Goal: Information Seeking & Learning: Learn about a topic

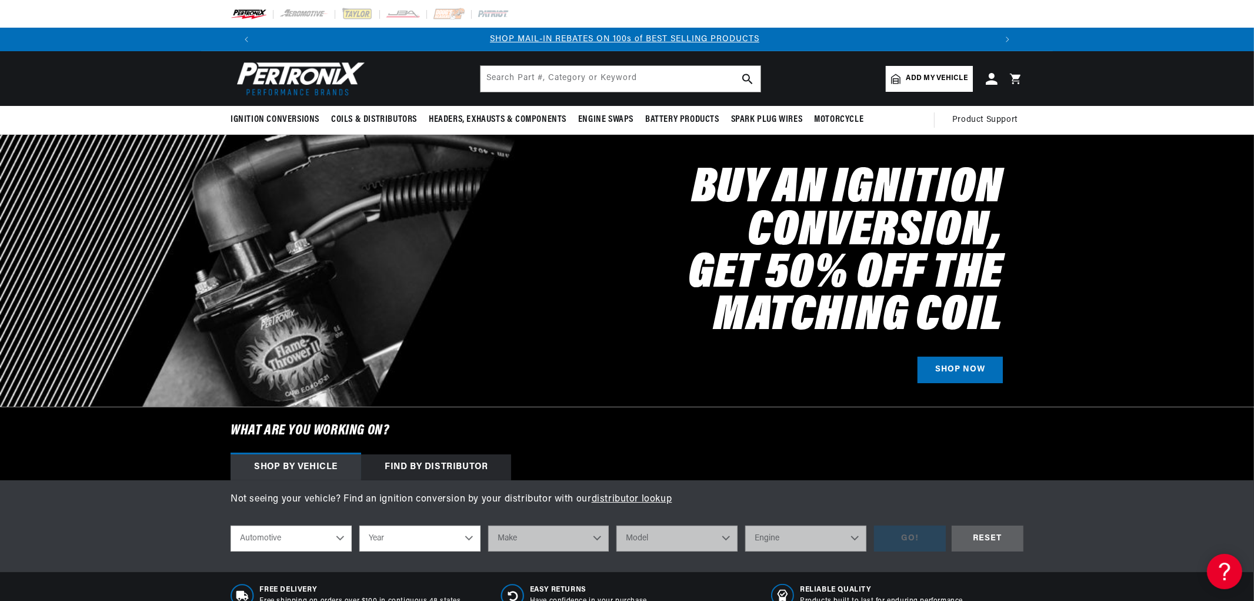
scroll to position [0, 745]
click at [509, 75] on input "text" at bounding box center [621, 78] width 280 height 26
paste input "https://shop.redline360.com/products/jba-shorty-headers-chevy-camaro-ss-3-6l-v6…"
type input "https://shop.redline360.com/products/jba-shorty-headers-chevy-camaro-ss-3-6l-v6…"
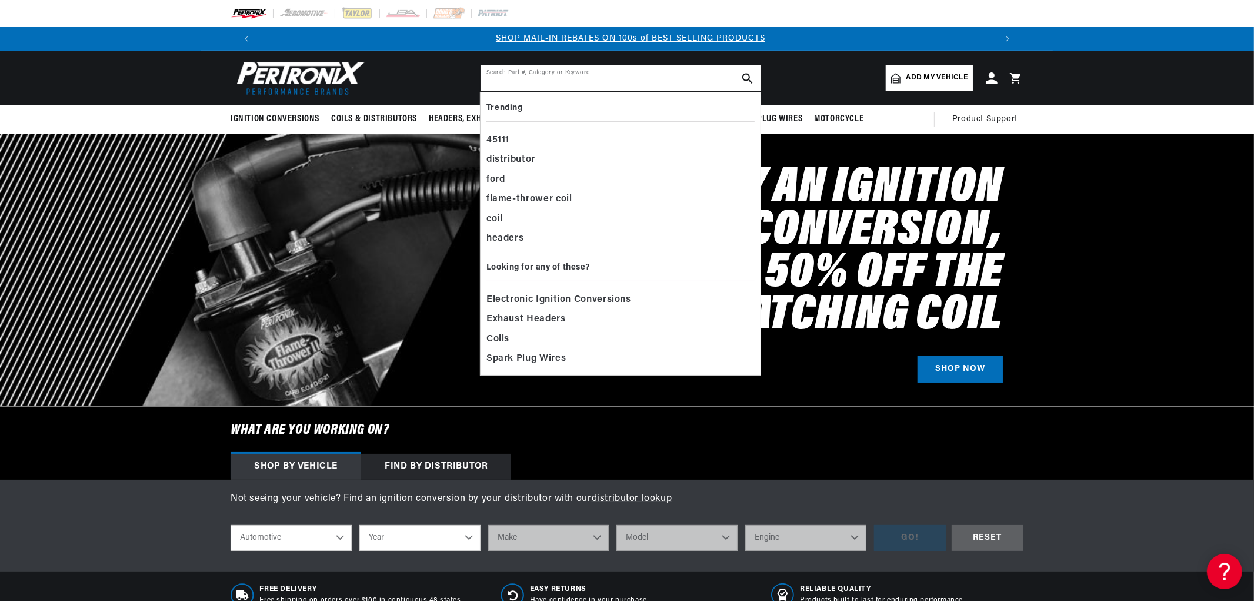
paste input "JBA Shorty Headers Chevy Camaro SS 3.6L V6 (10-11) CARB/Smog Legal 1 5/8" - Sil…"
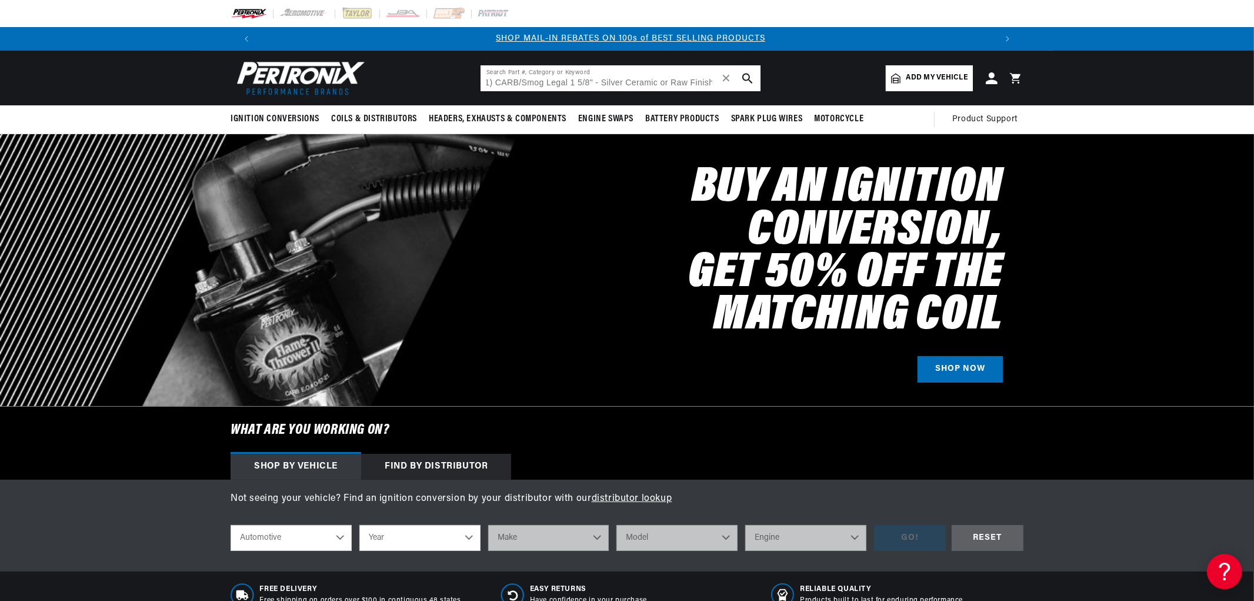
type input "JBA Shorty Headers Chevy Camaro SS 3.6L V6 (10-11) CARB/Smog Legal 1 5/8" - Sil…"
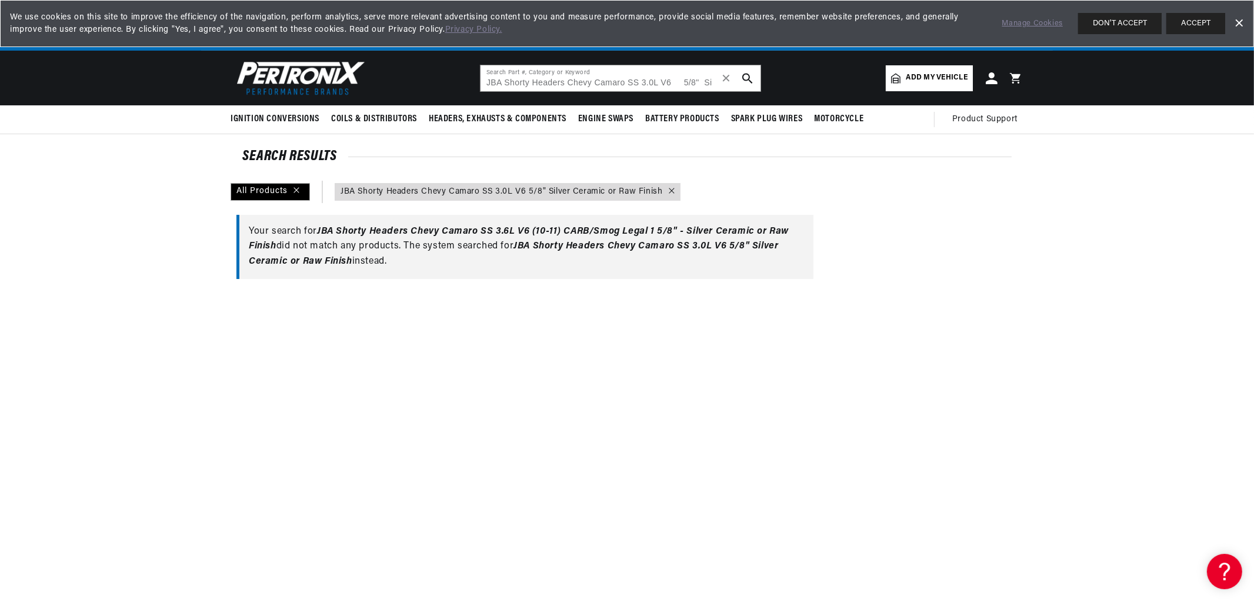
scroll to position [0, 734]
click at [607, 67] on input "JBA Shorty Headers Chevy Camaro SS 3.0L V6 5/8" Silver Ceramic or Raw Finish" at bounding box center [621, 78] width 280 height 26
drag, startPoint x: 670, startPoint y: 81, endPoint x: 854, endPoint y: 81, distance: 184.7
click at [854, 81] on header "BETTER SEARCH RESULTS Add your vehicle's year, make, and model to find parts be…" at bounding box center [627, 78] width 852 height 55
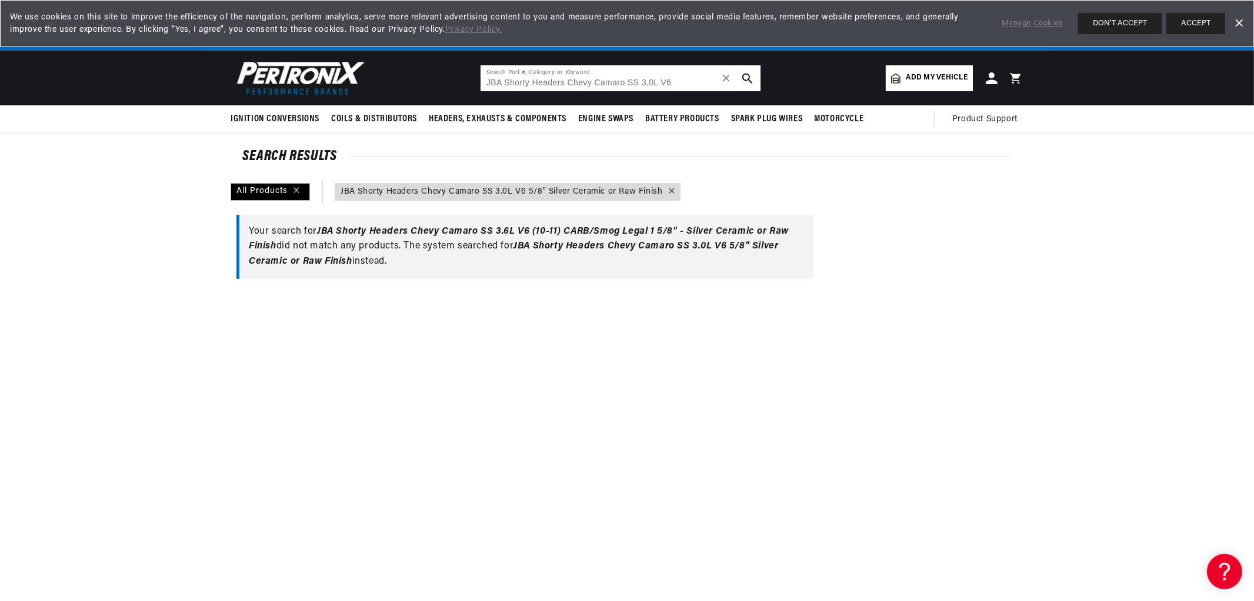
scroll to position [0, 0]
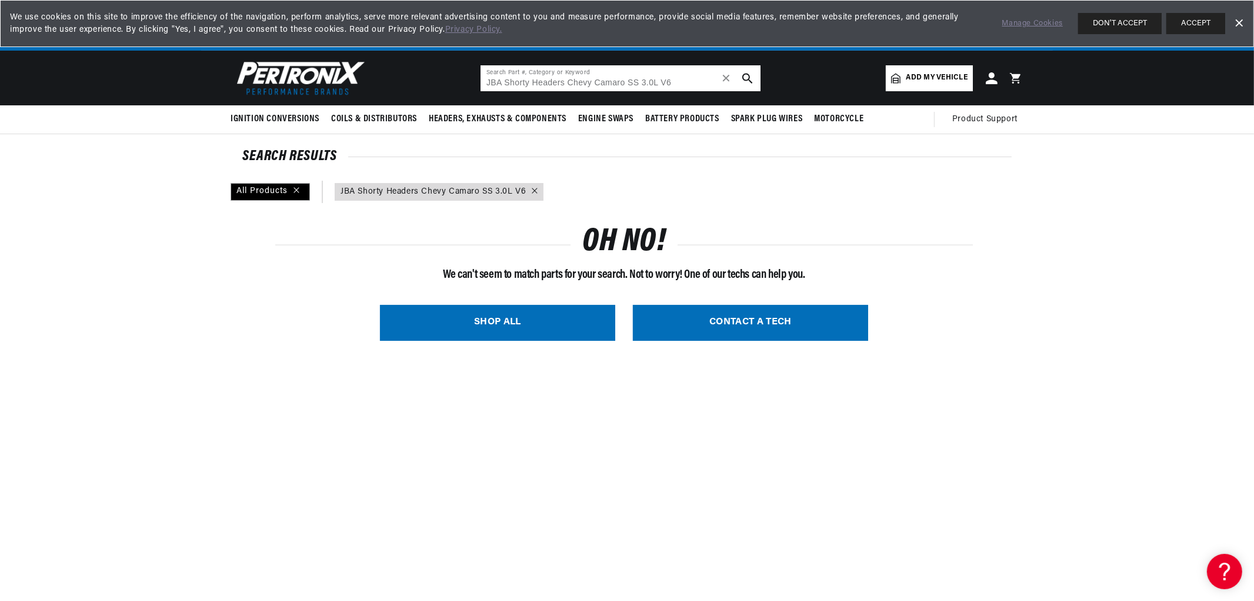
drag, startPoint x: 504, startPoint y: 84, endPoint x: 463, endPoint y: 88, distance: 41.4
click at [463, 88] on header "BETTER SEARCH RESULTS Add your vehicle's year, make, and model to find parts be…" at bounding box center [627, 78] width 852 height 55
drag, startPoint x: 577, startPoint y: 81, endPoint x: 554, endPoint y: 80, distance: 23.0
click at [554, 80] on input "Shorty Headers Chevy Camaro SS 3.0L V6" at bounding box center [621, 78] width 280 height 26
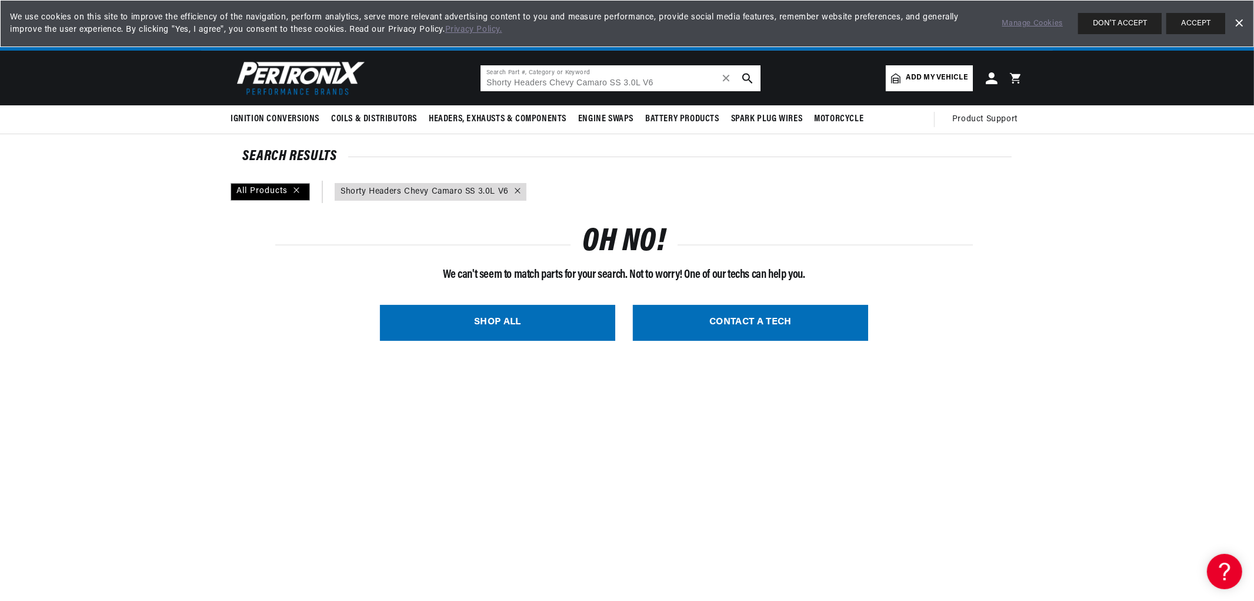
drag, startPoint x: 548, startPoint y: 80, endPoint x: 763, endPoint y: 79, distance: 215.3
click at [763, 79] on div "Shorty Headers Chevy Camaro SS 3.0L V6 Search Part #, Category or Keyword ✕" at bounding box center [627, 78] width 294 height 27
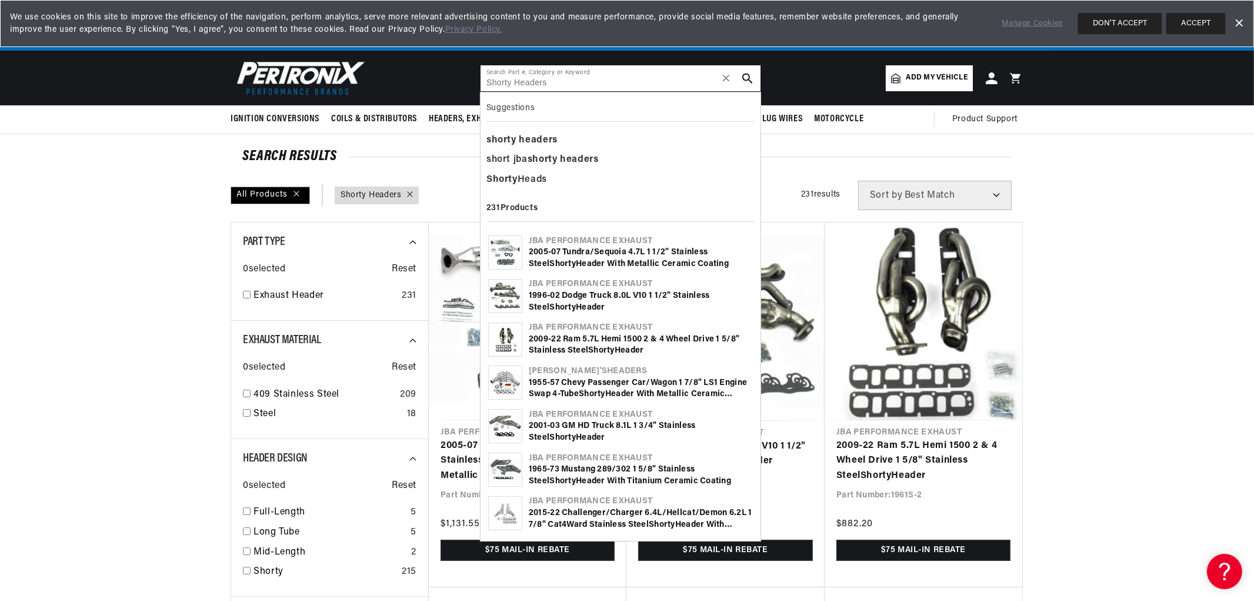
paste input "Camaro"
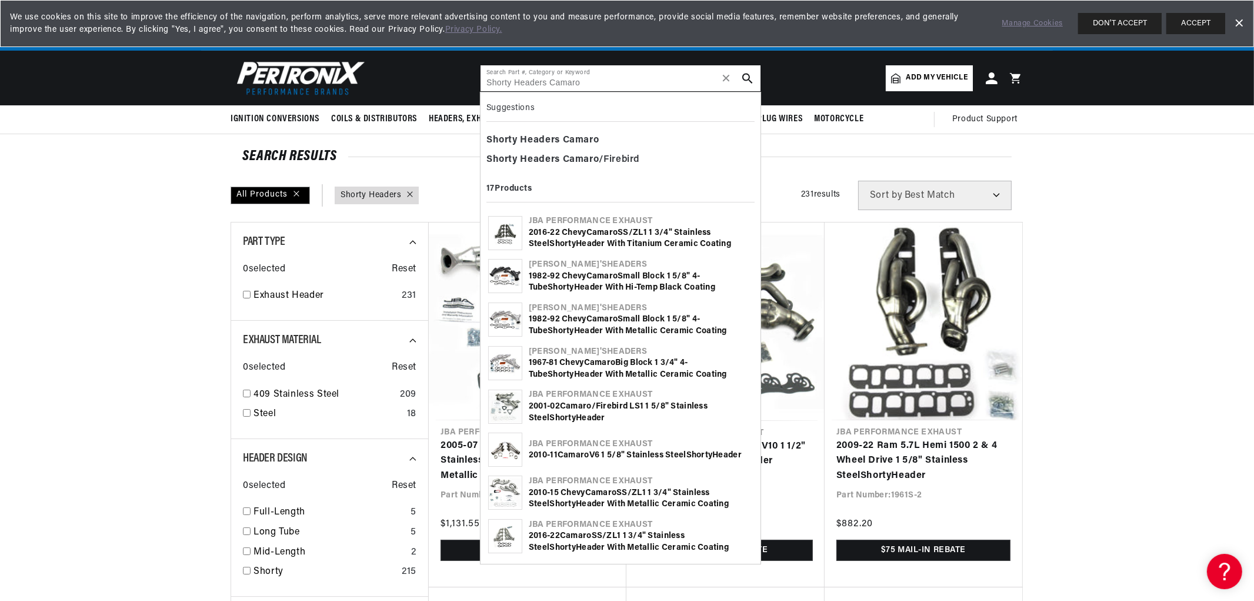
type input "Shorty Headers Camaro"
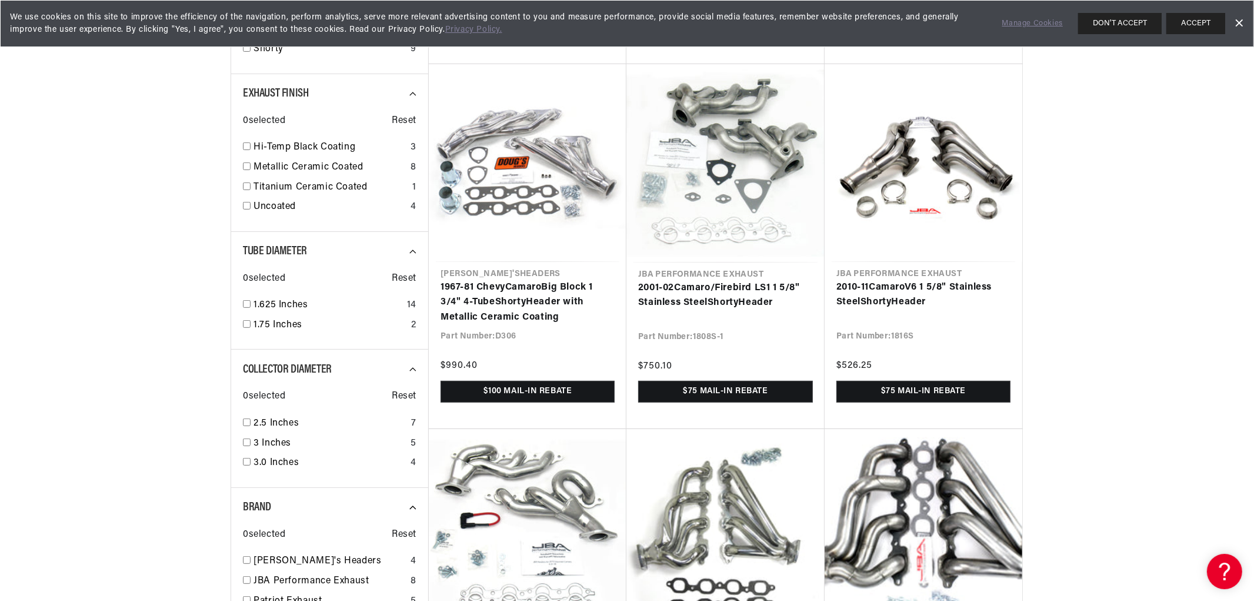
scroll to position [0, 1469]
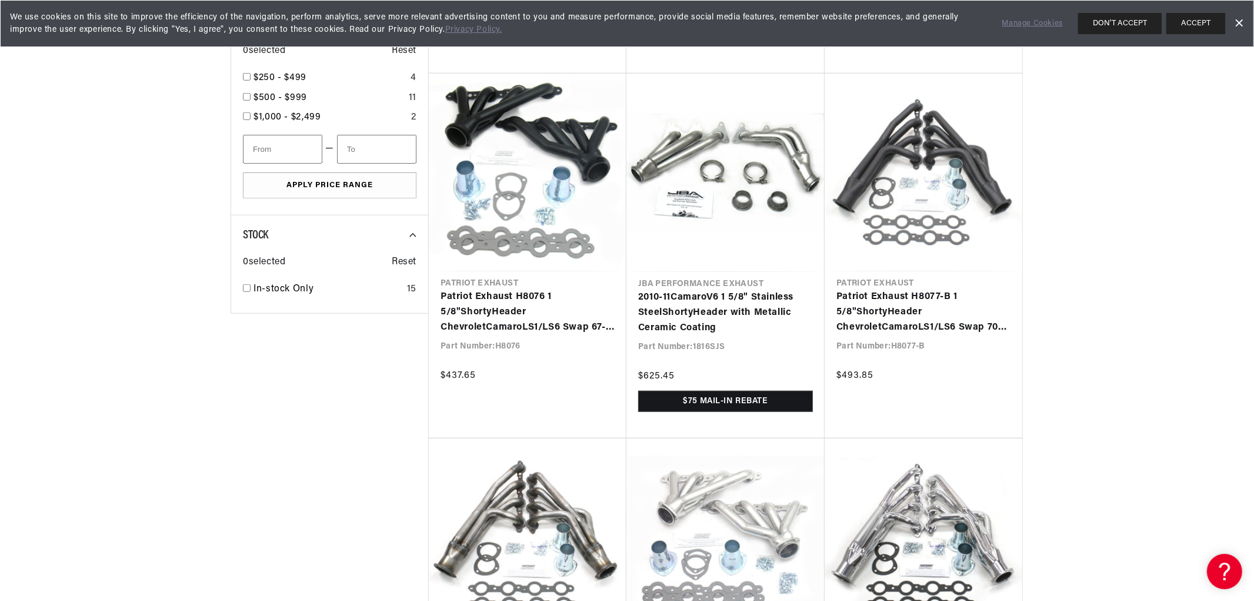
scroll to position [0, 1469]
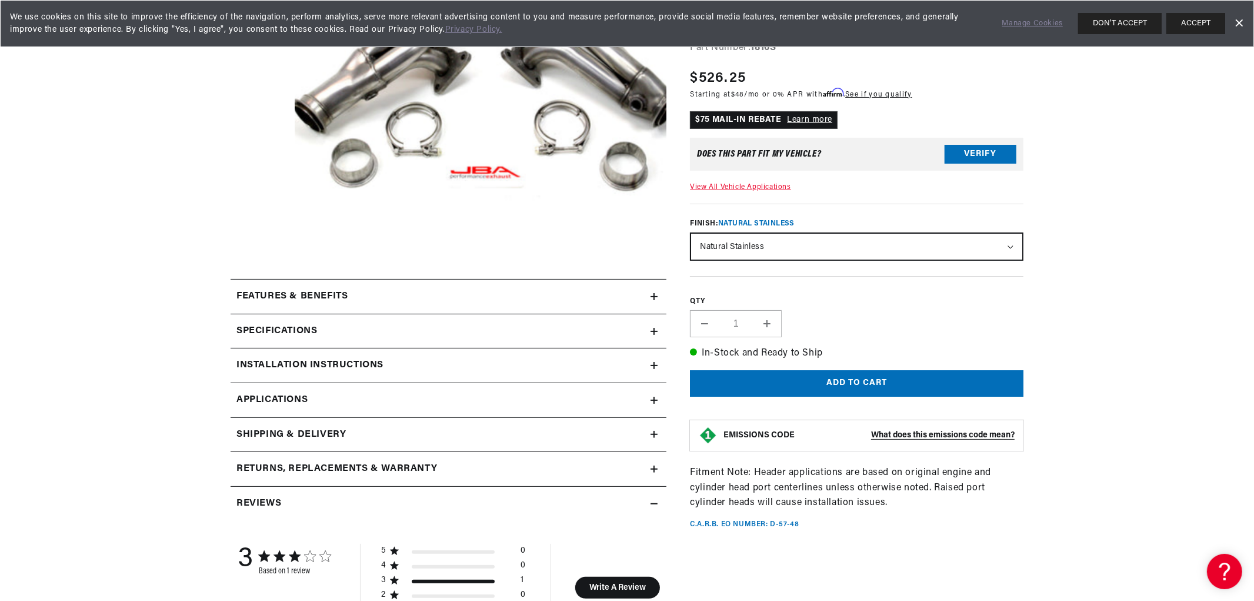
scroll to position [327, 0]
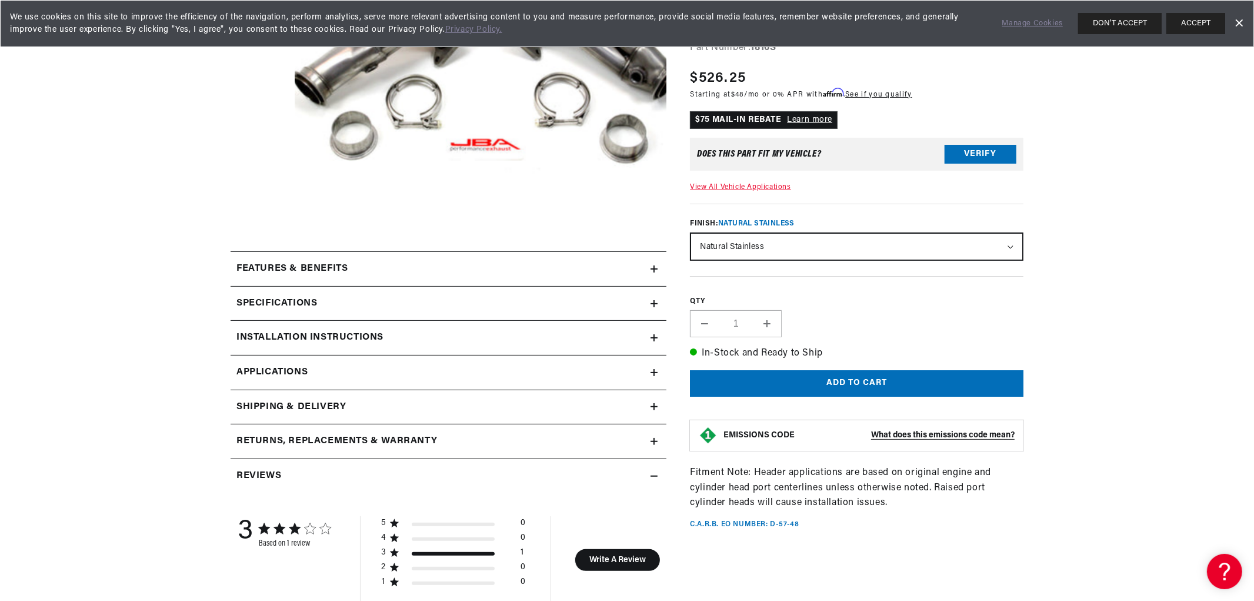
click at [409, 342] on div "Installation instructions" at bounding box center [441, 337] width 420 height 15
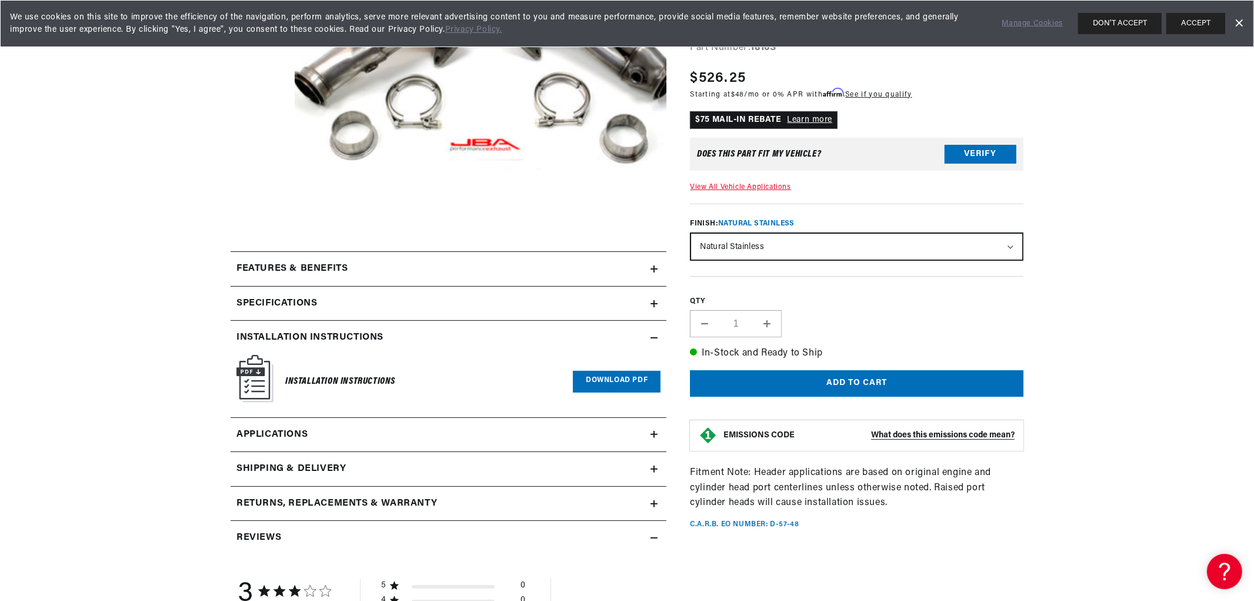
click at [631, 384] on link "Download PDF" at bounding box center [617, 382] width 88 height 22
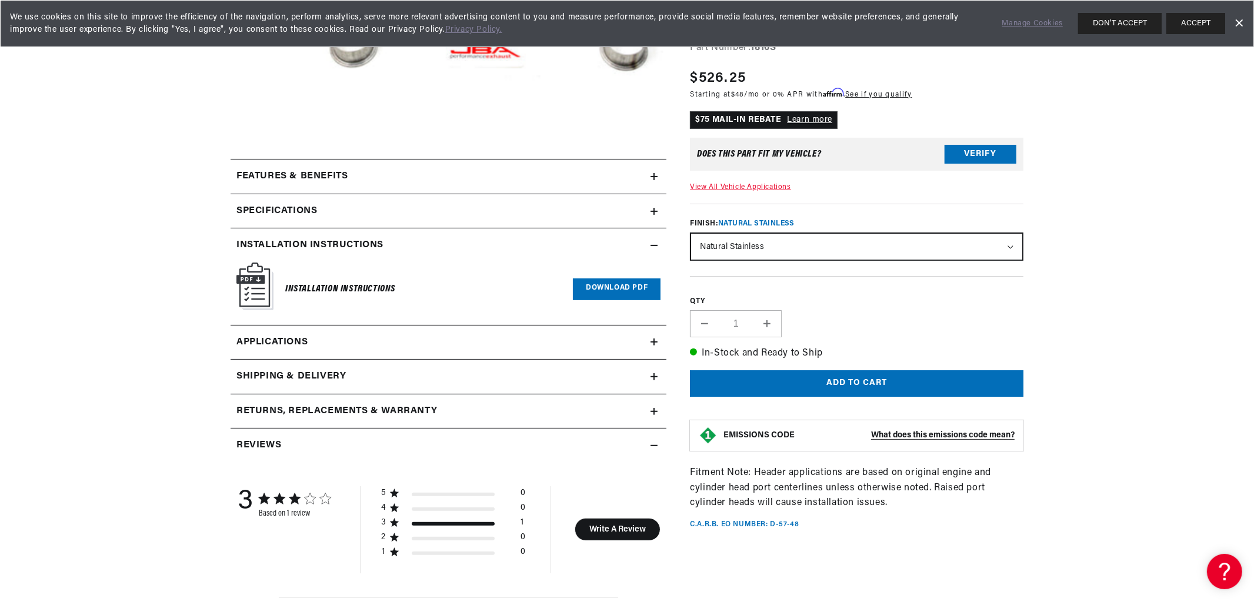
scroll to position [588, 0]
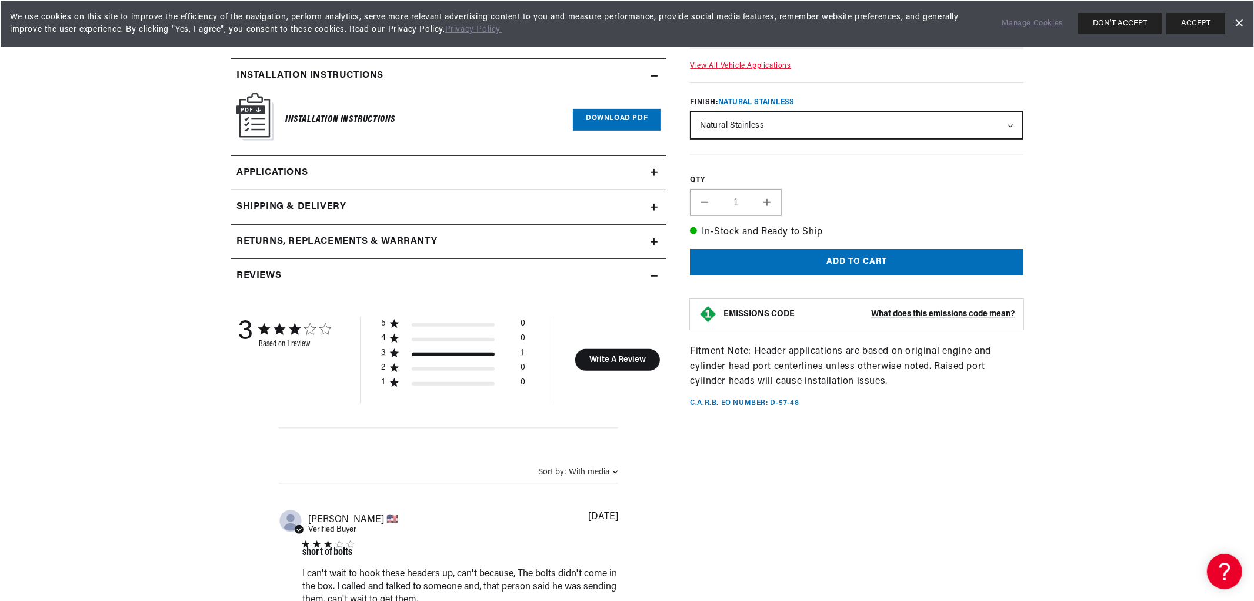
click at [435, 354] on div "3 star by 1 reviews" at bounding box center [453, 354] width 83 height 4
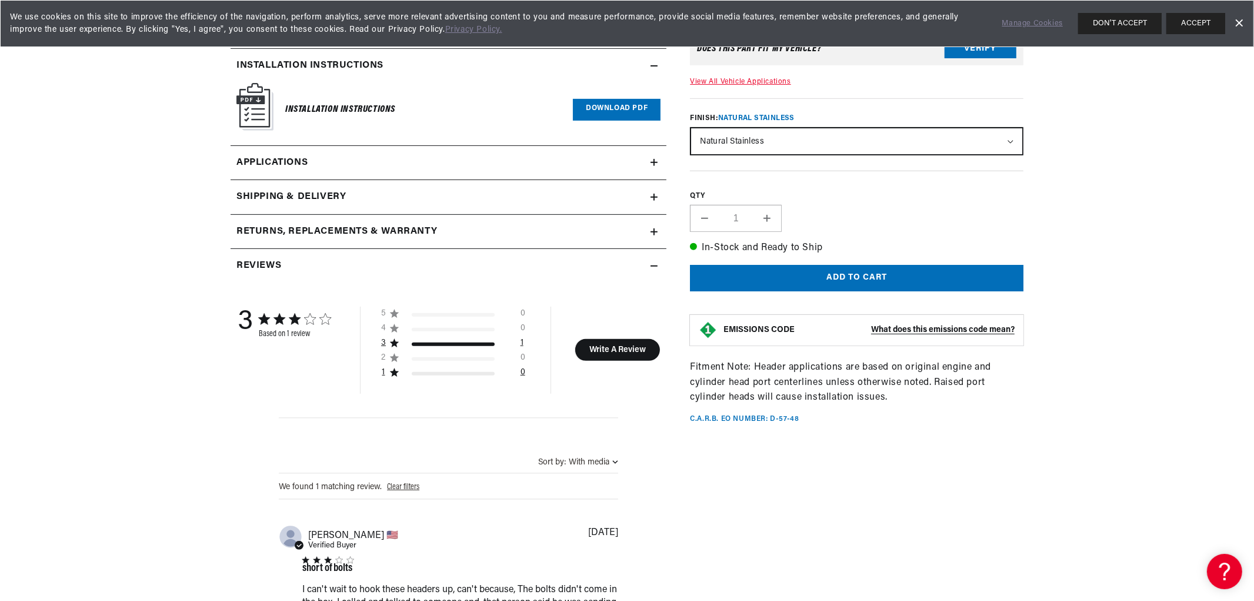
scroll to position [850, 0]
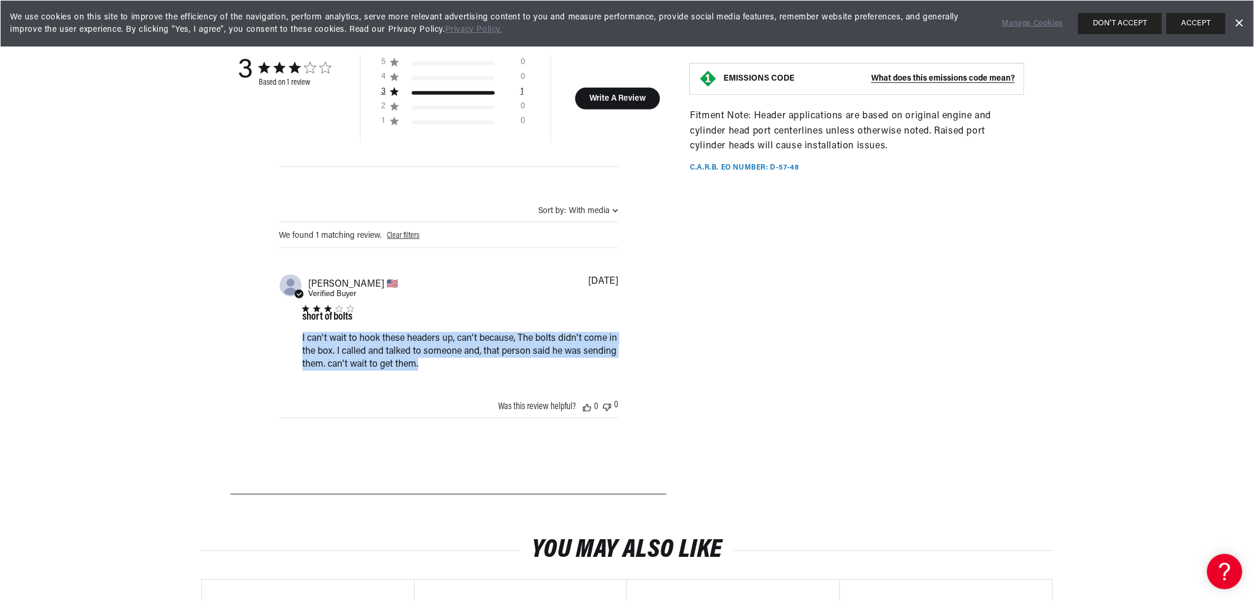
drag, startPoint x: 467, startPoint y: 369, endPoint x: 287, endPoint y: 333, distance: 184.1
click at [287, 333] on div "Abstract user icon Rodney W. 🇺🇸 Verified Buyer short of bolts I can't wait to h…" at bounding box center [448, 325] width 339 height 103
copy div "I can't wait to hook these headers up, can't because, The bolts didn't come in …"
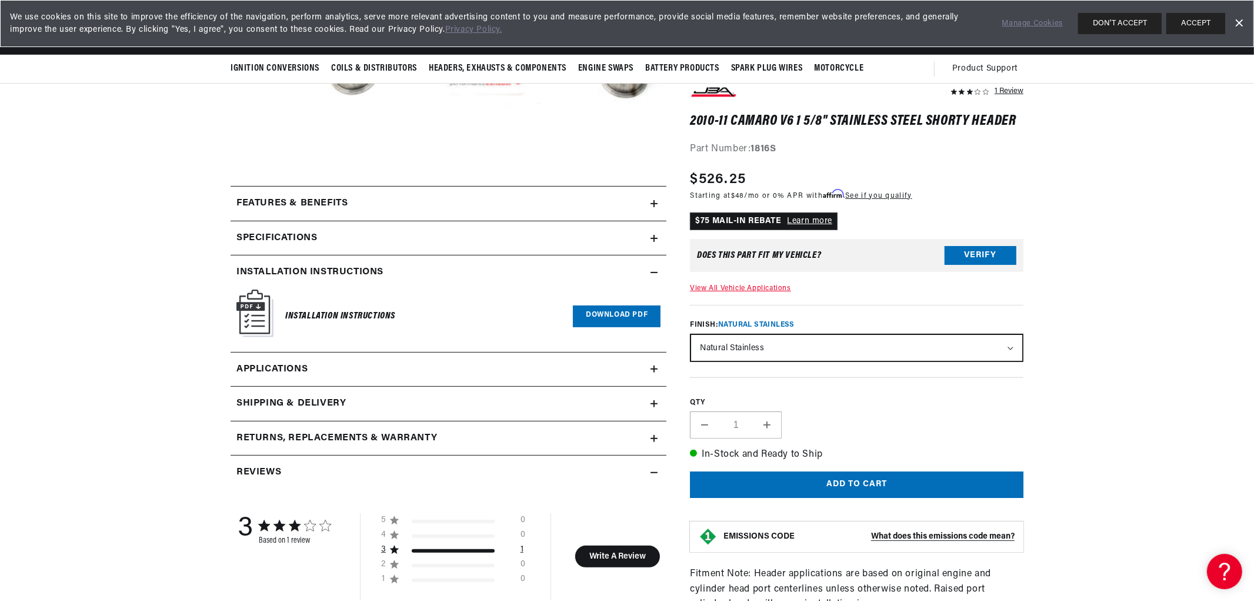
scroll to position [131, 0]
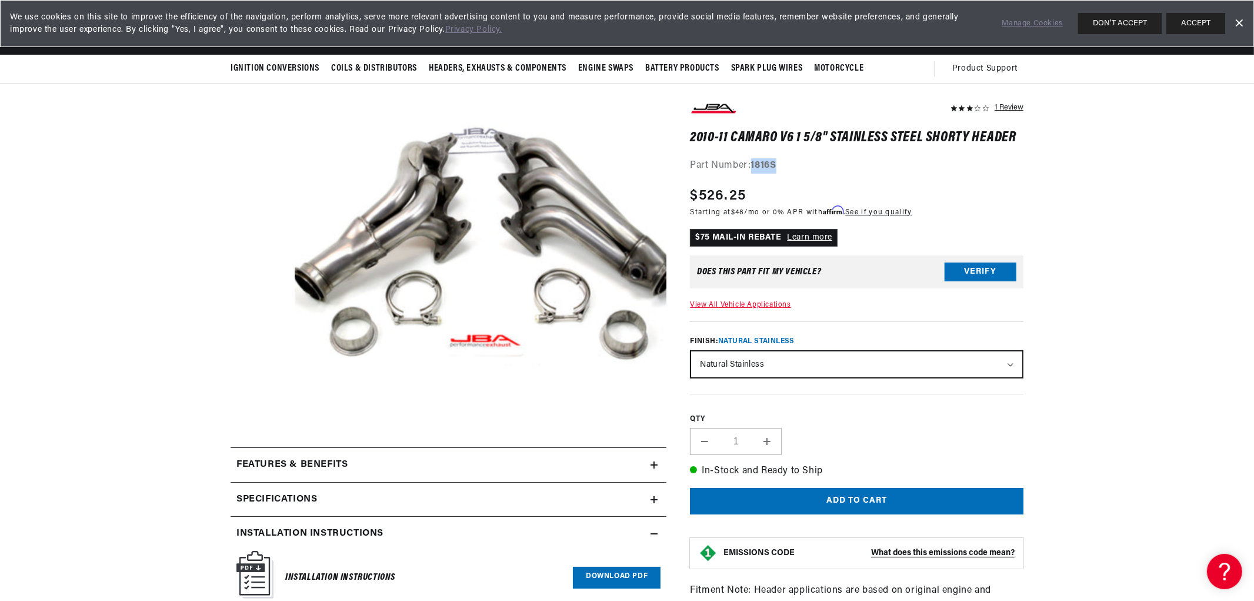
drag, startPoint x: 754, startPoint y: 161, endPoint x: 785, endPoint y: 159, distance: 31.2
click at [785, 159] on div "Part Number: 1816S" at bounding box center [857, 165] width 334 height 15
copy strong "1816S"
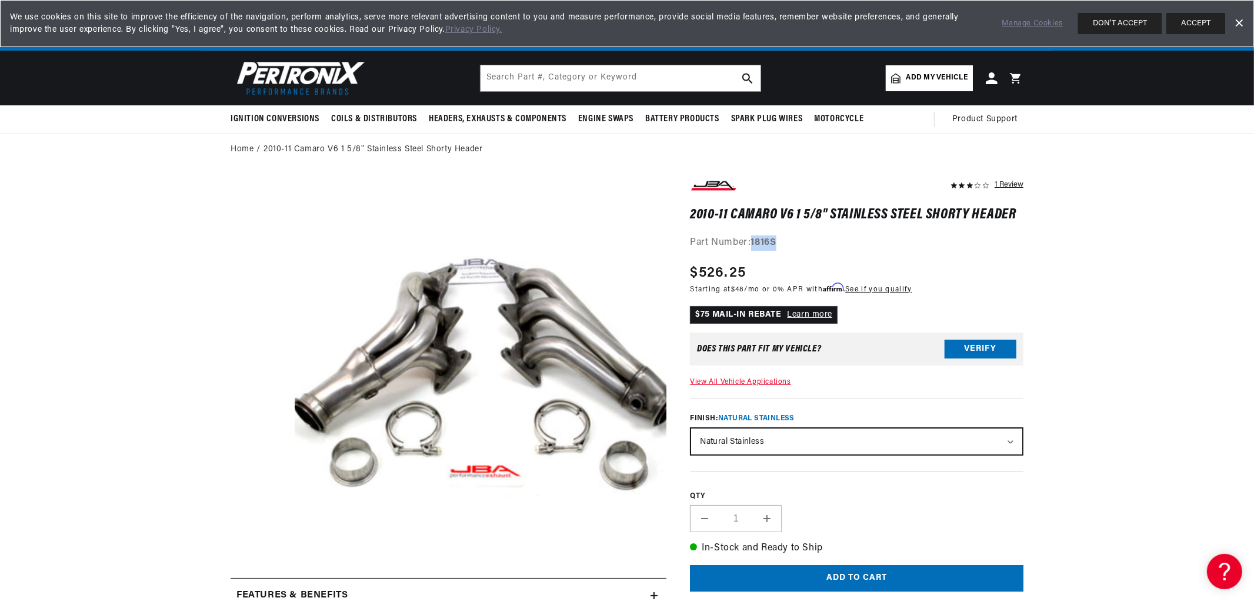
scroll to position [0, 734]
drag, startPoint x: 688, startPoint y: 212, endPoint x: 825, endPoint y: 212, distance: 136.5
copy h1 "2010-11 Camaro V6 1 5/8""
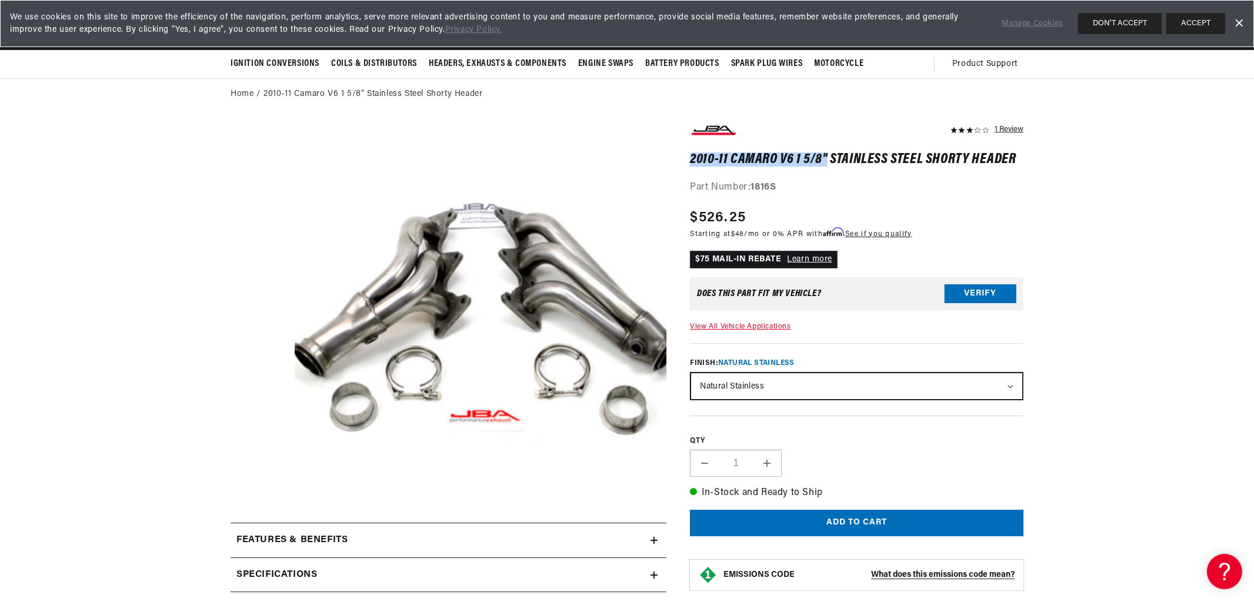
scroll to position [0, 0]
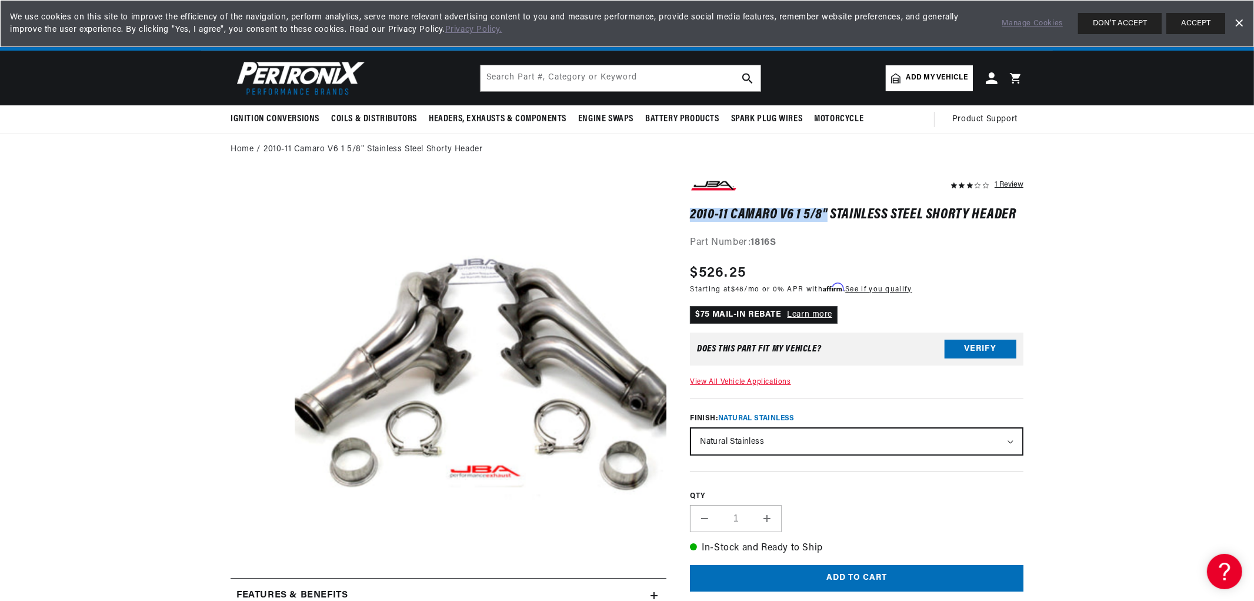
click at [719, 214] on h1 "2010-11 Camaro V6 1 5/8" Stainless Steel Shorty Header" at bounding box center [857, 215] width 334 height 12
drag, startPoint x: 689, startPoint y: 211, endPoint x: 1047, endPoint y: 211, distance: 358.3
copy h1 "2010-11 Camaro V6 1 5/8" Stainless Steel Shorty Header"
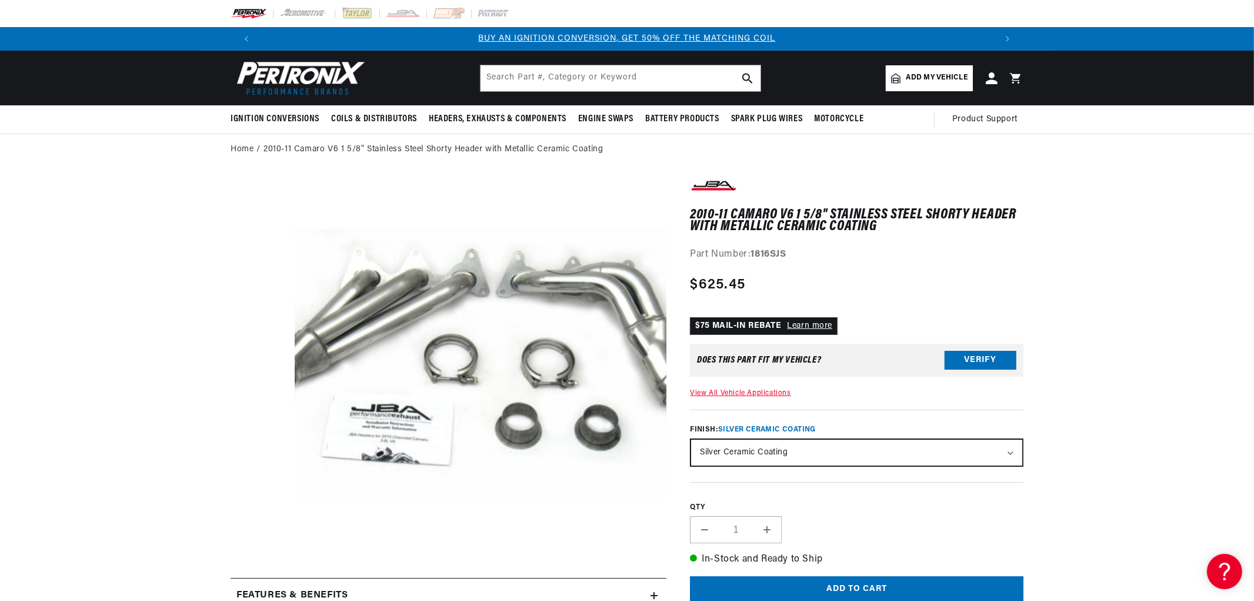
scroll to position [37, 0]
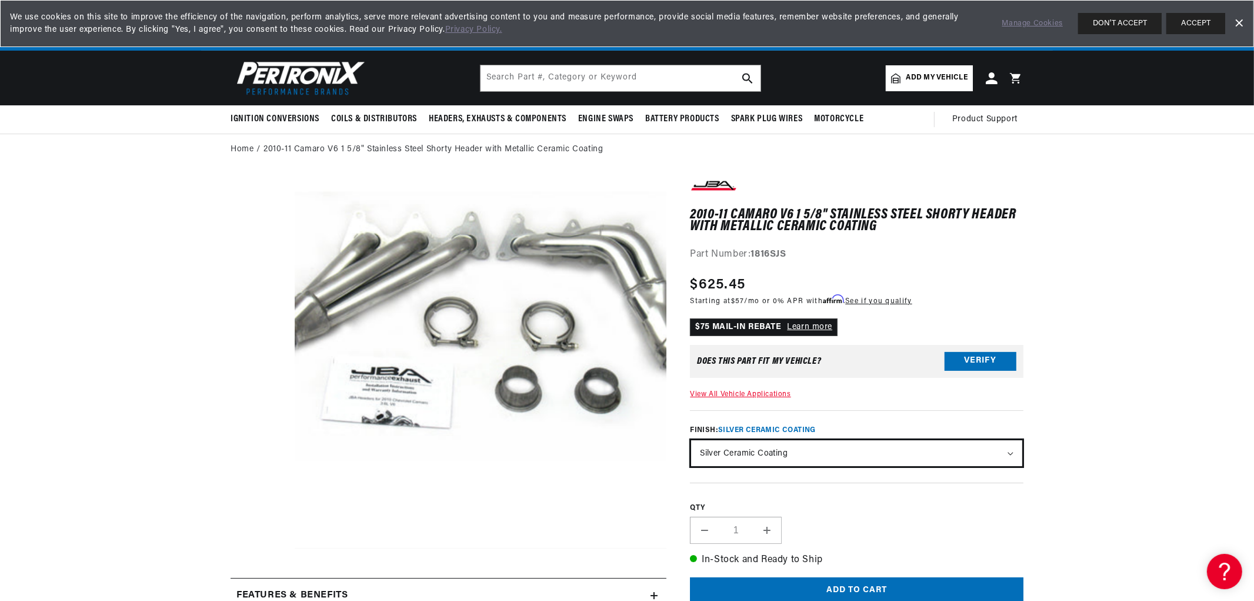
click at [801, 444] on select "Natural Stainless Silver Ceramic Coating" at bounding box center [856, 453] width 331 height 26
select select "/products/jba-performance-exhaust-1816s-1-5-8-header-shorty-stainless-steel-201…"
click at [691, 440] on select "Natural Stainless Silver Ceramic Coating" at bounding box center [856, 453] width 331 height 26
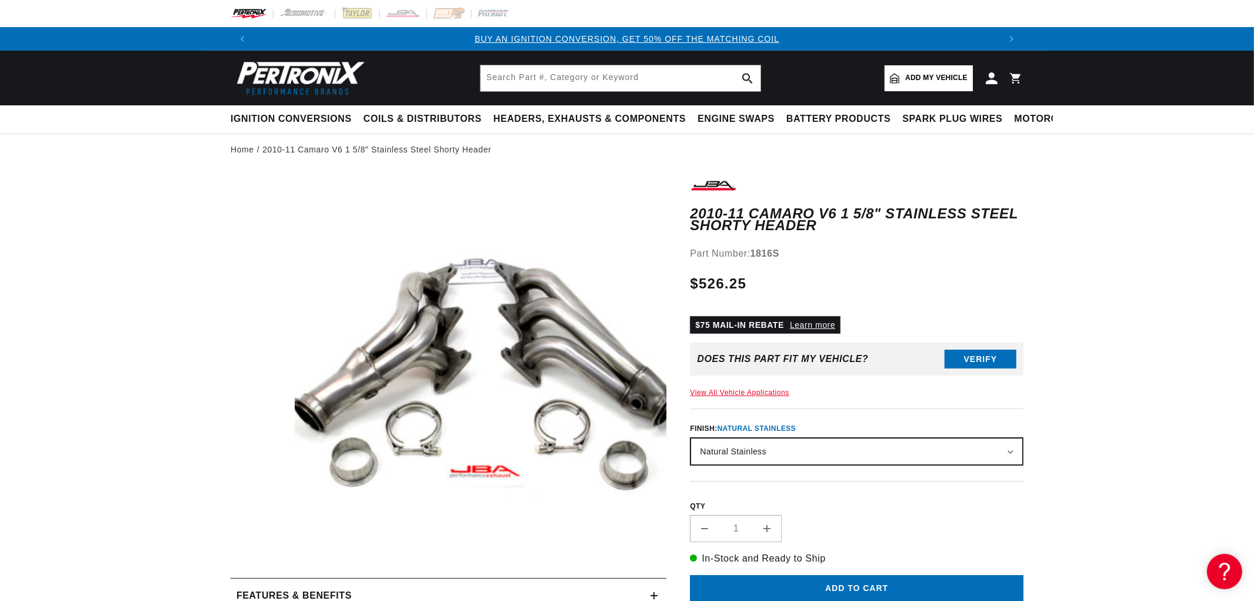
click at [763, 469] on div "2010-11 Camaro V6 1 5/8" Stainless Steel Shorty Header 2010-11 Camaro V6 1 5/8"…" at bounding box center [857, 531] width 334 height 708
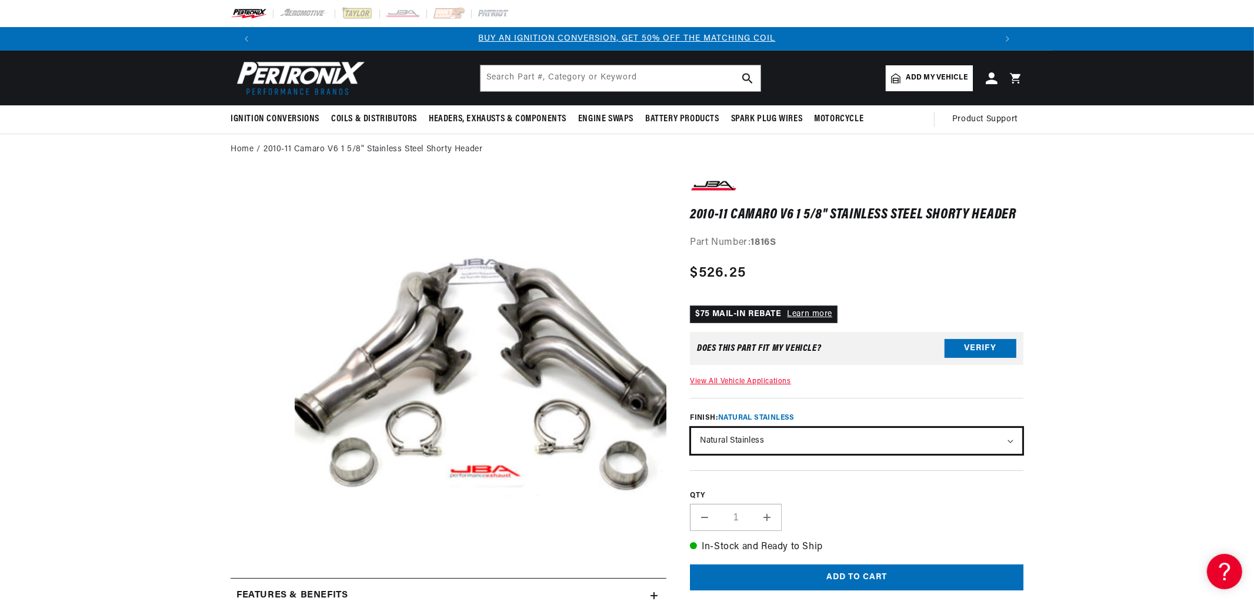
click at [772, 431] on select "Natural Stainless Silver Ceramic Coating" at bounding box center [856, 441] width 331 height 26
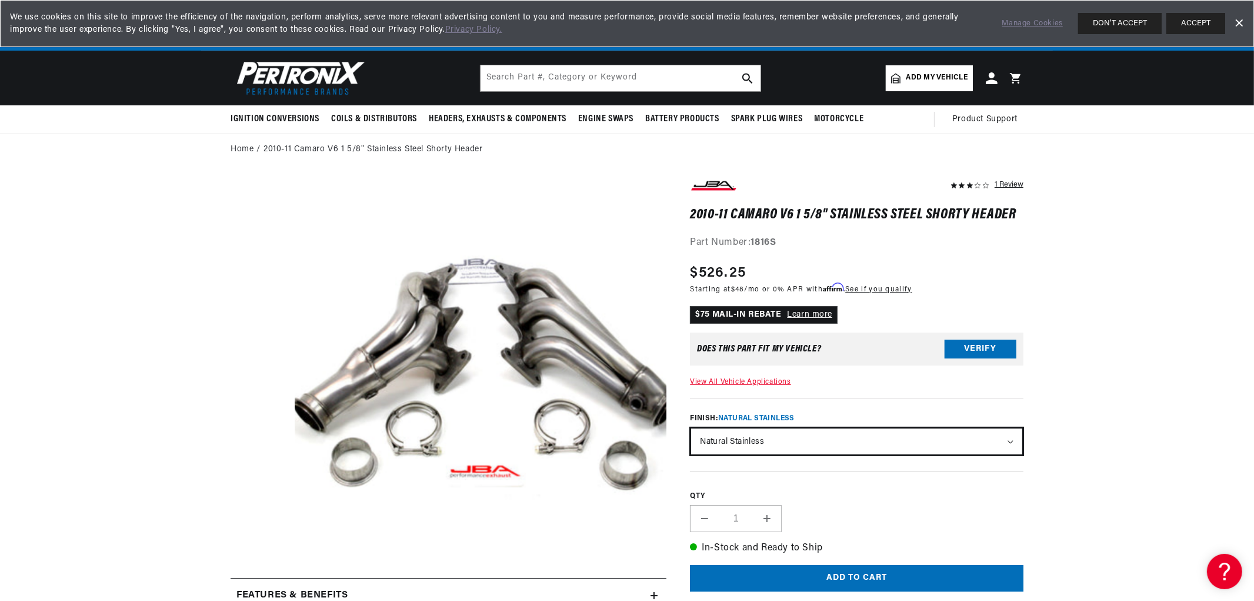
select select "/products/jba-performance-exhaust-1816sjs-1-5-8-header-shorty-stainless-steel-2…"
click at [691, 428] on select "Natural Stainless Silver Ceramic Coating" at bounding box center [856, 441] width 331 height 26
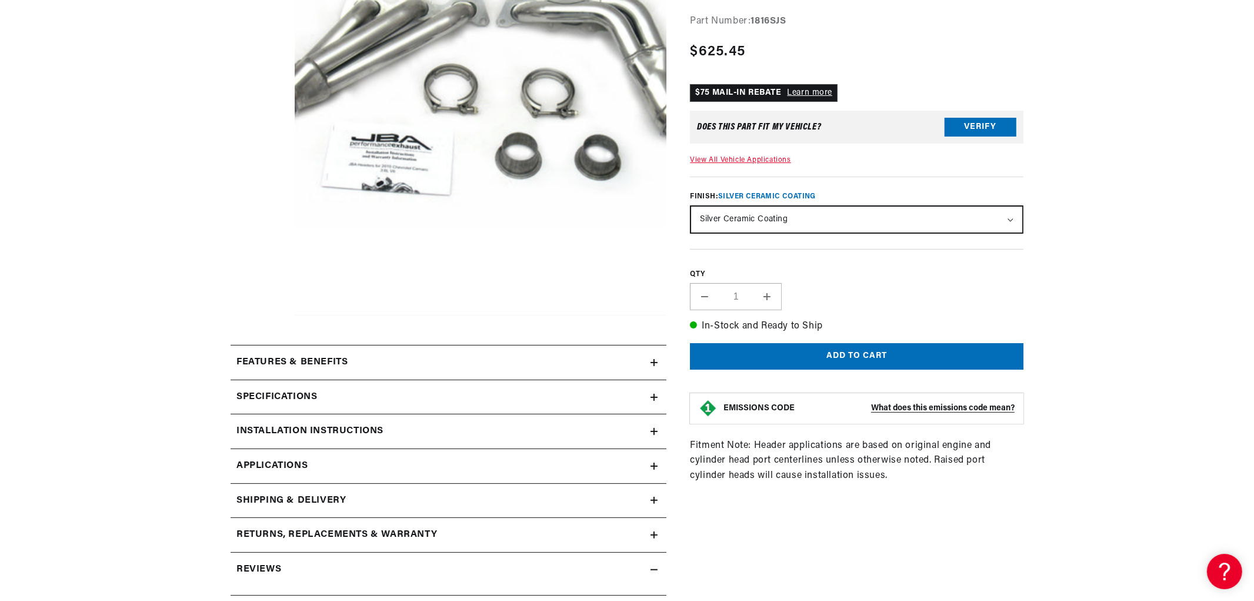
scroll to position [327, 0]
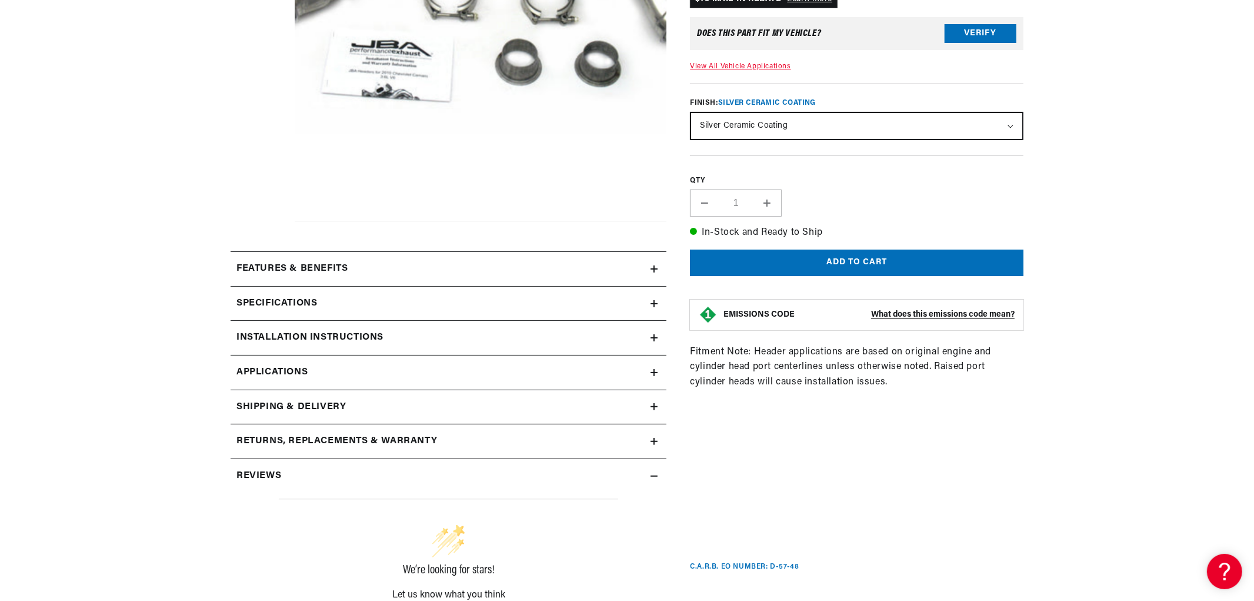
click at [368, 343] on h2 "Installation instructions" at bounding box center [310, 337] width 147 height 15
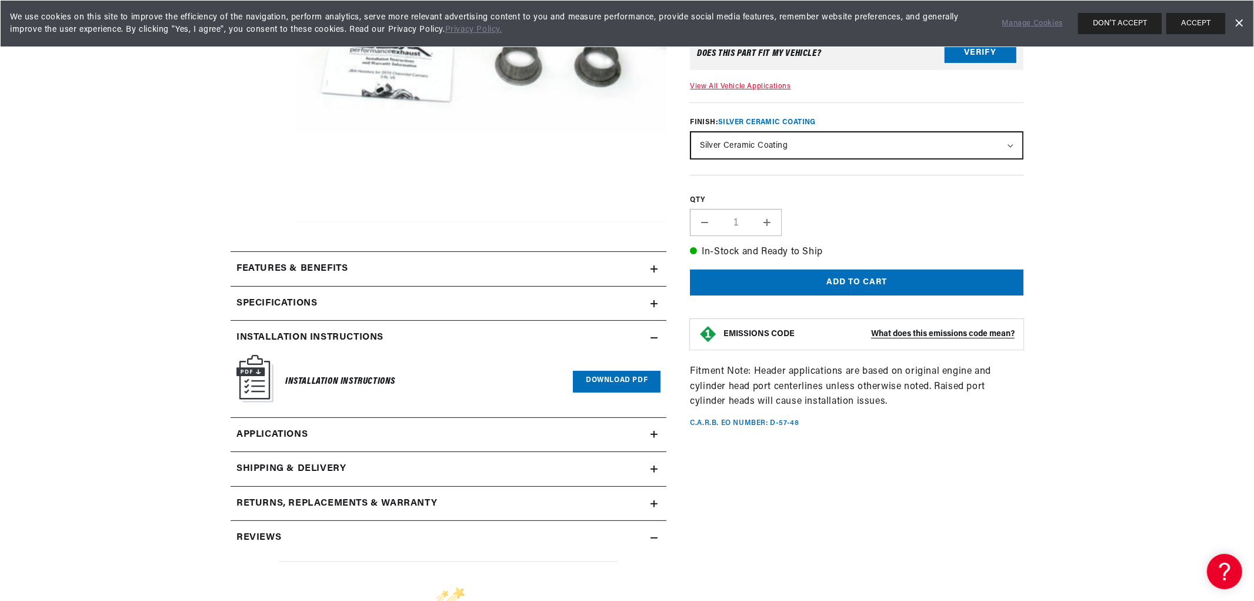
click at [627, 375] on link "Download PDF" at bounding box center [617, 382] width 88 height 22
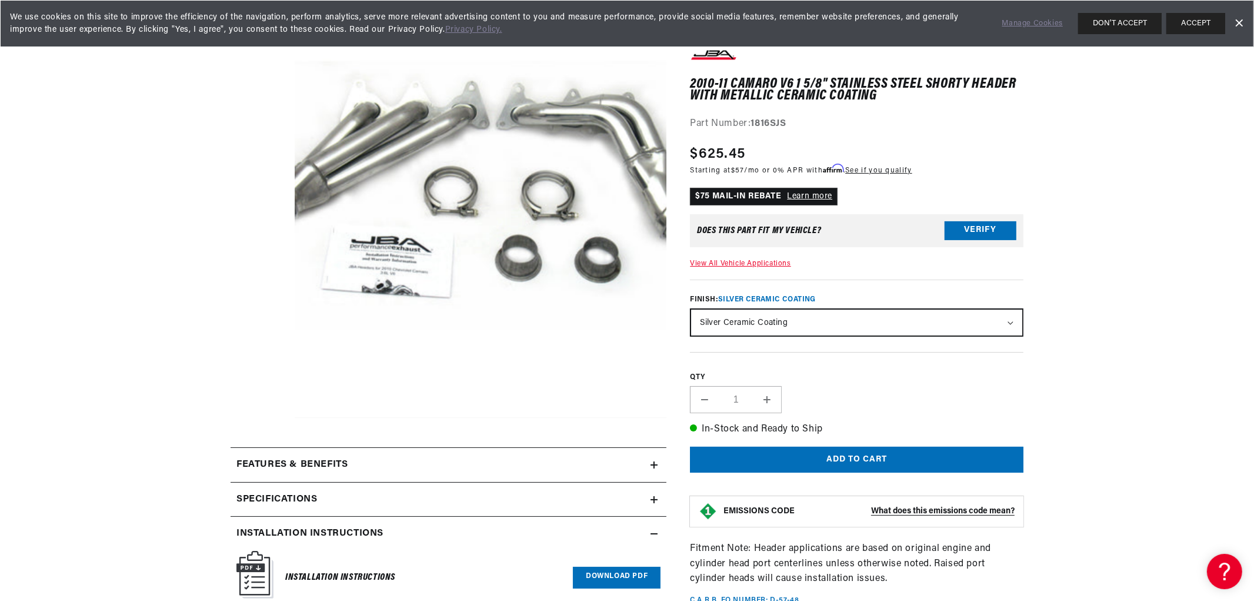
scroll to position [392, 0]
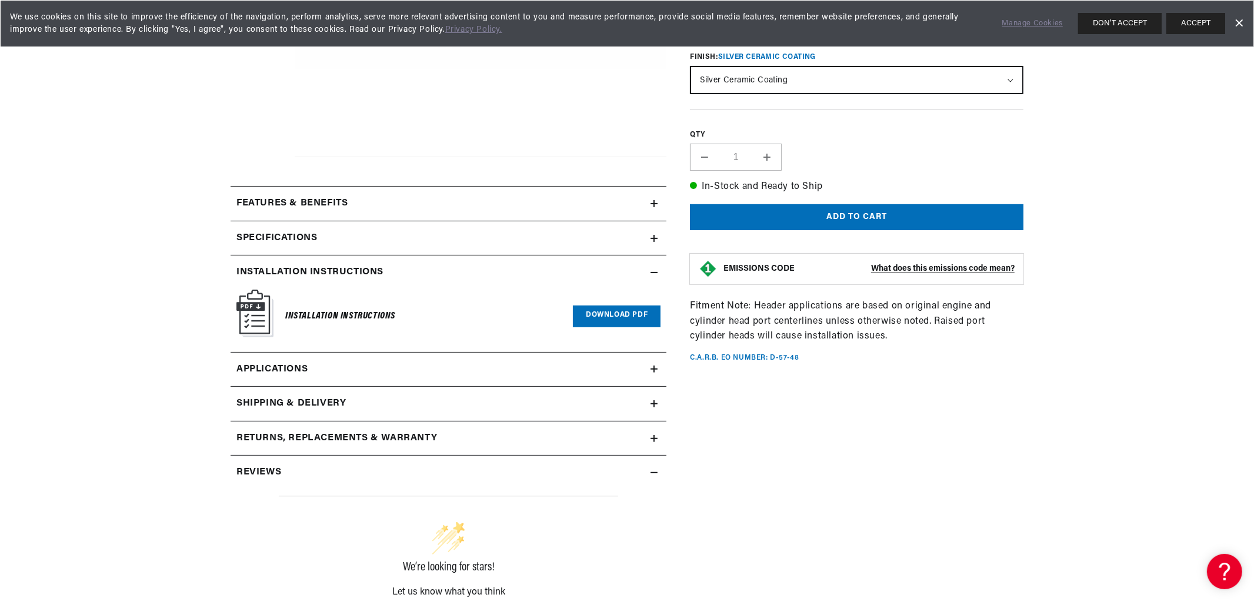
click at [339, 202] on h2 "Features & Benefits" at bounding box center [292, 203] width 111 height 15
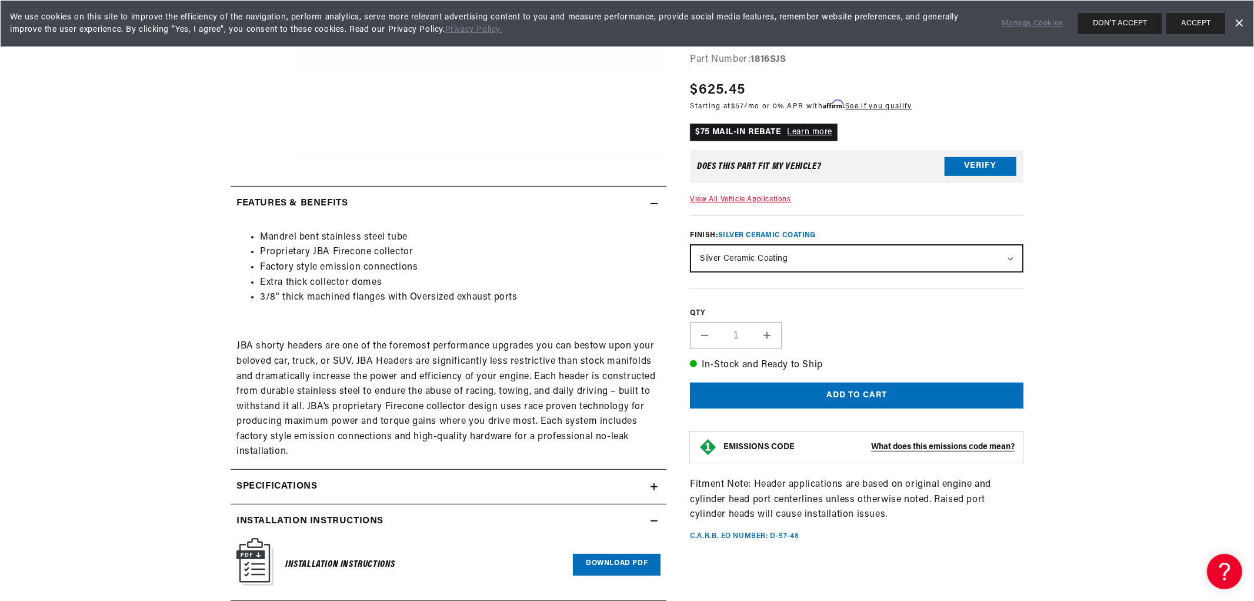
click at [401, 481] on div "Specifications" at bounding box center [441, 486] width 420 height 15
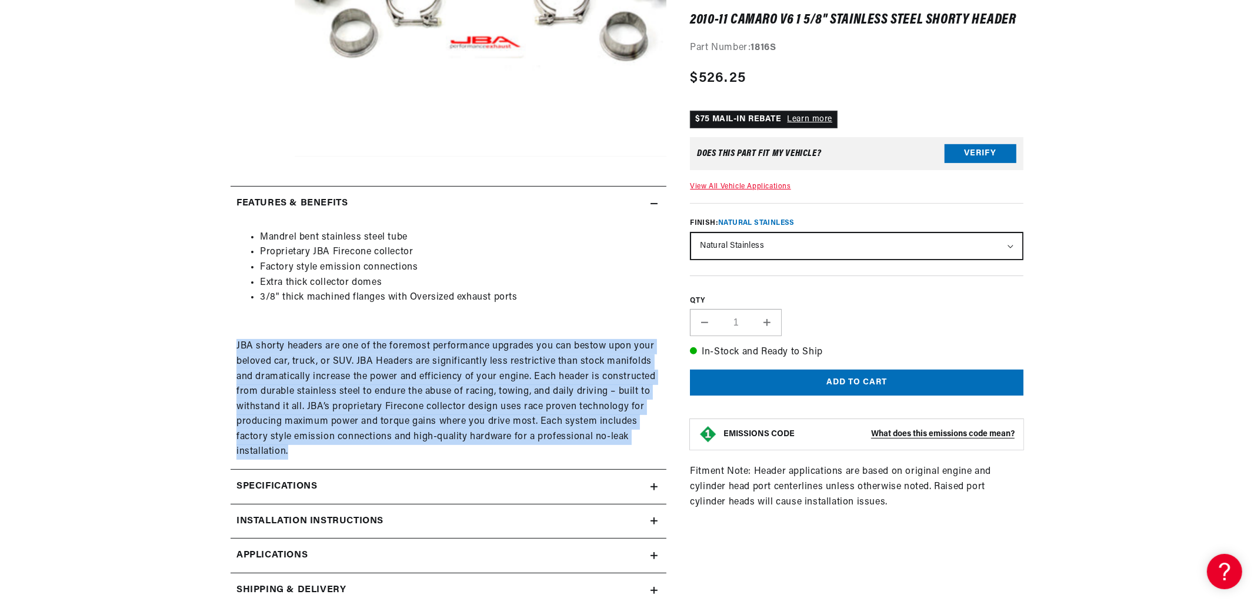
drag, startPoint x: 309, startPoint y: 445, endPoint x: 232, endPoint y: 348, distance: 124.3
click at [232, 348] on div "Mandrel bent stainless steel tube Proprietary JBA Firecone collector Factory st…" at bounding box center [449, 344] width 436 height 229
copy p "JBA shorty headers are one of the foremost performance upgrades you can bestow …"
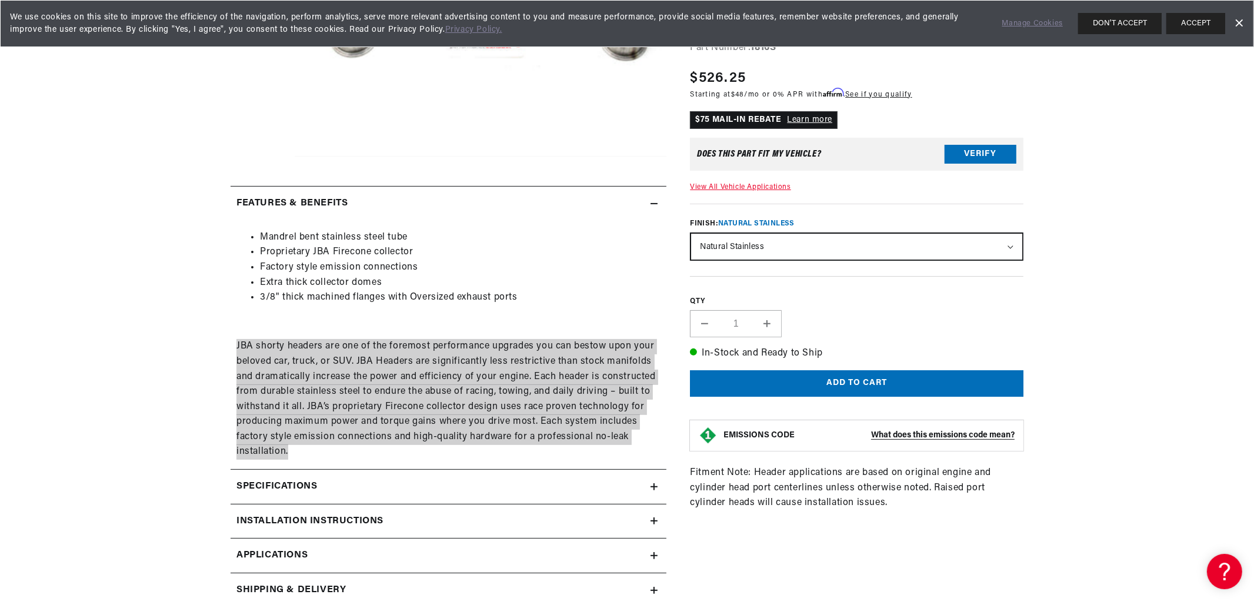
scroll to position [0, 734]
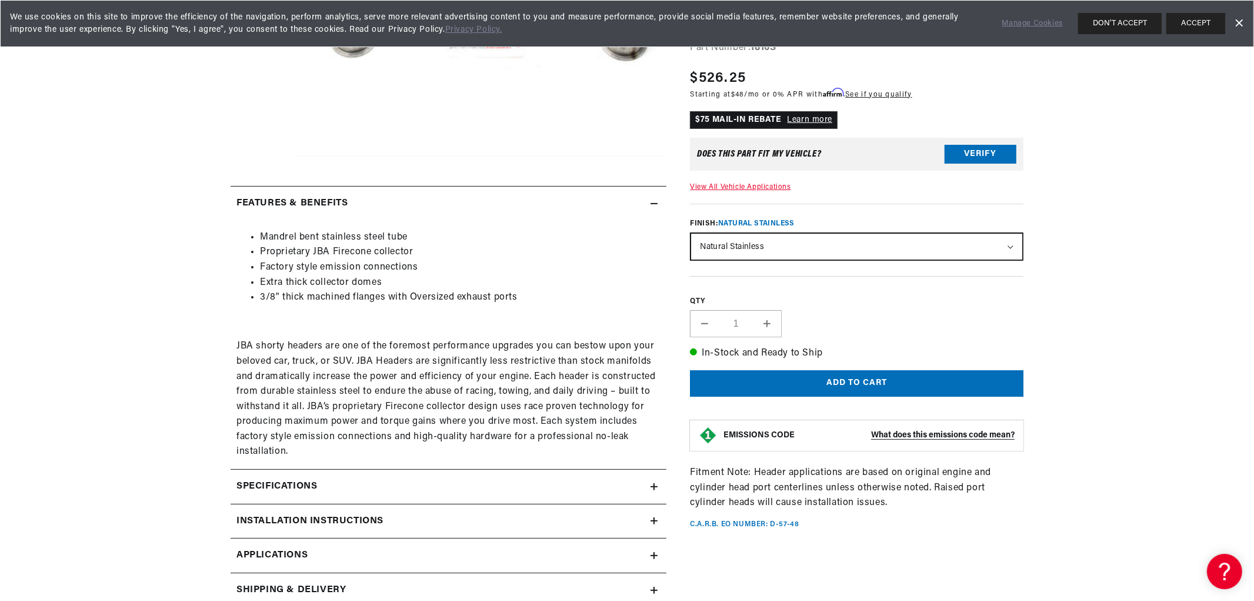
click at [1065, 297] on section "1 Review" at bounding box center [627, 452] width 1254 height 1358
click at [412, 479] on div "Specifications" at bounding box center [441, 486] width 420 height 15
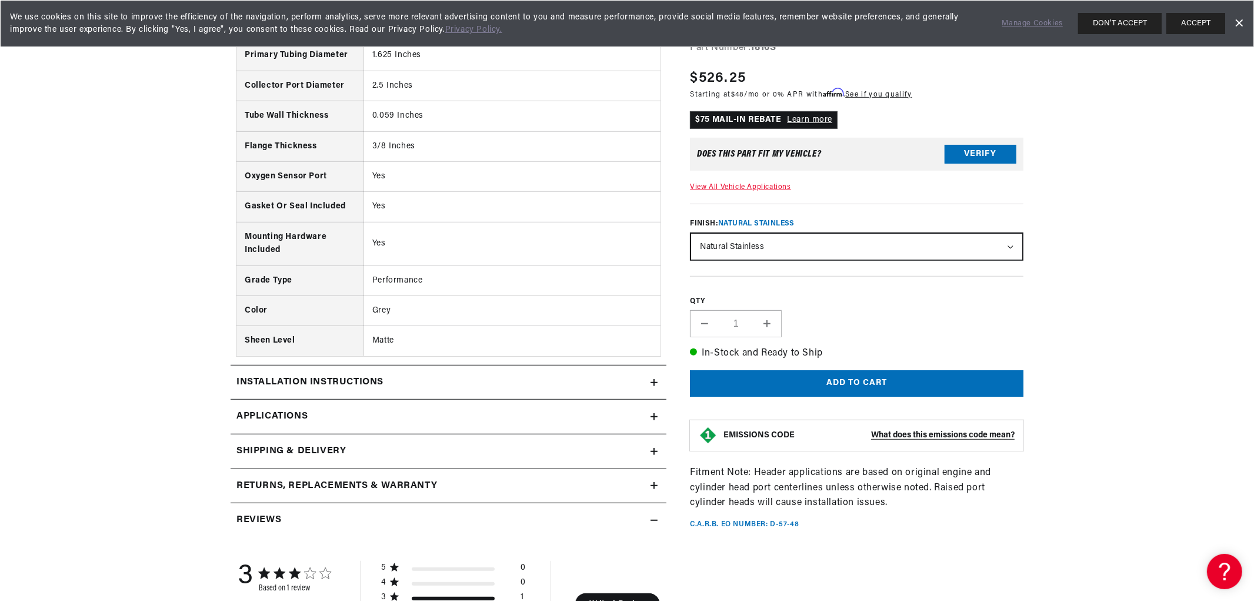
scroll to position [0, 1469]
click at [371, 384] on h2 "Installation instructions" at bounding box center [310, 382] width 147 height 15
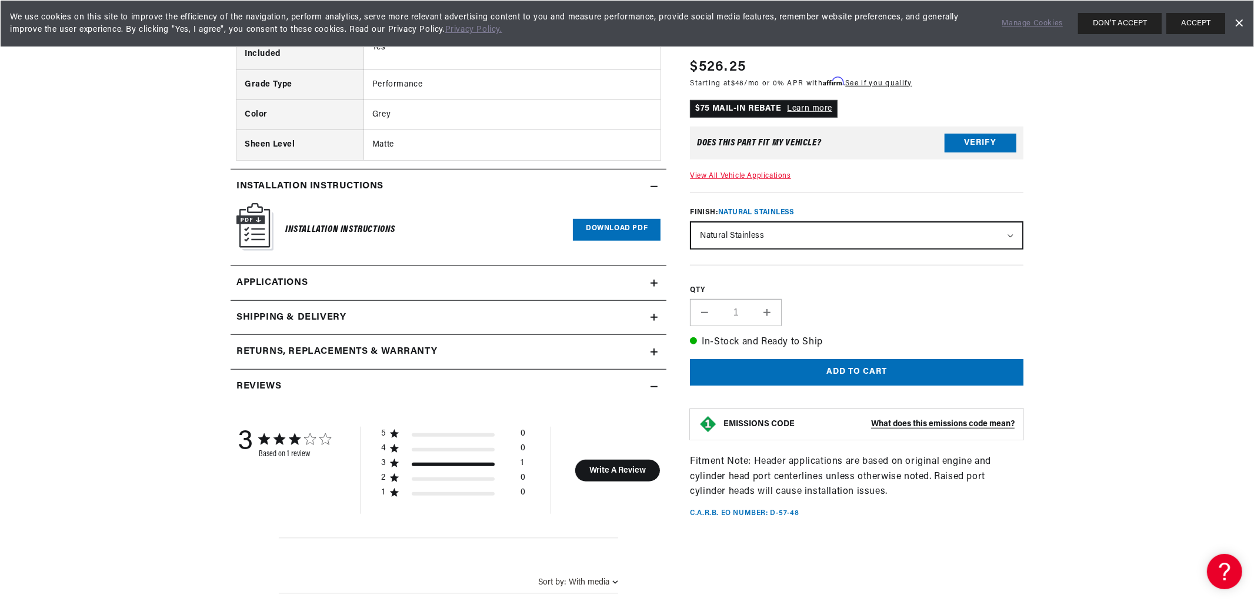
click at [298, 279] on span "Applications" at bounding box center [272, 282] width 71 height 15
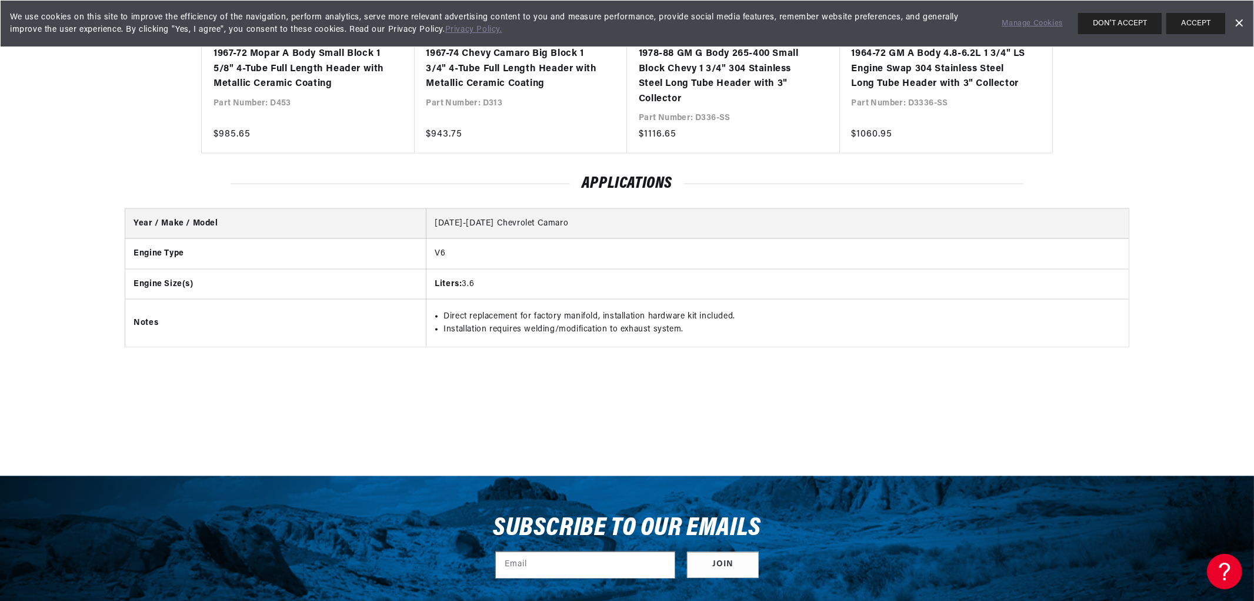
scroll to position [2221, 0]
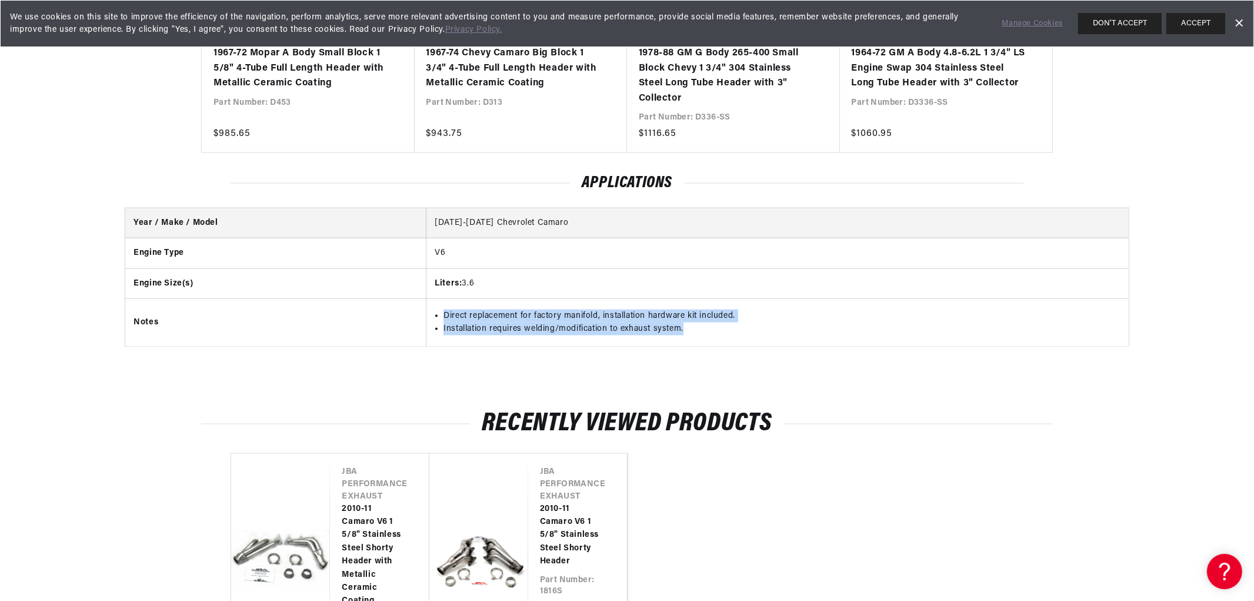
drag, startPoint x: 640, startPoint y: 328, endPoint x: 438, endPoint y: 307, distance: 202.3
click at [438, 307] on td "Direct replacement for factory manifold, installation hardware kit included. In…" at bounding box center [778, 322] width 702 height 47
copy ul "Direct replacement for factory manifold, installation hardware kit included. In…"
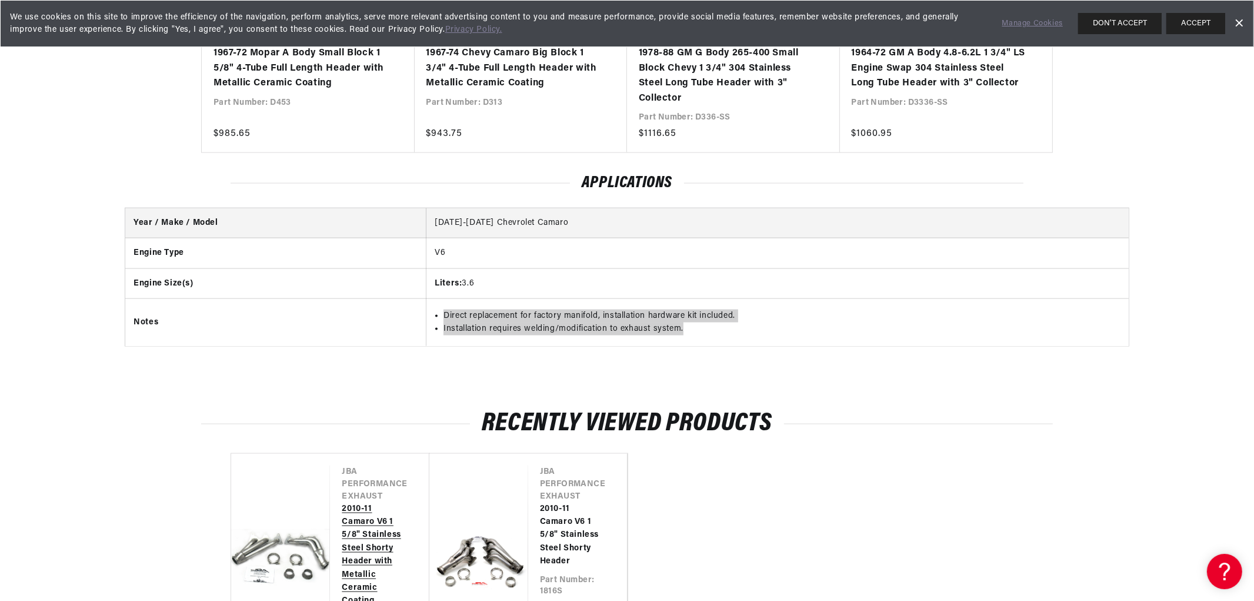
scroll to position [0, 0]
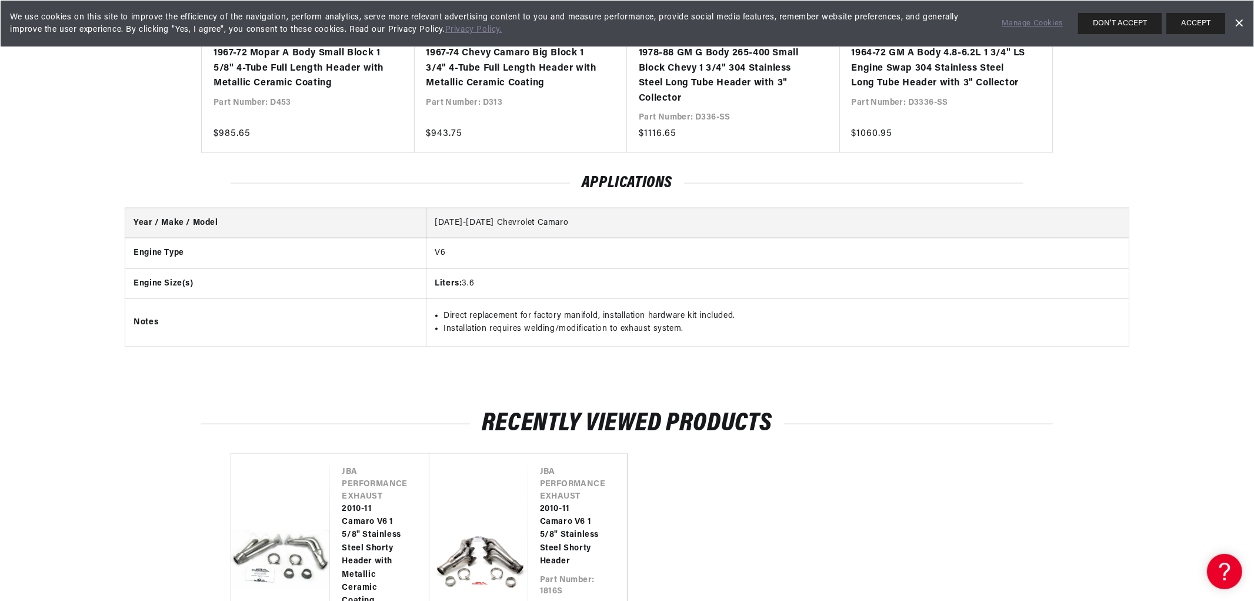
drag, startPoint x: 1073, startPoint y: 372, endPoint x: 1056, endPoint y: 377, distance: 17.1
click at [1073, 372] on div "Applications Year / Make / Model 2010-2011 Chevrolet Camaro Engine Type V6 Engi…" at bounding box center [627, 272] width 1254 height 238
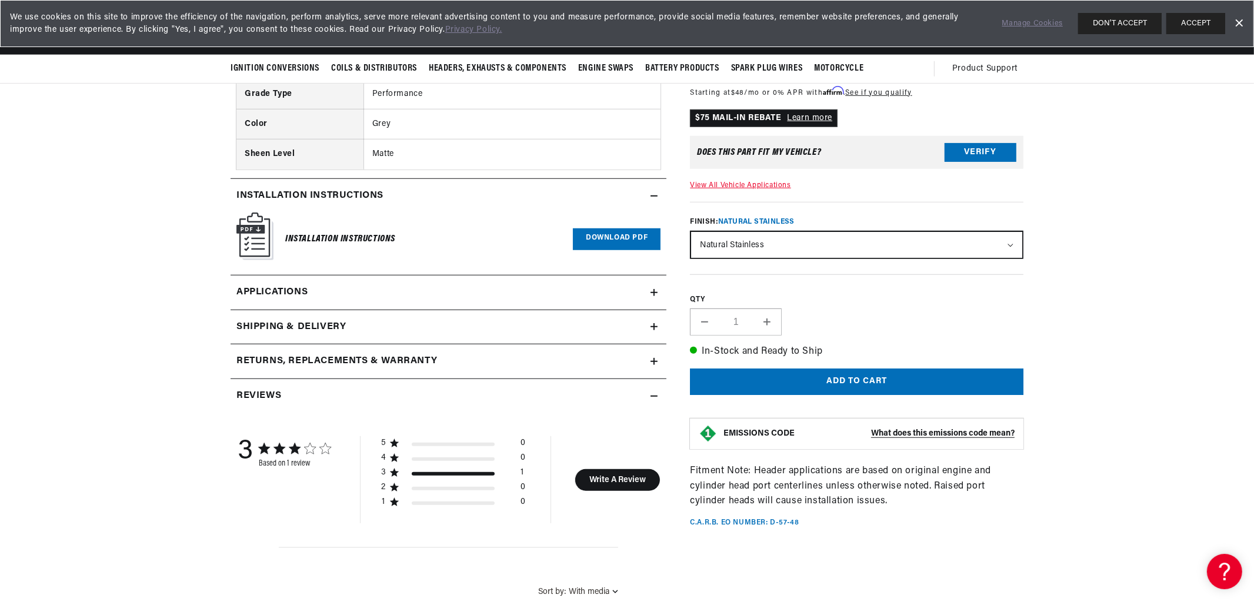
scroll to position [1044, 0]
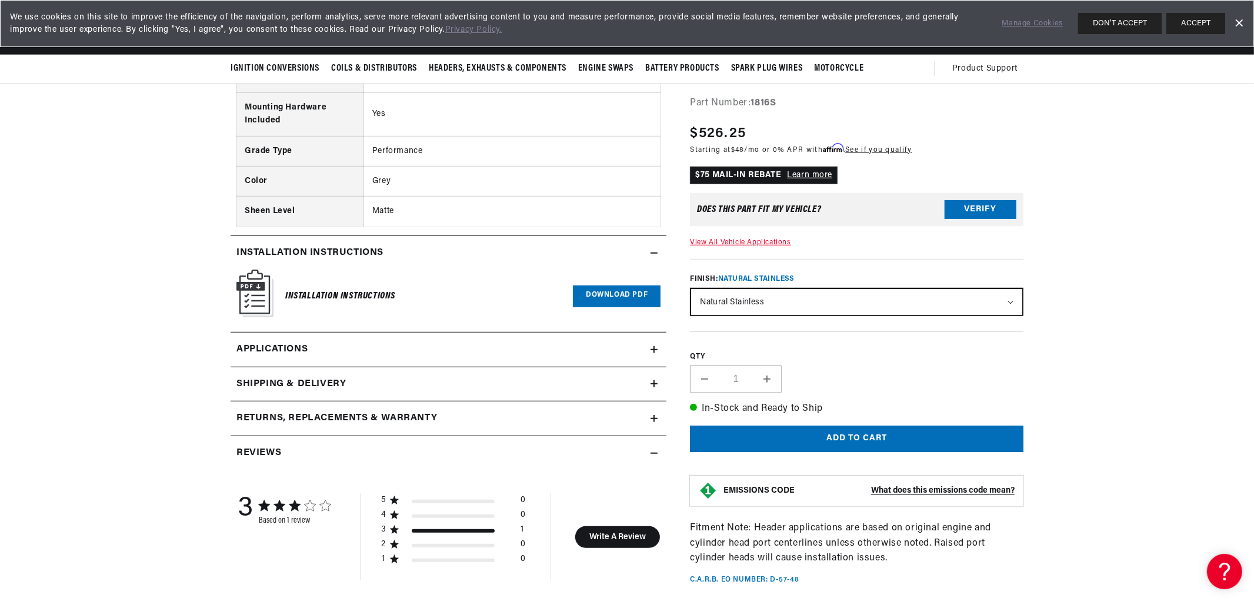
click at [304, 352] on span "Applications" at bounding box center [272, 349] width 71 height 15
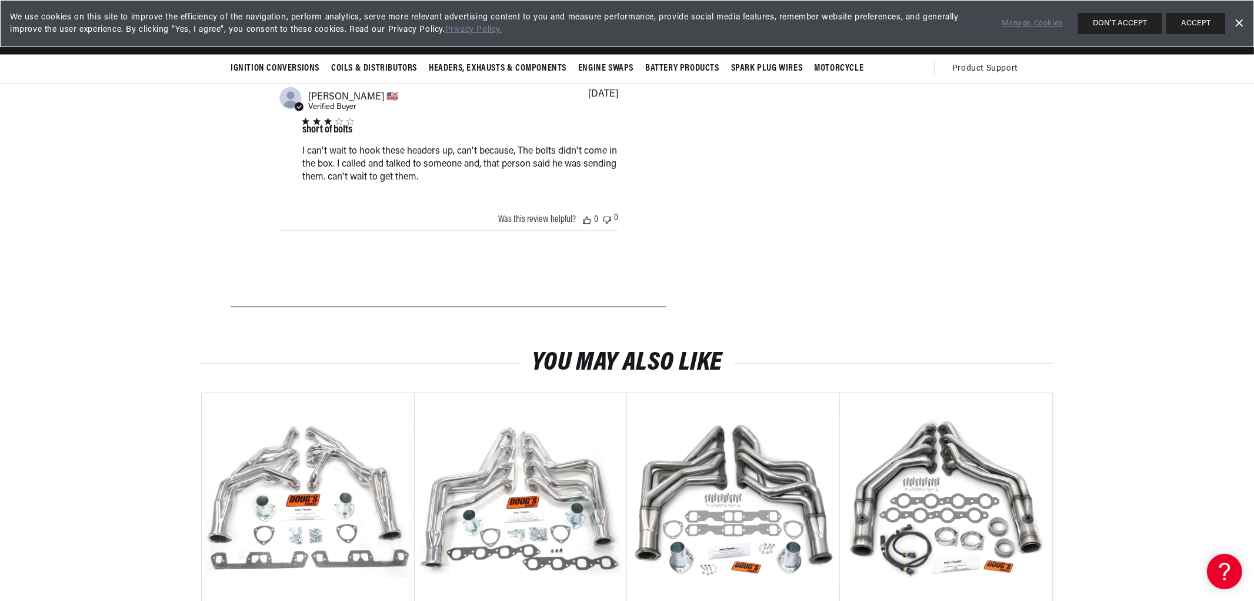
scroll to position [1251, 0]
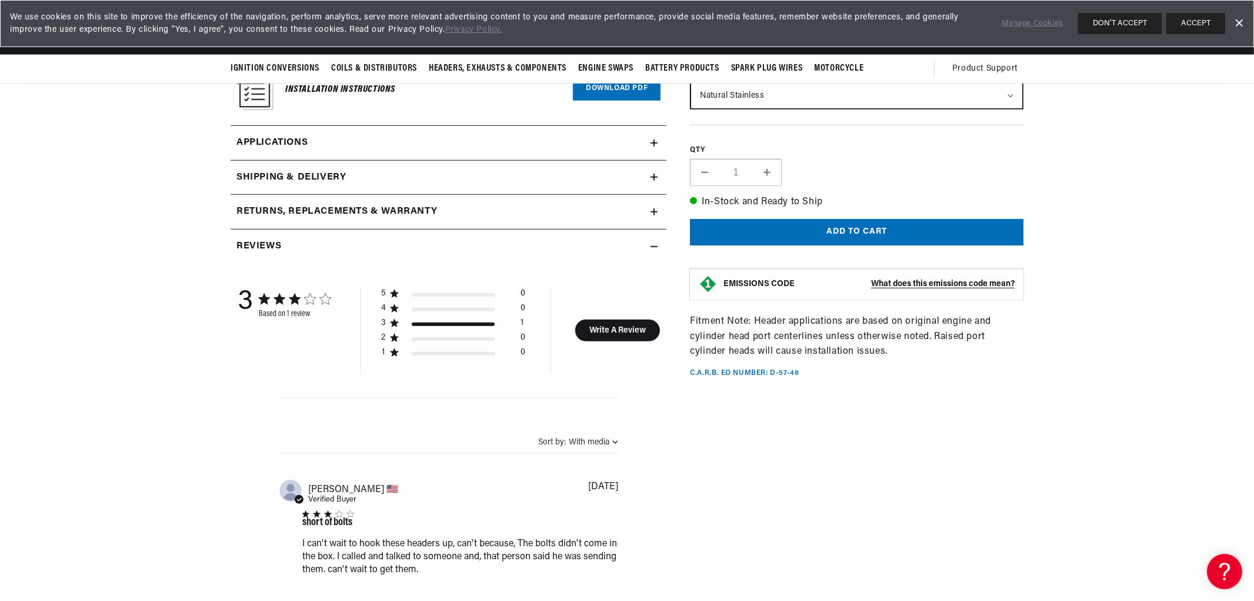
click at [311, 179] on h2 "Shipping & Delivery" at bounding box center [291, 177] width 109 height 15
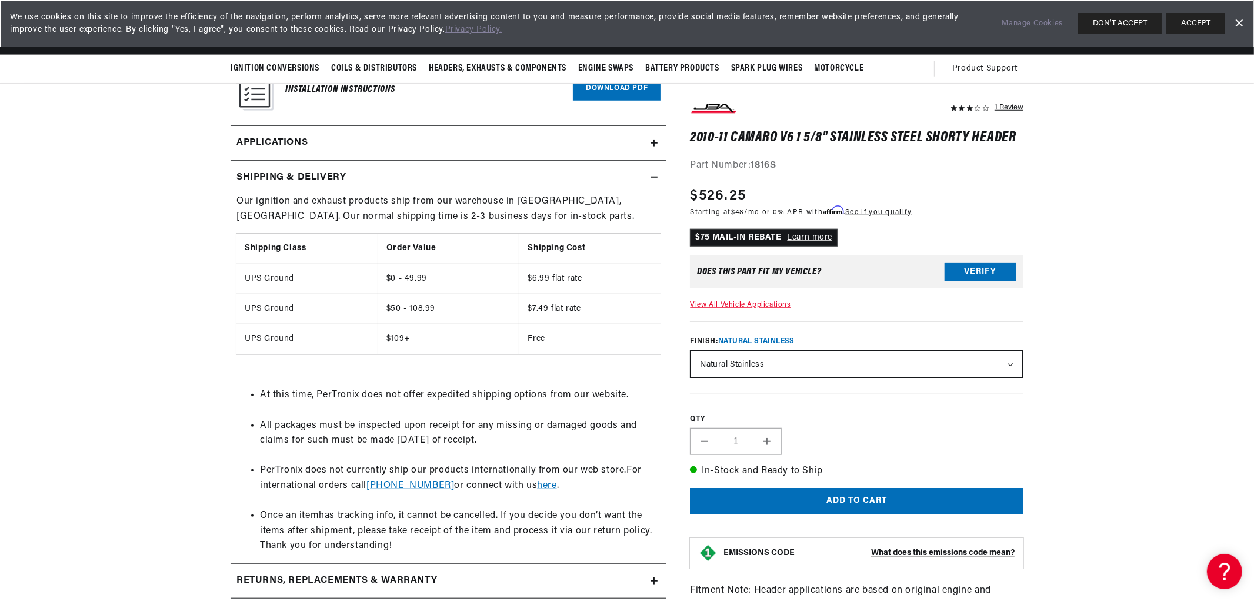
scroll to position [0, 1469]
click at [289, 173] on h2 "Shipping & Delivery" at bounding box center [291, 177] width 109 height 15
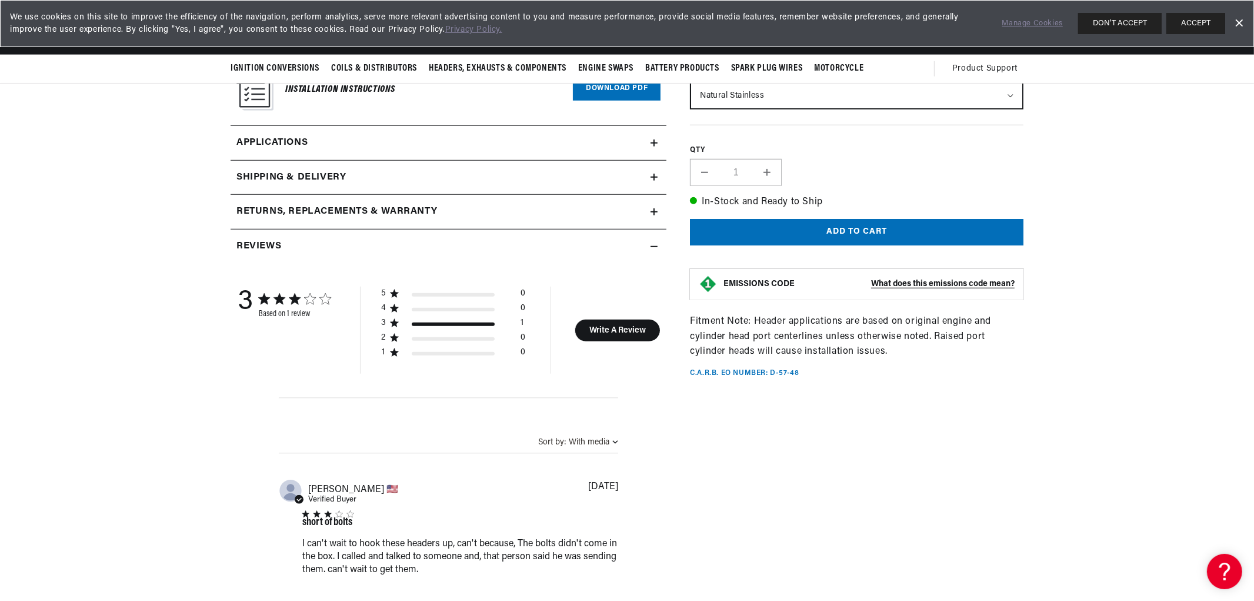
click at [296, 204] on h2 "Returns, Replacements & Warranty" at bounding box center [337, 211] width 201 height 15
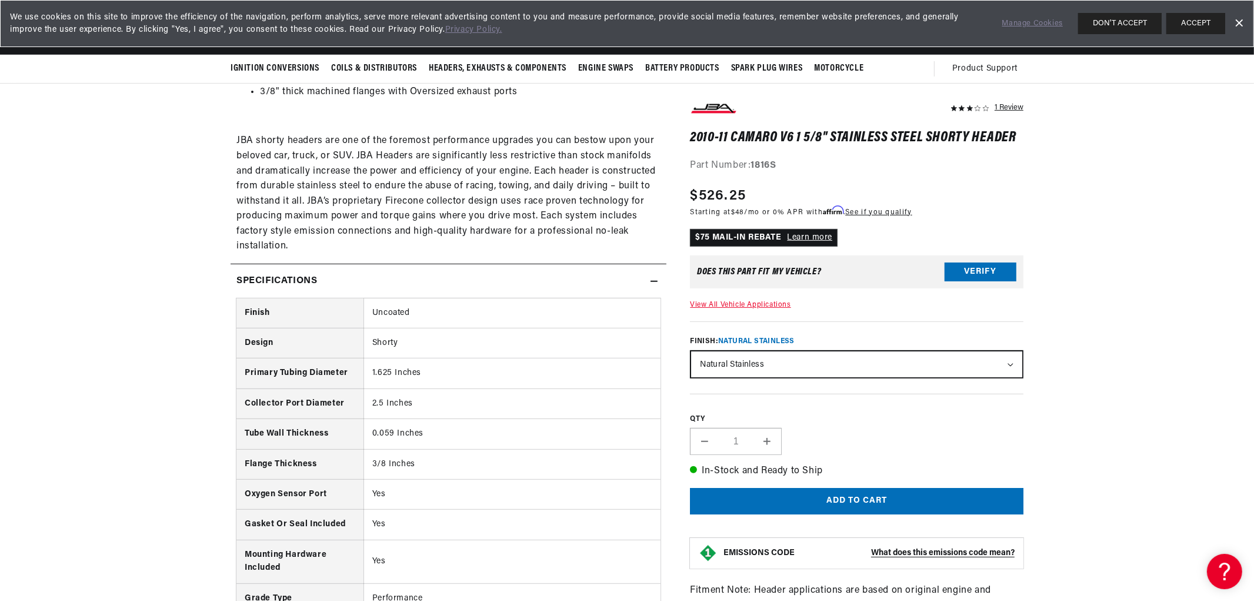
scroll to position [0, 734]
click at [581, 281] on div "Specifications" at bounding box center [441, 281] width 420 height 15
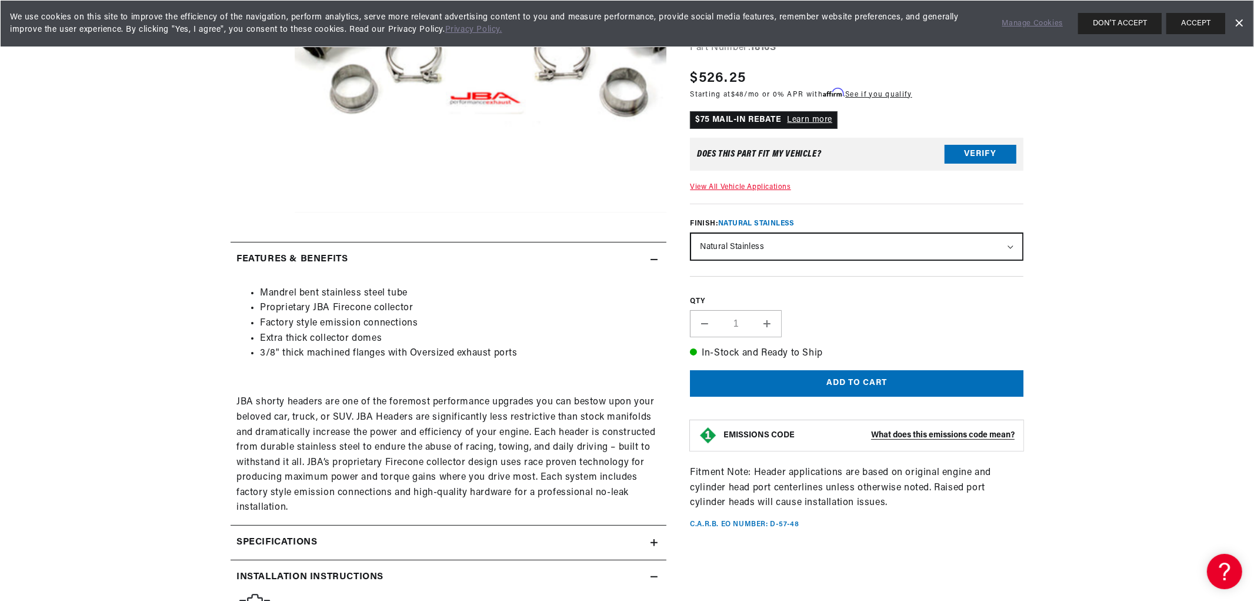
scroll to position [662, 0]
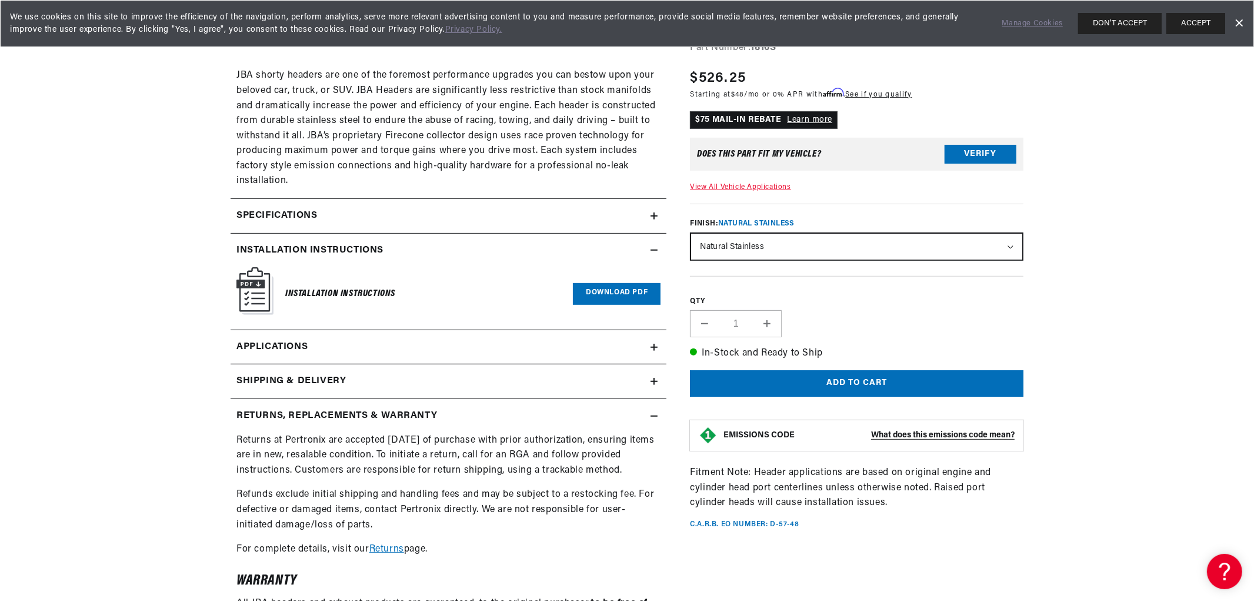
click at [395, 416] on h2 "Returns, Replacements & Warranty" at bounding box center [337, 415] width 201 height 15
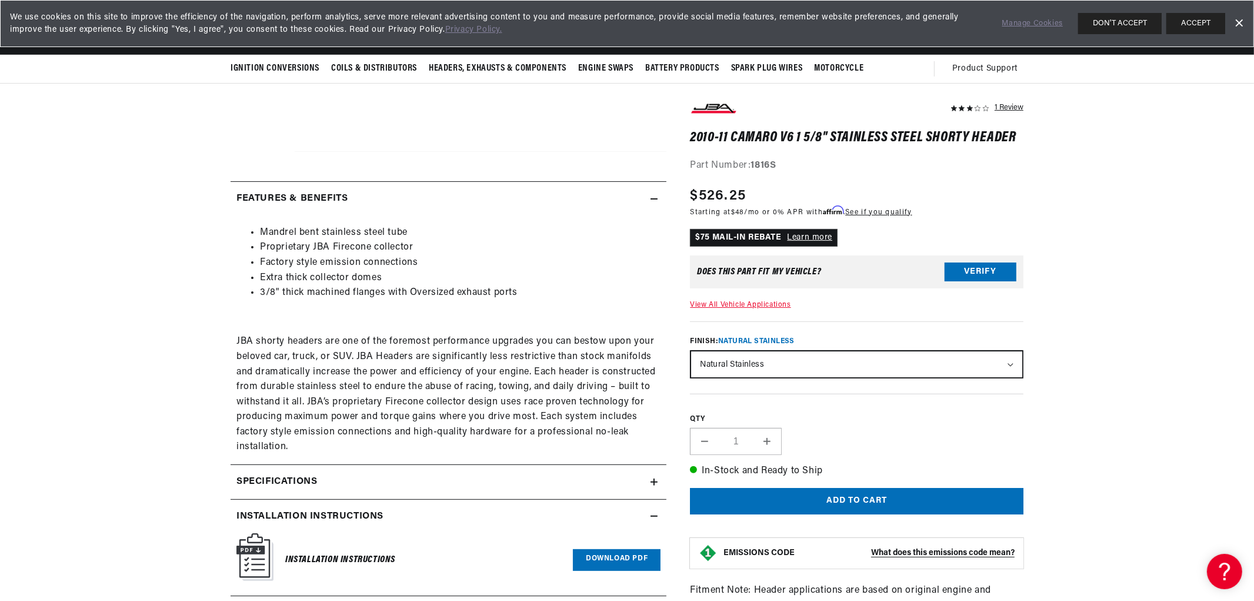
scroll to position [0, 0]
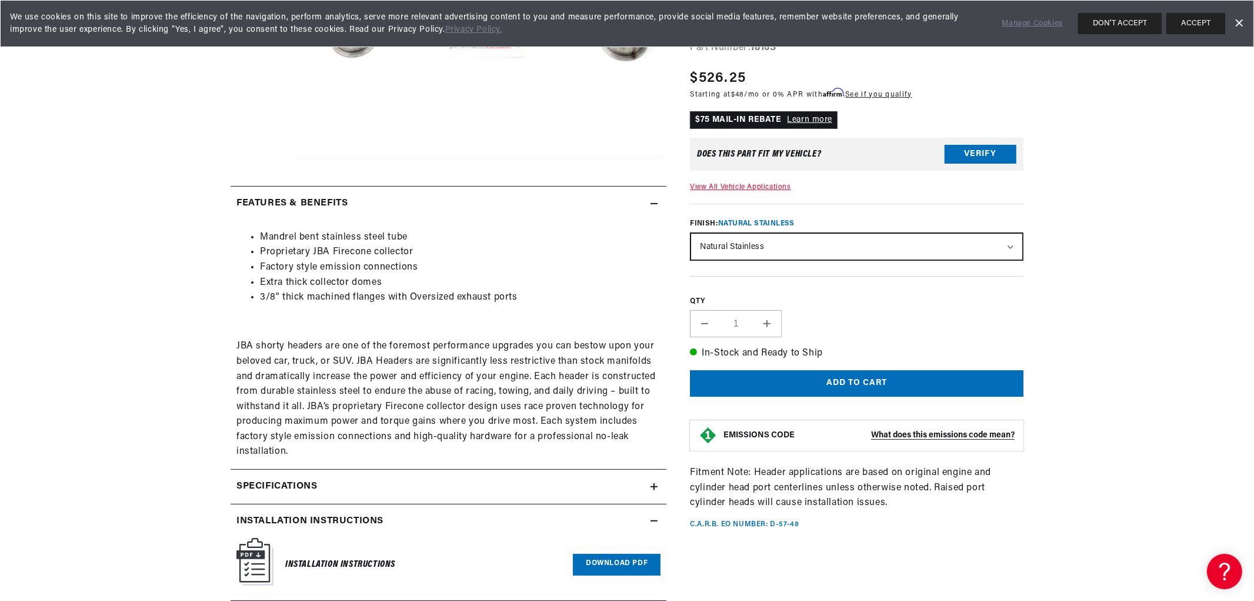
click at [332, 489] on div "Specifications" at bounding box center [441, 486] width 420 height 15
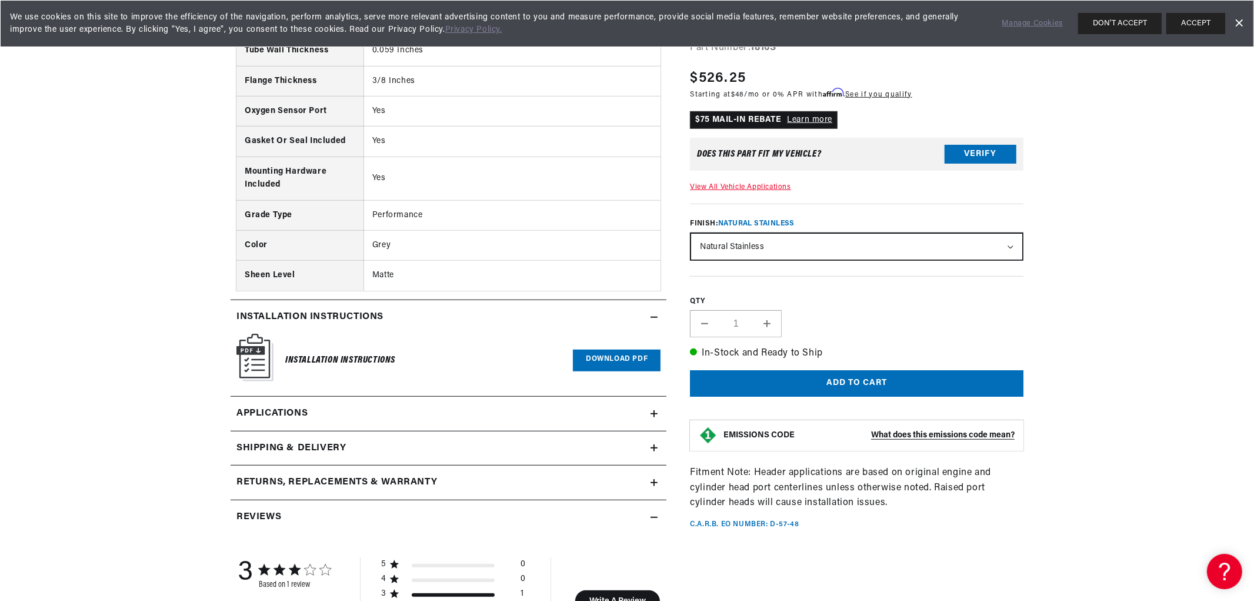
click at [380, 408] on link "Applications" at bounding box center [449, 414] width 436 height 35
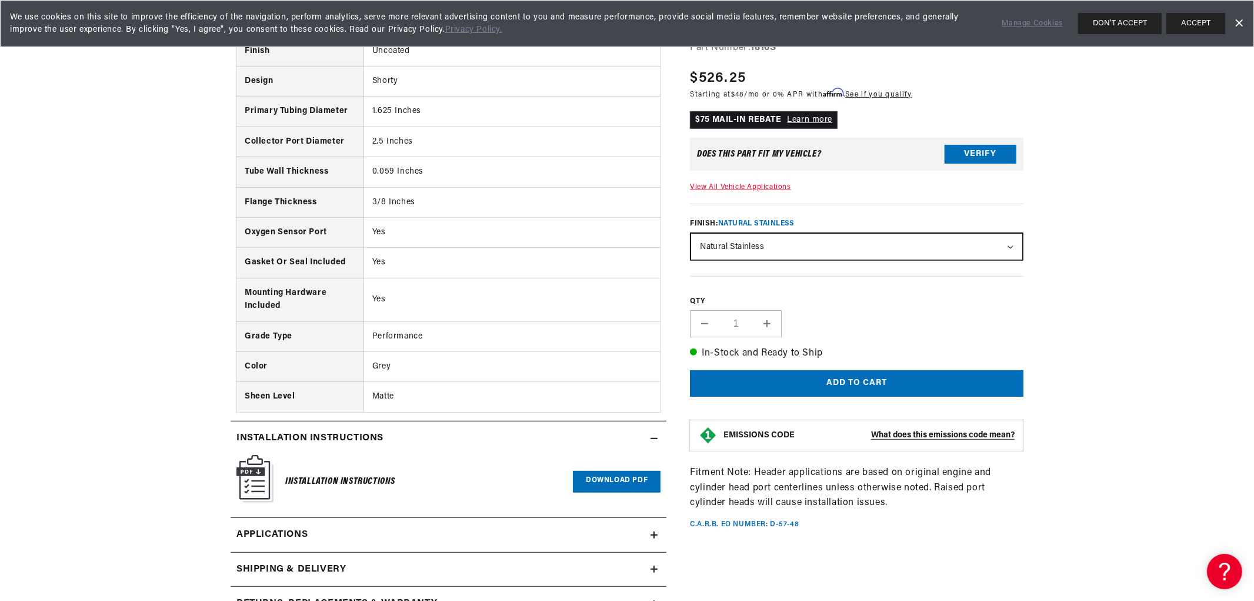
click at [348, 539] on link "Applications" at bounding box center [449, 535] width 436 height 35
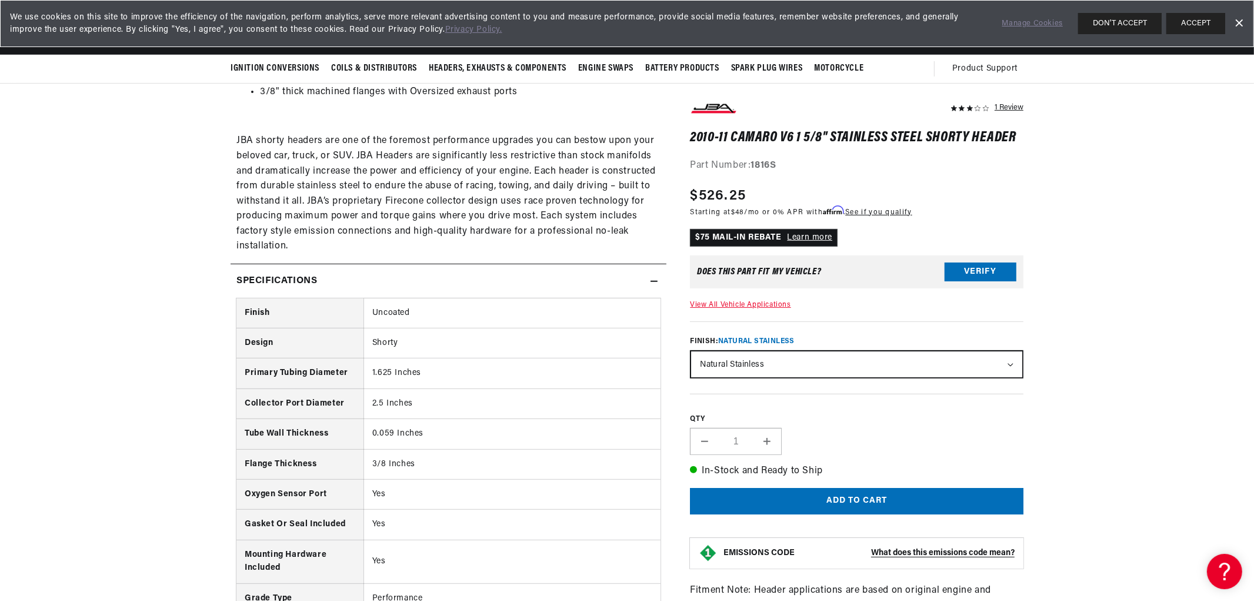
click at [472, 284] on div "Specifications" at bounding box center [441, 281] width 420 height 15
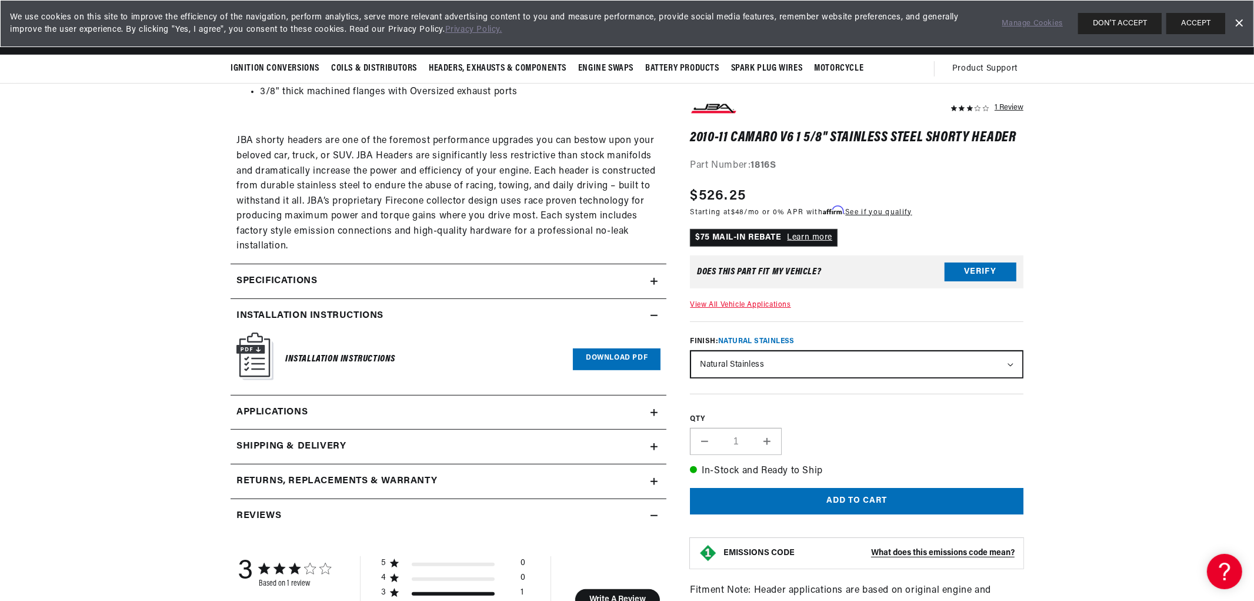
click at [324, 451] on h2 "Shipping & Delivery" at bounding box center [291, 446] width 109 height 15
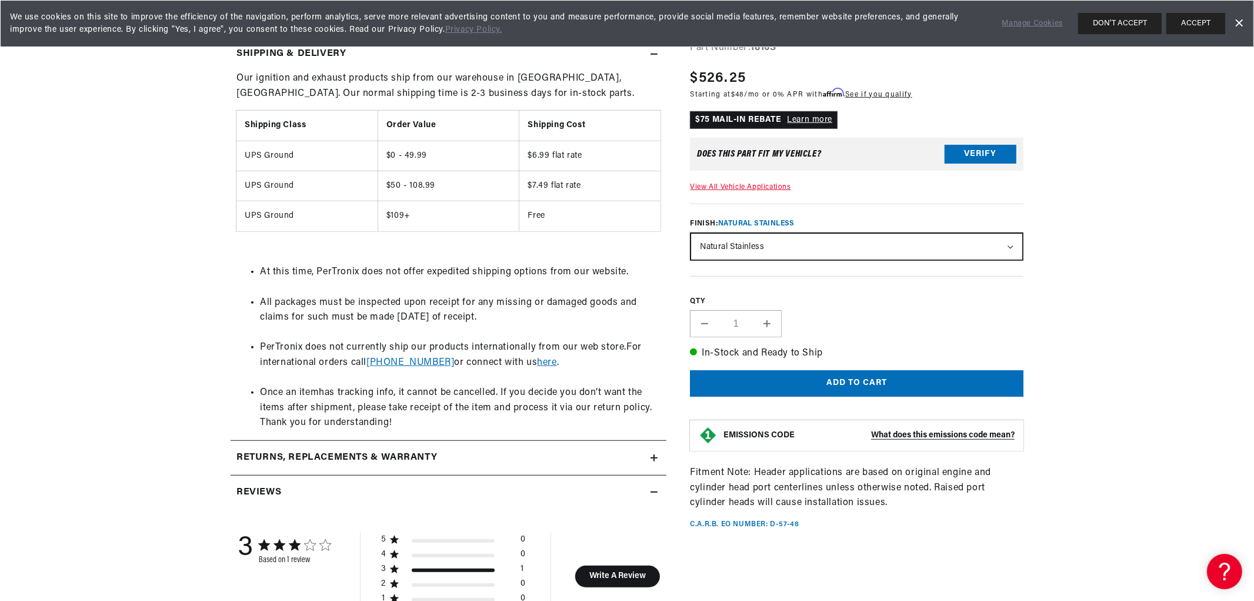
click at [440, 454] on div "Returns, Replacements & Warranty" at bounding box center [441, 457] width 420 height 15
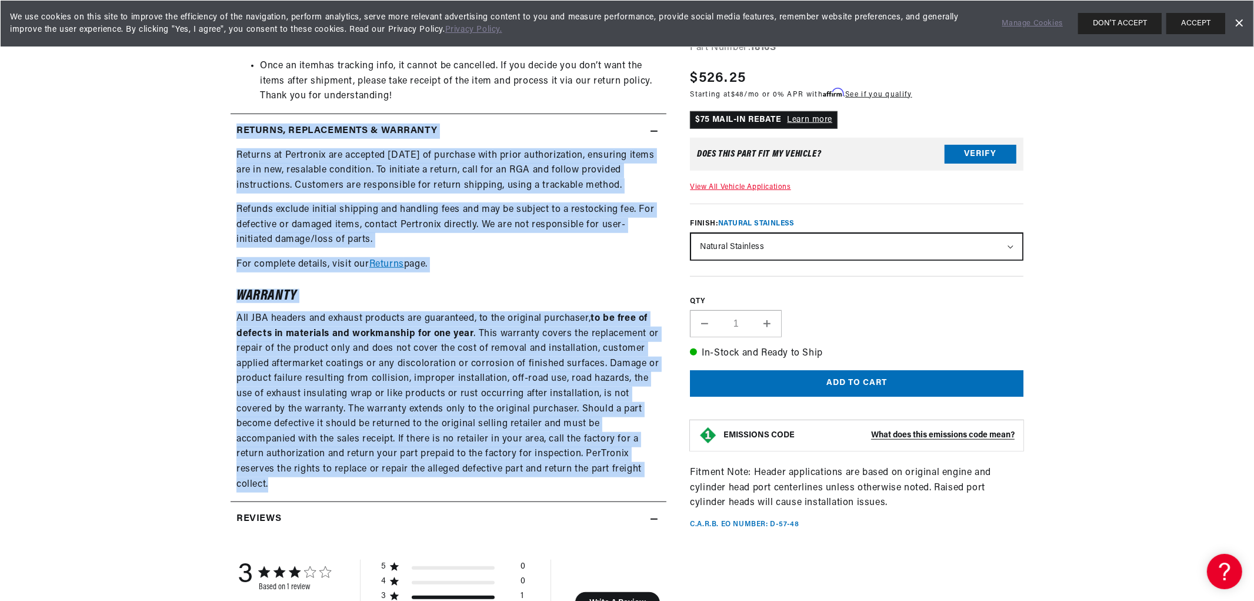
drag, startPoint x: 287, startPoint y: 483, endPoint x: 325, endPoint y: 341, distance: 146.9
copy details "Returns, Replacements & Warranty Returns at Pertronix are accepted within 90 da…"
click at [478, 128] on div "Returns, Replacements & Warranty" at bounding box center [441, 131] width 420 height 15
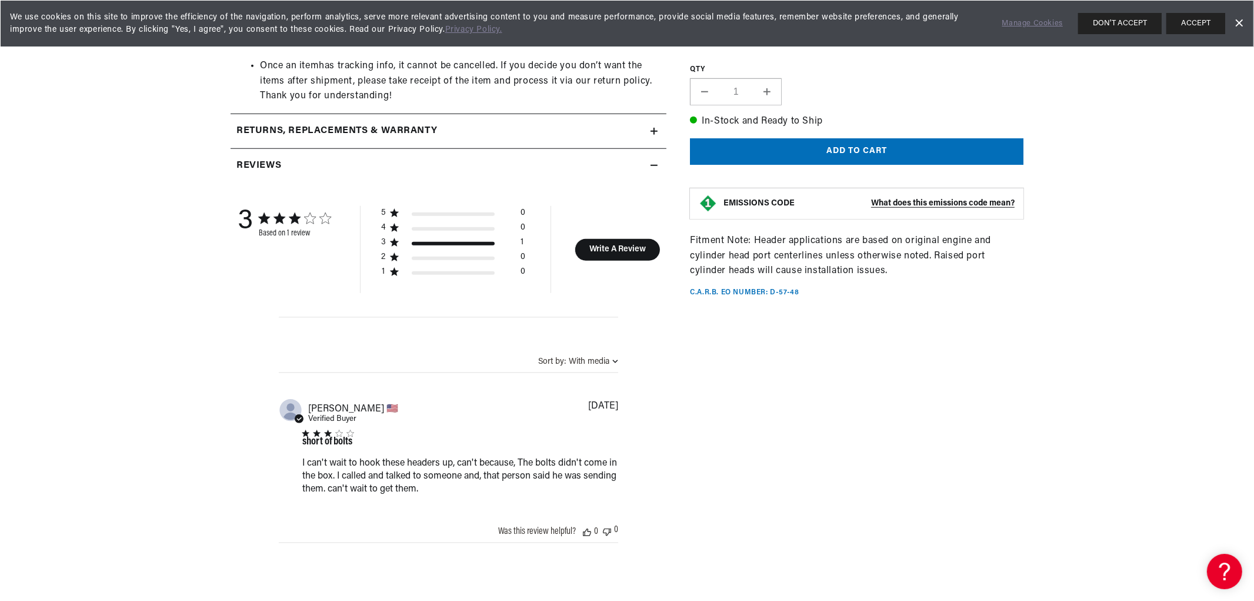
click at [478, 128] on div "Returns, Replacements & Warranty" at bounding box center [441, 131] width 420 height 15
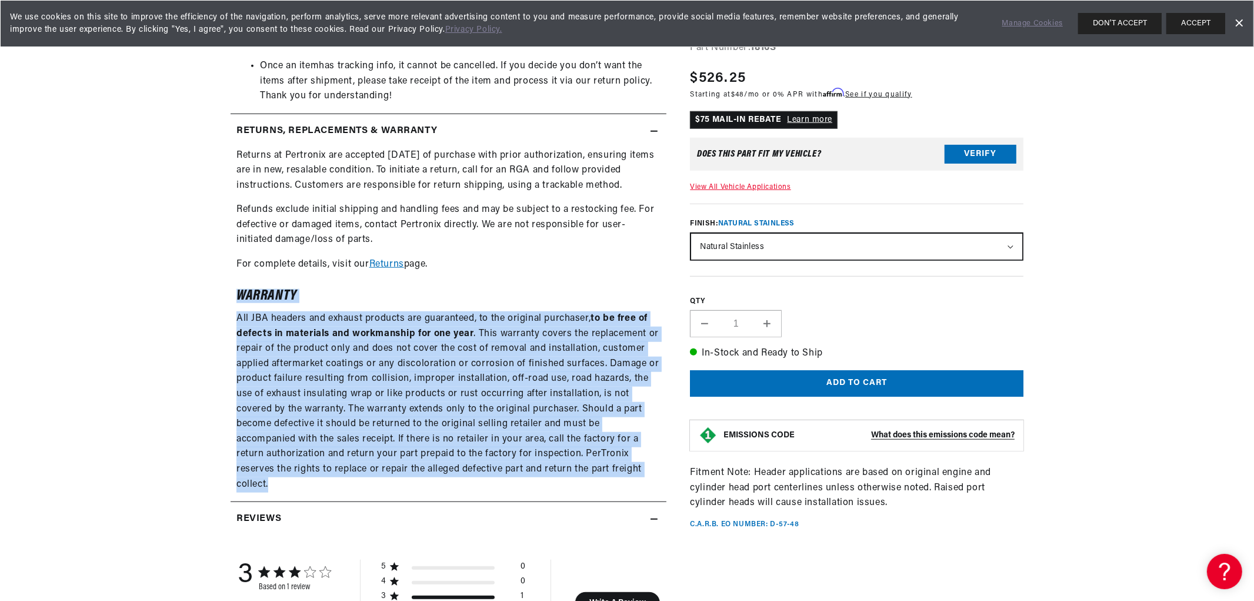
drag, startPoint x: 287, startPoint y: 497, endPoint x: 218, endPoint y: 295, distance: 213.6
copy div "Warranty All JBA headers and exhaust products are guaranteed, to the original p…"
drag, startPoint x: 901, startPoint y: 503, endPoint x: 691, endPoint y: 473, distance: 211.6
click at [691, 473] on div "1 Review" at bounding box center [857, 255] width 334 height 547
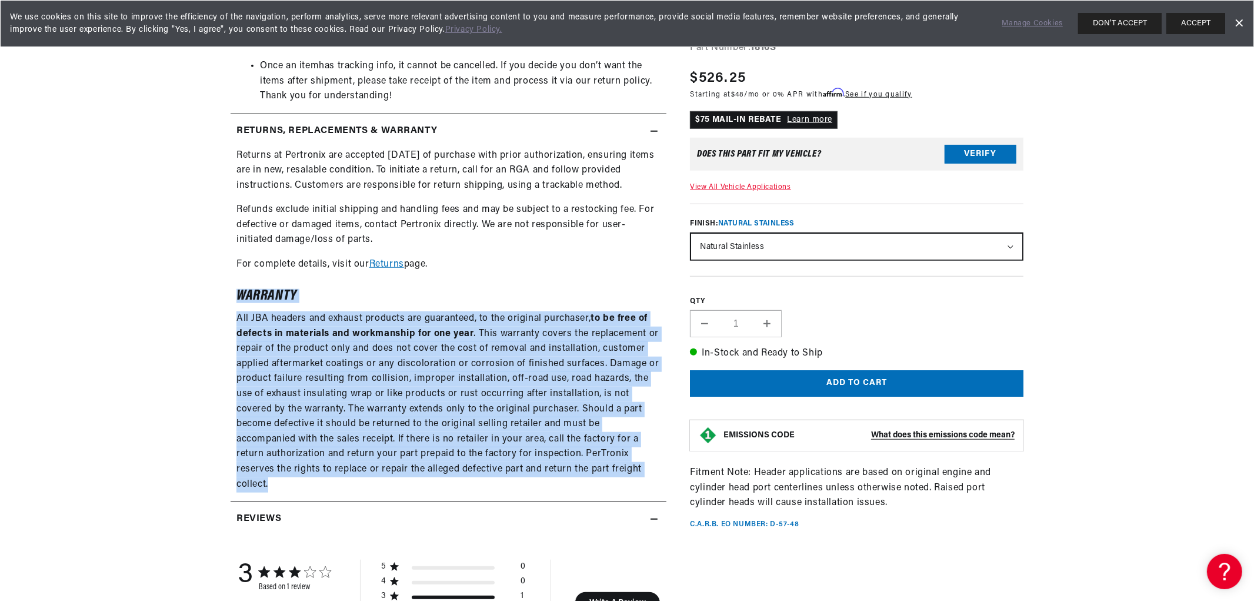
copy div "Fitment Note: Header applications are based on original engine and cylinder hea…"
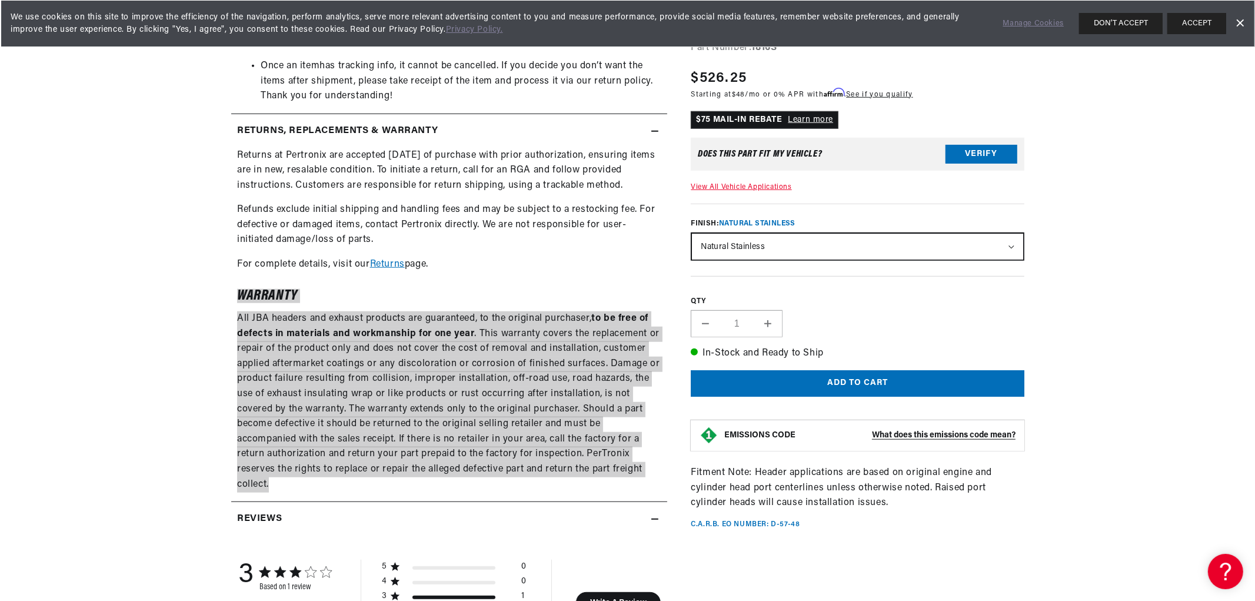
scroll to position [0, 1469]
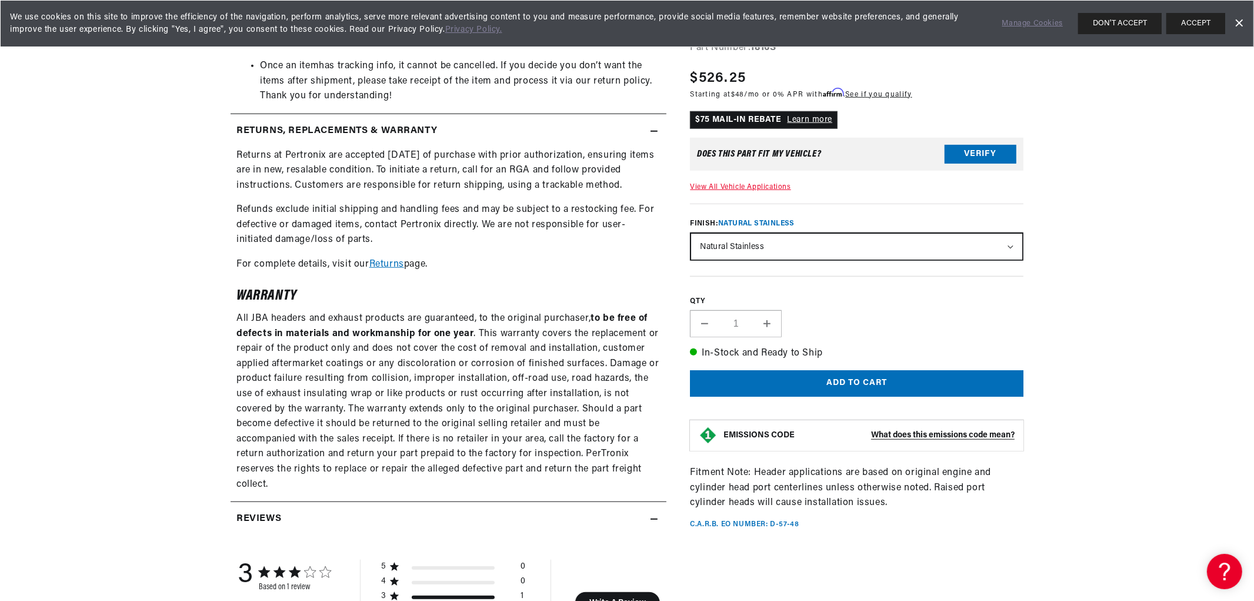
drag, startPoint x: 971, startPoint y: 435, endPoint x: 750, endPoint y: 432, distance: 220.6
click at [750, 432] on strong "EMISSIONS CODE" at bounding box center [759, 435] width 71 height 9
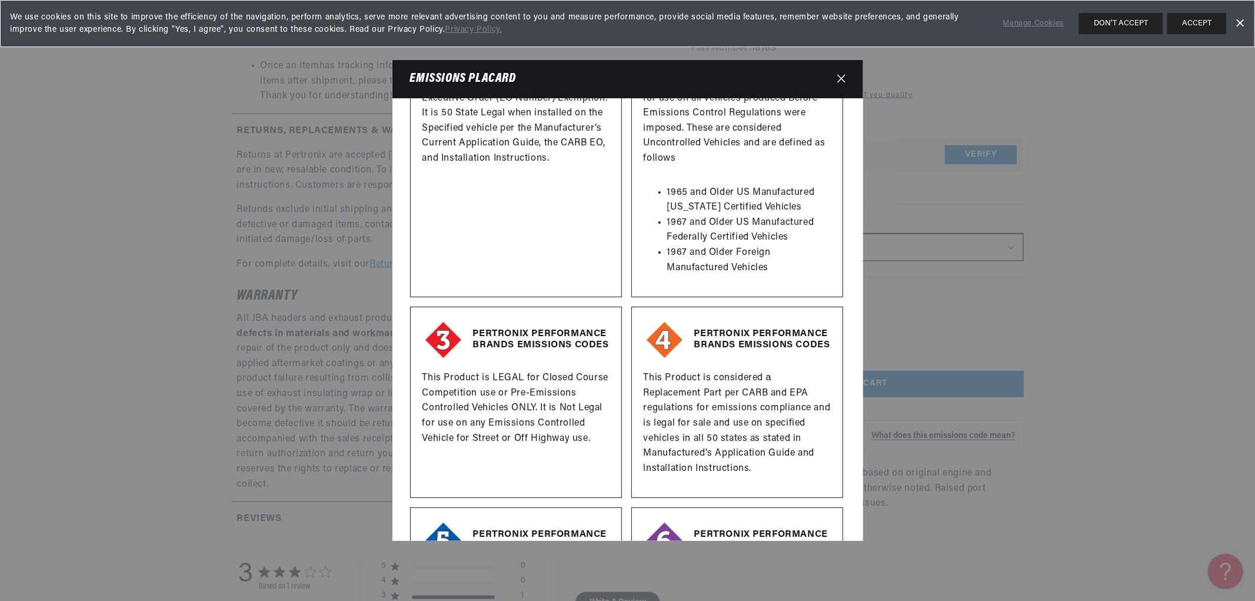
scroll to position [0, 0]
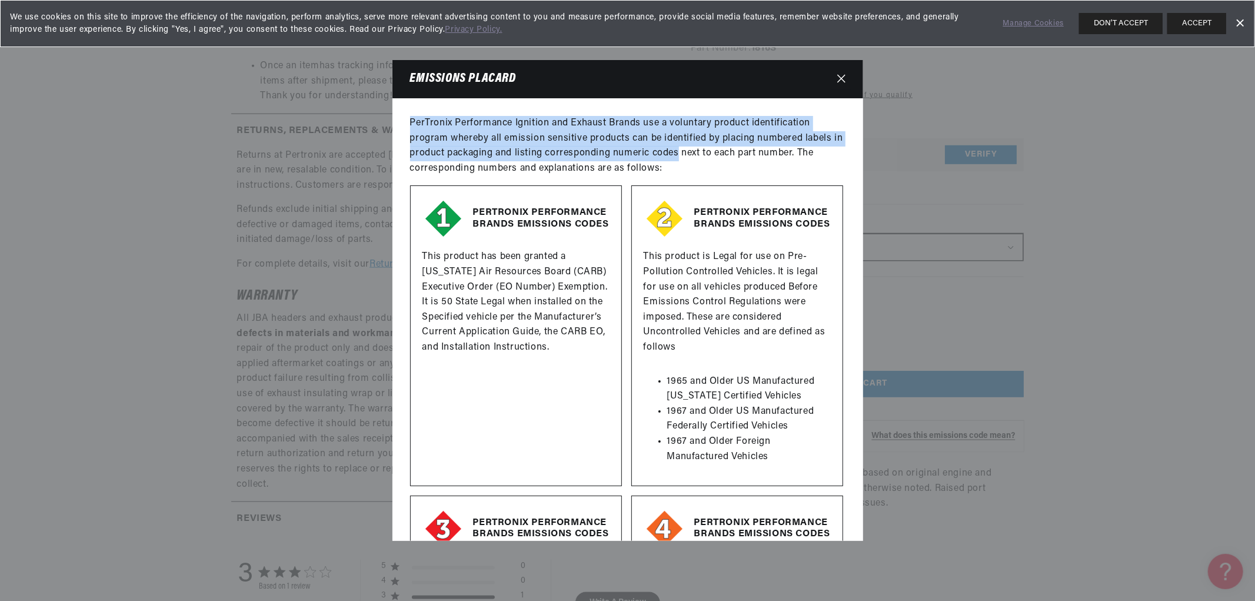
drag, startPoint x: 412, startPoint y: 120, endPoint x: 677, endPoint y: 160, distance: 268.3
click at [677, 160] on p "PerTronix Performance Ignition and Exhaust Brands use a voluntary product ident…" at bounding box center [627, 146] width 435 height 60
copy p "PerTronix Performance Ignition and Exhaust Brands use a voluntary product ident…"
click at [428, 136] on p "PerTronix Performance Ignition and Exhaust Brands use a voluntary product ident…" at bounding box center [627, 146] width 435 height 60
drag, startPoint x: 408, startPoint y: 118, endPoint x: 666, endPoint y: 172, distance: 264.0
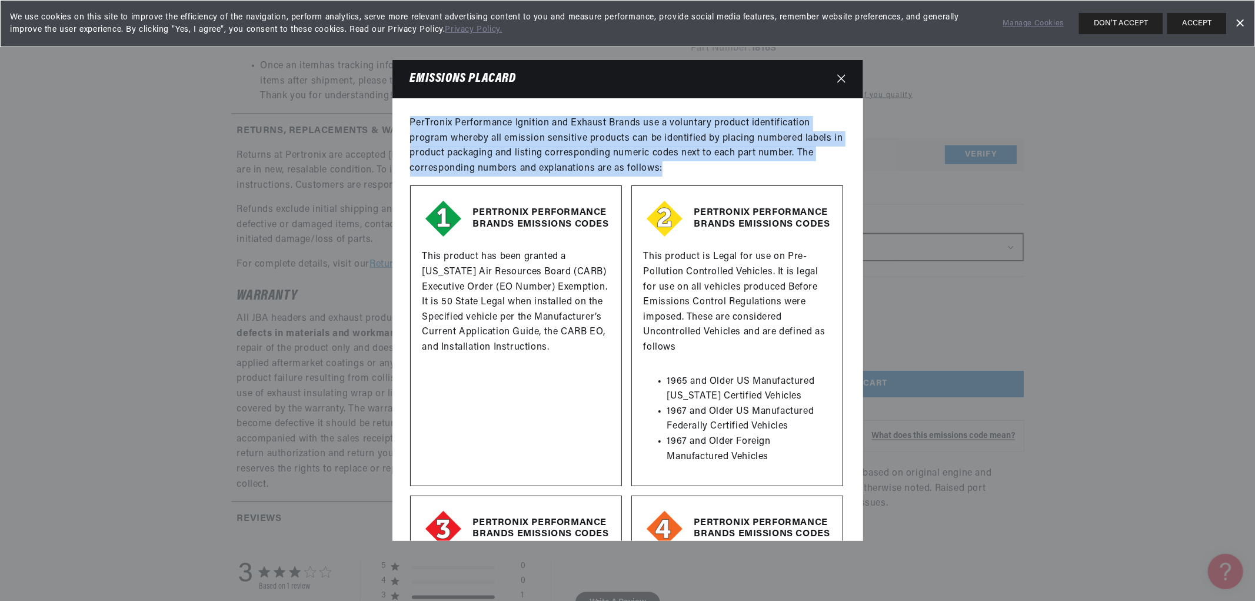
click at [666, 172] on div "PerTronix Performance Ignition and Exhaust Brands use a voluntary product ident…" at bounding box center [627, 319] width 471 height 442
copy p "PerTronix Performance Ignition and Exhaust Brands use a voluntary product ident…"
click at [608, 150] on p "PerTronix Performance Ignition and Exhaust Brands use a voluntary product ident…" at bounding box center [627, 146] width 435 height 60
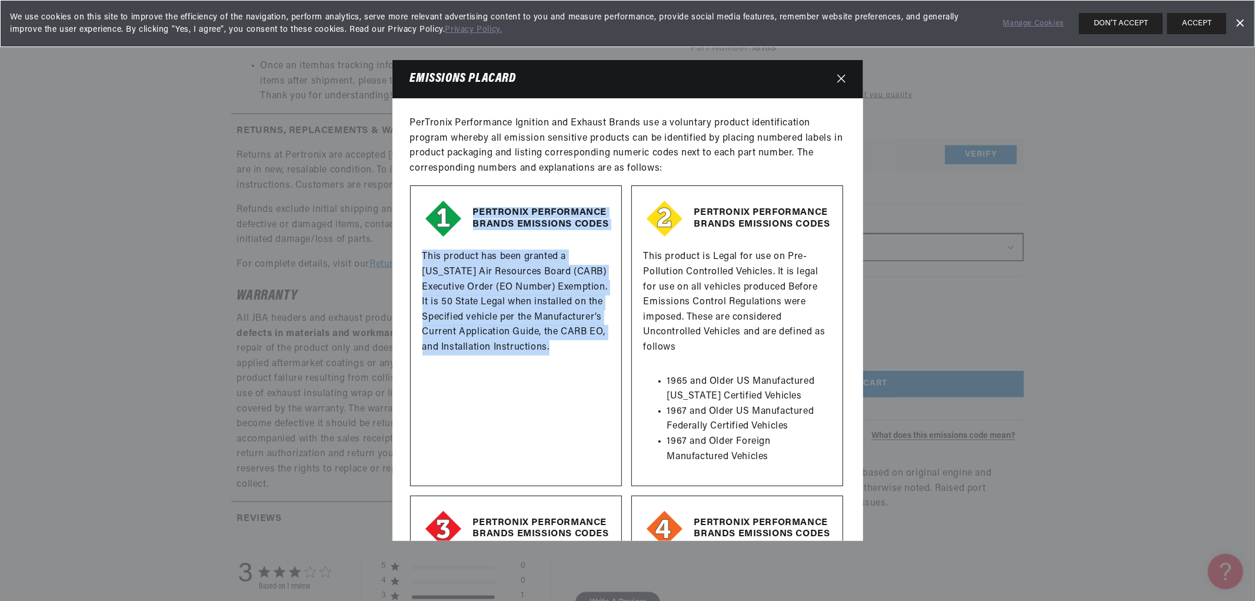
drag, startPoint x: 472, startPoint y: 207, endPoint x: 560, endPoint y: 355, distance: 173.0
click at [560, 355] on div "PERTRONIX PERFORMANCE BRANDS EMISSIONS CODES This product has been granted a Ca…" at bounding box center [516, 335] width 212 height 301
copy div "PERTRONIX PERFORMANCE BRANDS EMISSIONS CODES This product has been granted a Ca…"
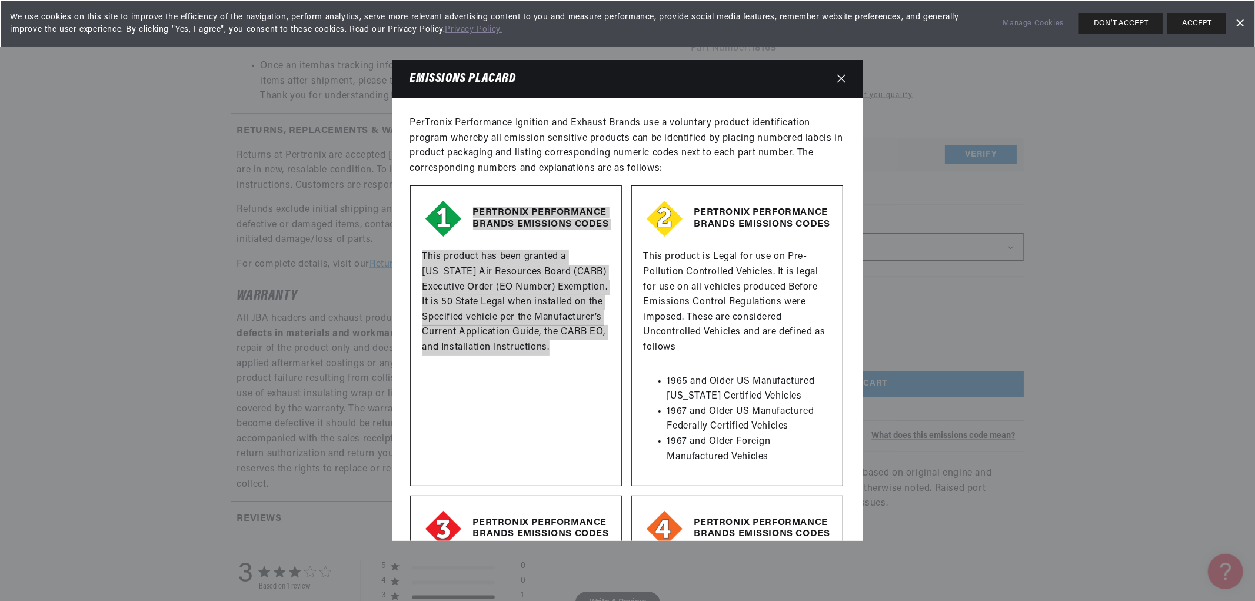
scroll to position [0, 1469]
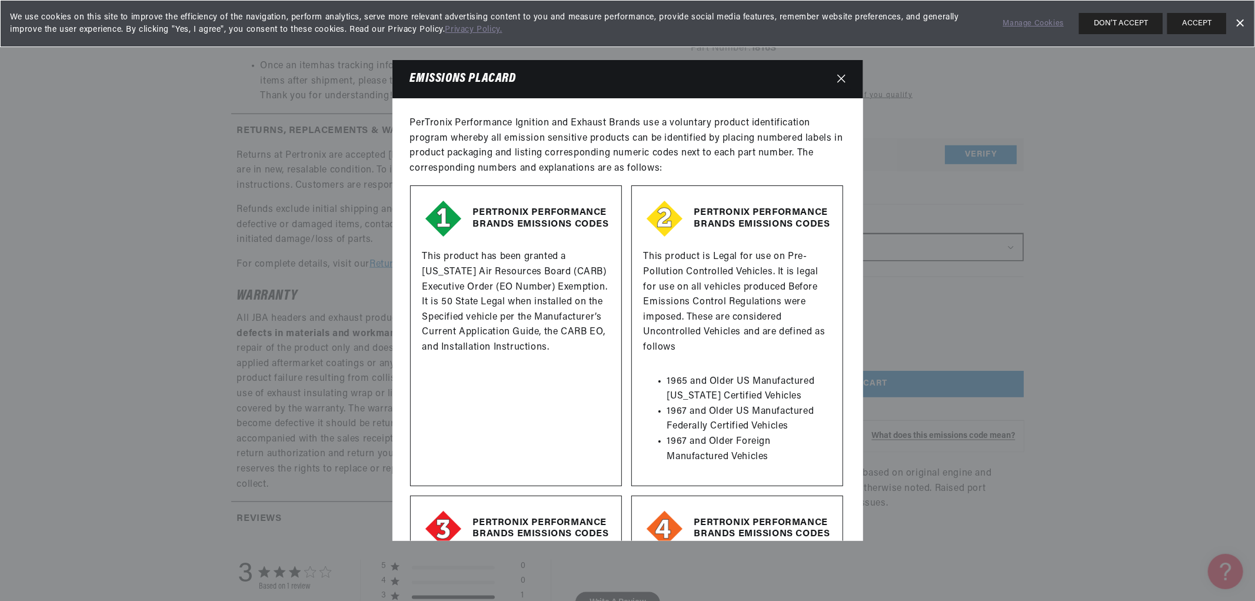
click at [597, 156] on p "PerTronix Performance Ignition and Exhaust Brands use a voluntary product ident…" at bounding box center [627, 146] width 435 height 60
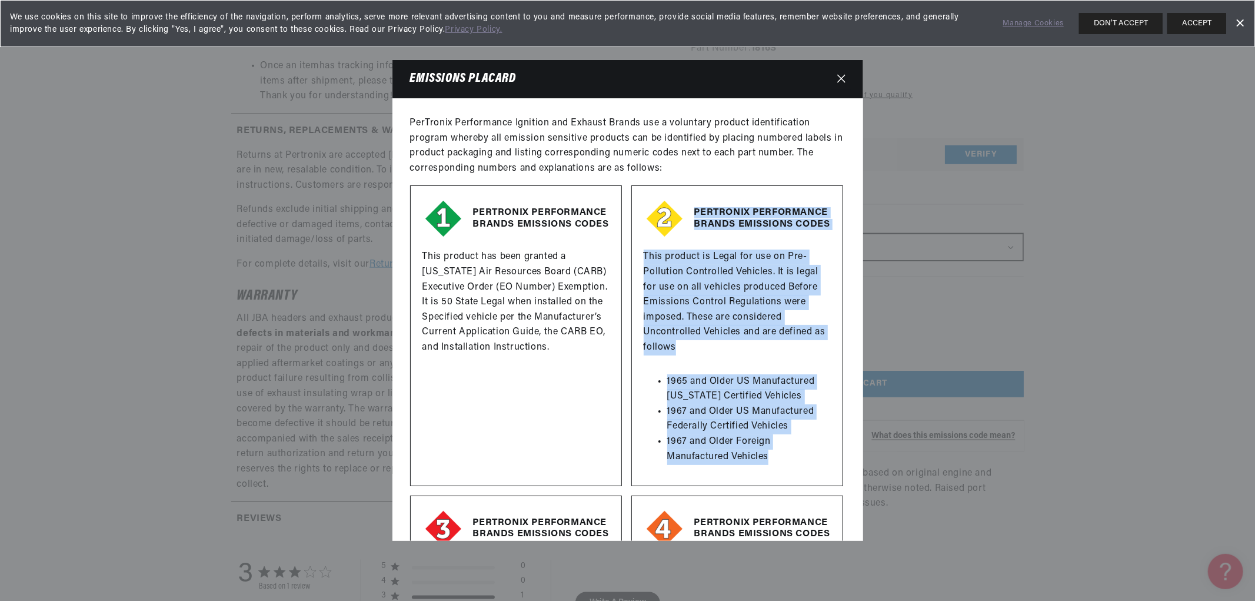
drag, startPoint x: 691, startPoint y: 205, endPoint x: 778, endPoint y: 459, distance: 269.2
click at [790, 459] on div "PERTRONIX PERFORMANCE BRANDS EMISSIONS CODES This product is Legal for use on P…" at bounding box center [737, 335] width 212 height 301
copy div "PERTRONIX PERFORMANCE BRANDS EMISSIONS CODES This product is Legal for use on P…"
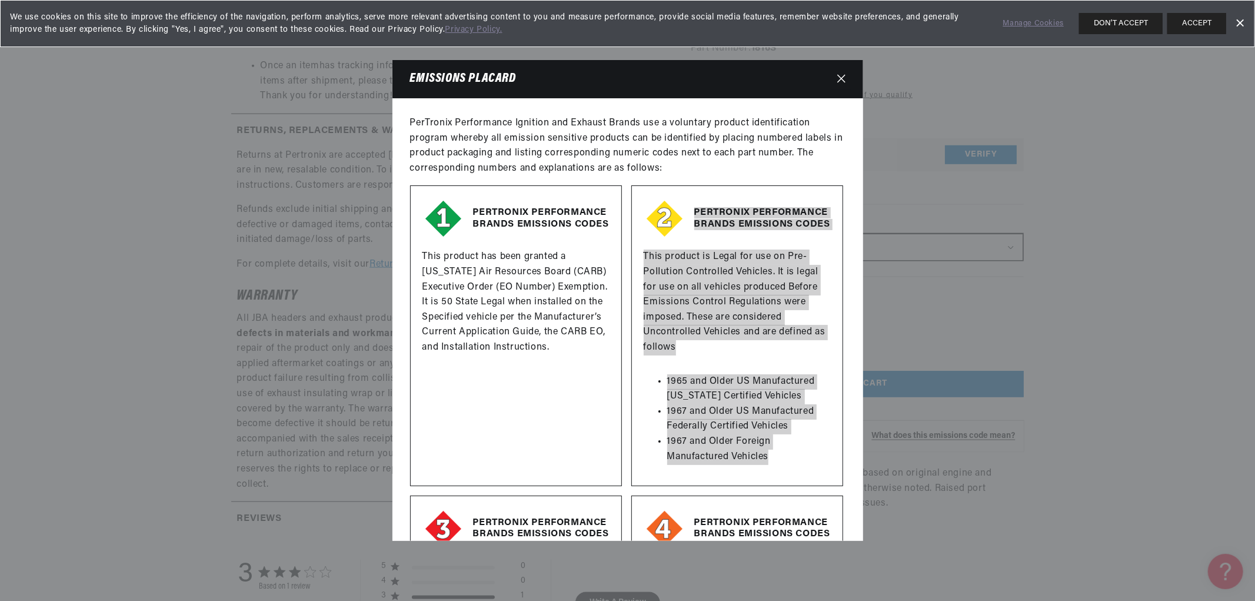
scroll to position [0, 0]
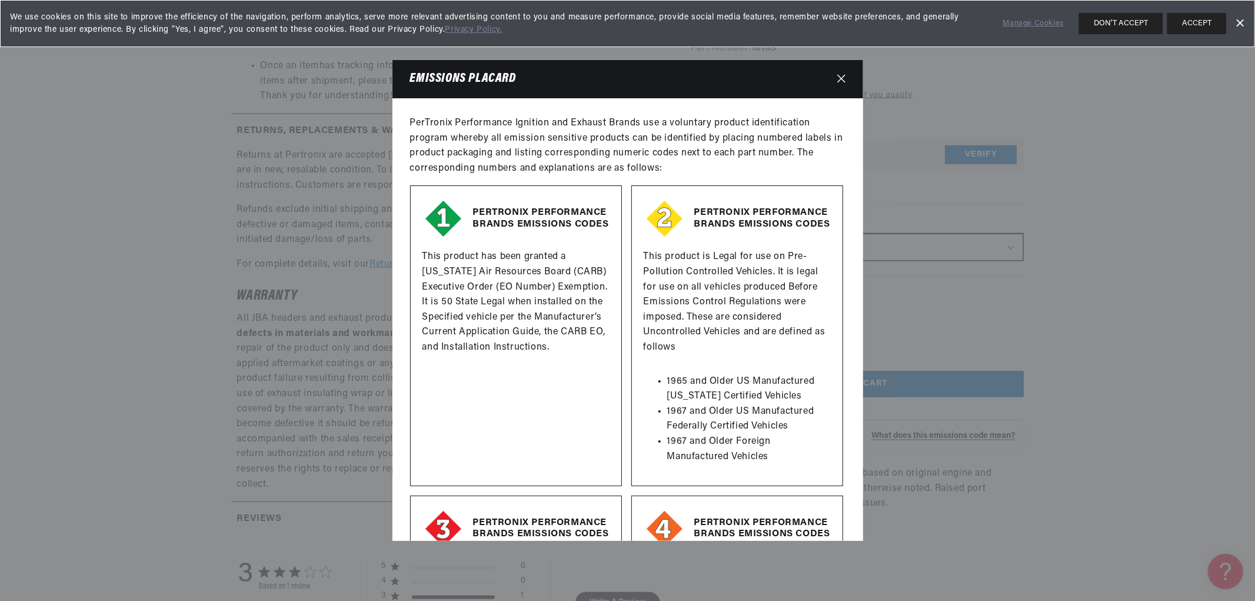
click at [737, 124] on p "PerTronix Performance Ignition and Exhaust Brands use a voluntary product ident…" at bounding box center [627, 146] width 435 height 60
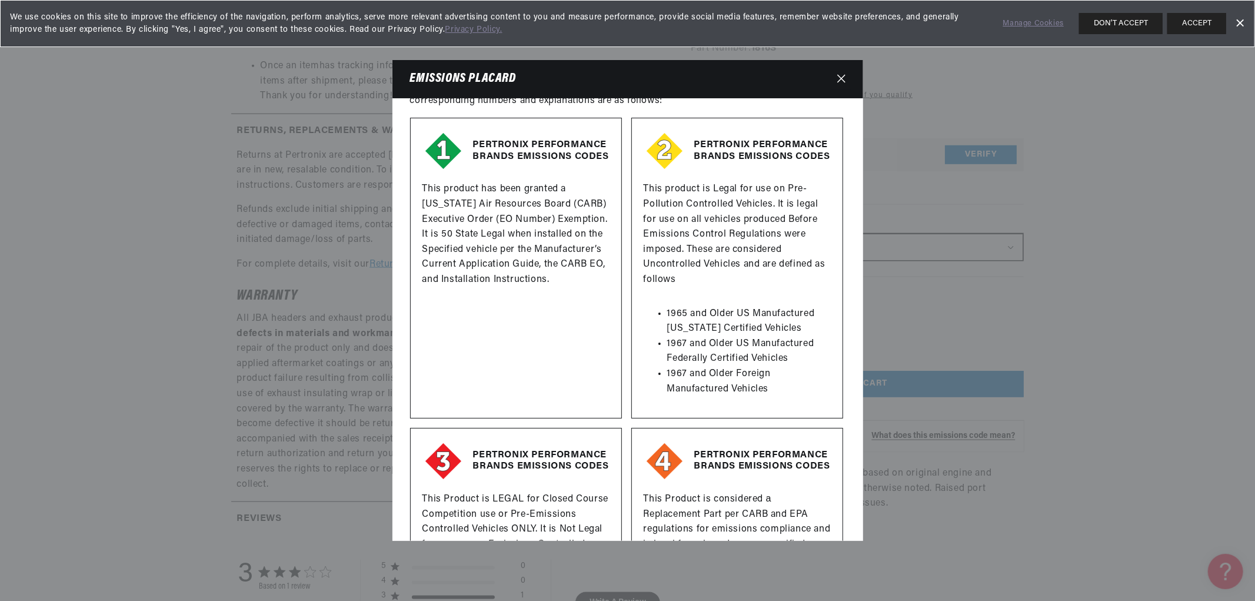
scroll to position [261, 0]
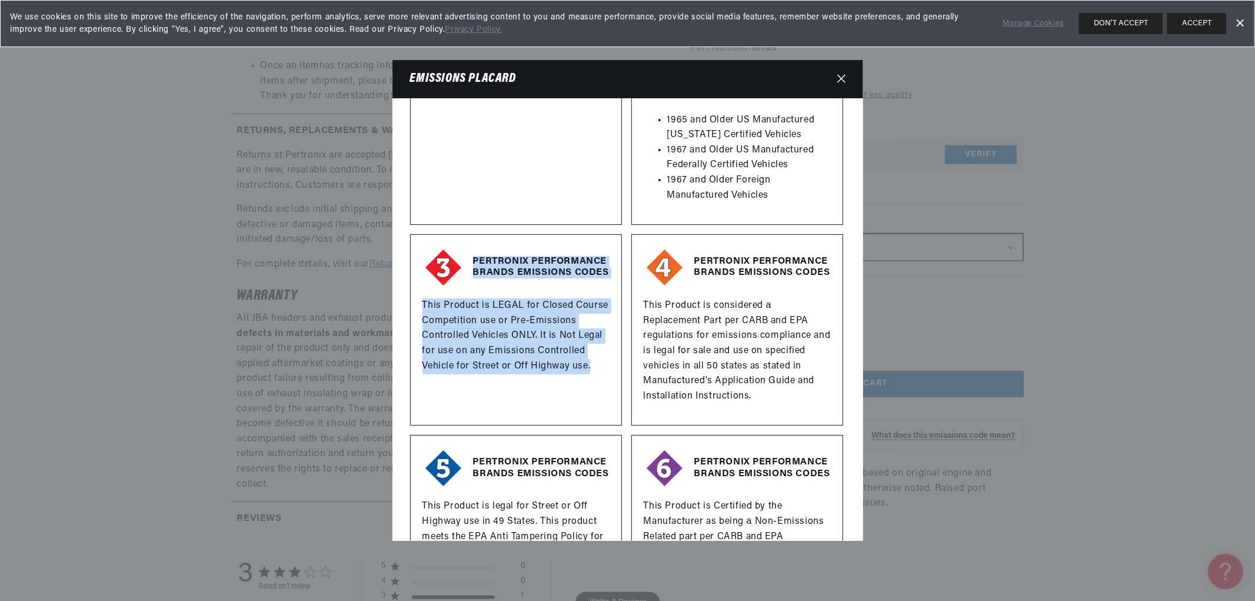
drag, startPoint x: 472, startPoint y: 257, endPoint x: 614, endPoint y: 372, distance: 182.8
click at [614, 372] on div "PERTRONIX PERFORMANCE BRANDS EMISSIONS CODES This Product is LEGAL for Closed C…" at bounding box center [516, 329] width 212 height 191
copy div "PERTRONIX PERFORMANCE BRANDS EMISSIONS CODES This Product is LEGAL for Closed C…"
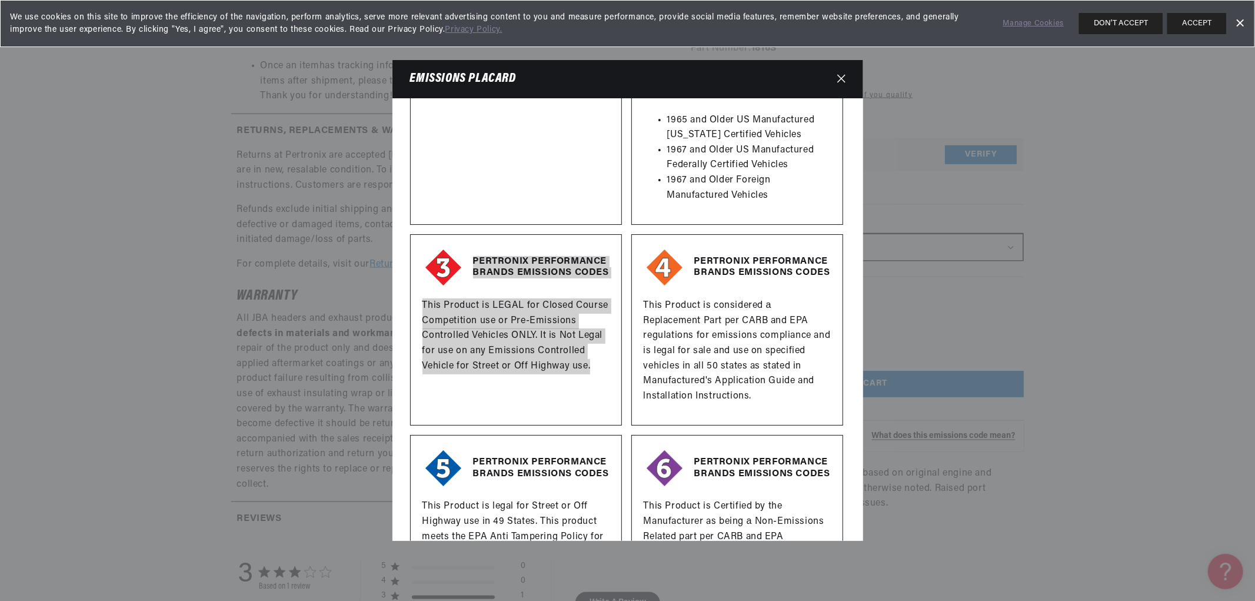
scroll to position [0, 734]
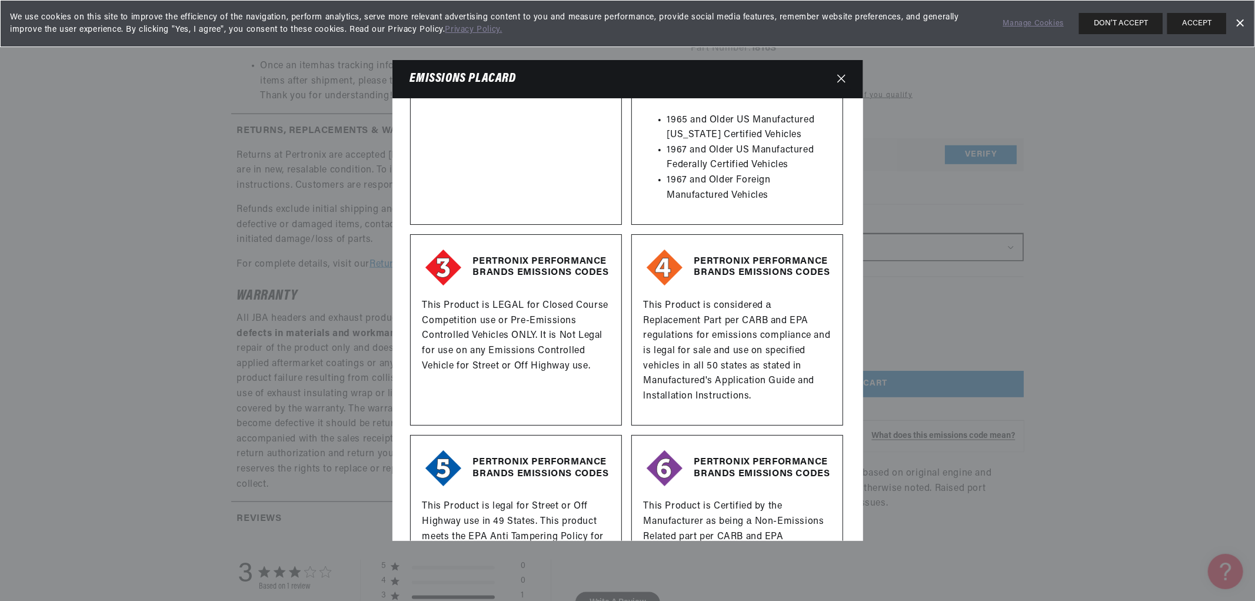
click at [551, 116] on div "PERTRONIX PERFORMANCE BRANDS EMISSIONS CODES This product has been granted a Ca…" at bounding box center [516, 74] width 212 height 301
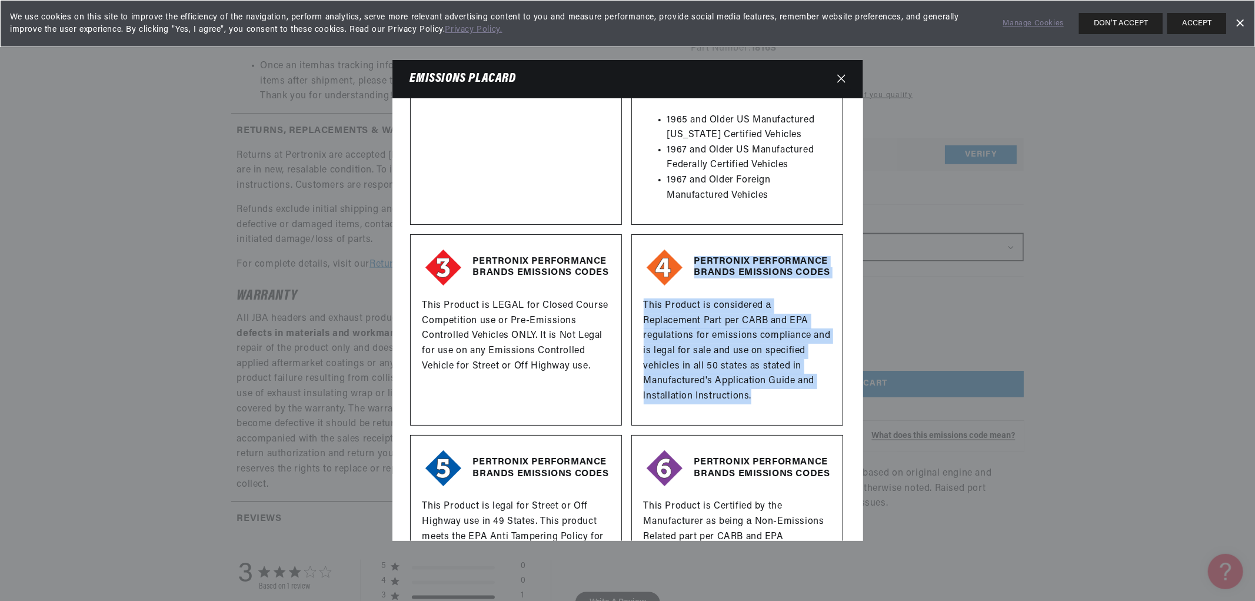
drag, startPoint x: 691, startPoint y: 257, endPoint x: 768, endPoint y: 400, distance: 162.4
click at [768, 400] on div "PERTRONIX PERFORMANCE BRANDS EMISSIONS CODES This Product is considered а Repla…" at bounding box center [737, 329] width 212 height 191
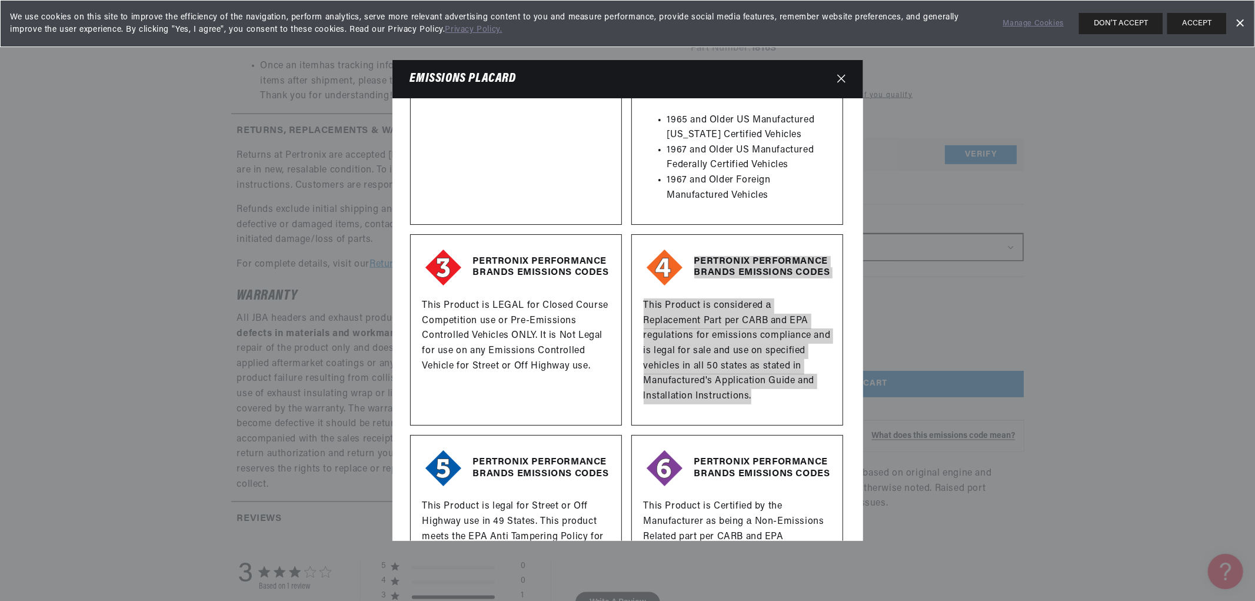
scroll to position [0, 1469]
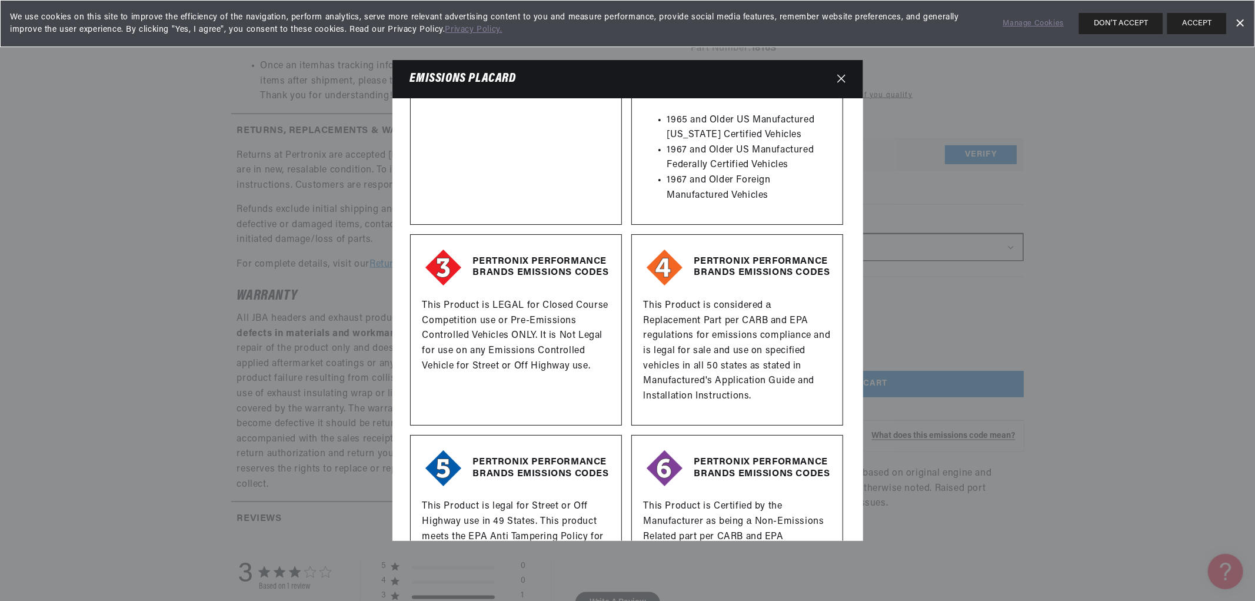
click at [516, 147] on div "PERTRONIX PERFORMANCE BRANDS EMISSIONS CODES This product has been granted a Ca…" at bounding box center [516, 74] width 212 height 301
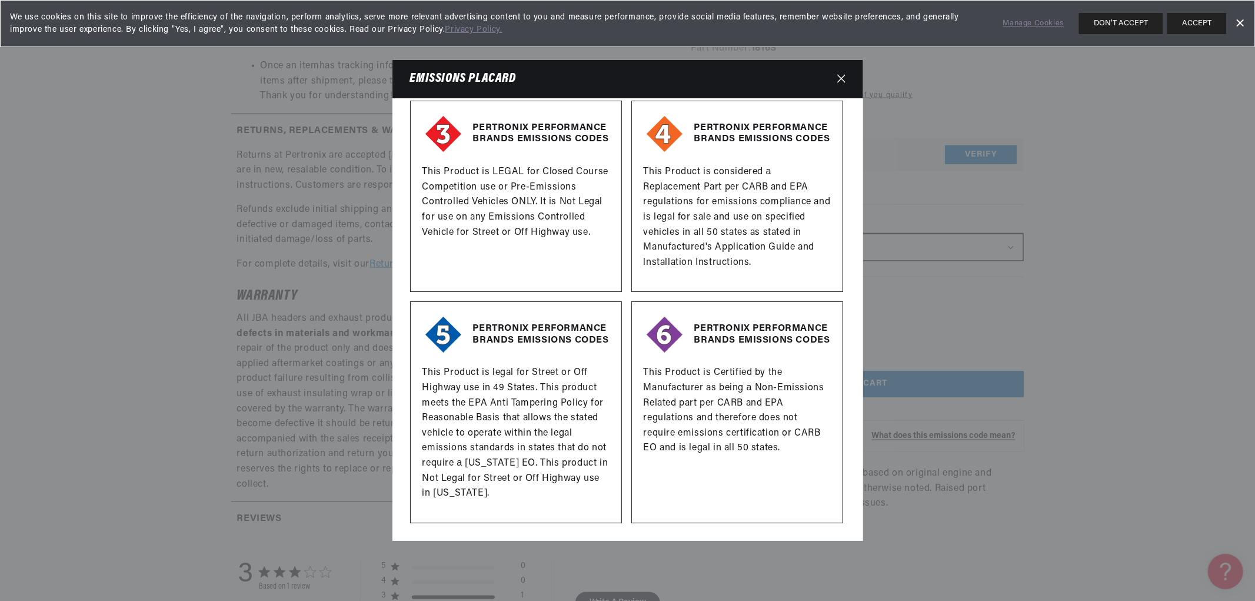
scroll to position [0, 0]
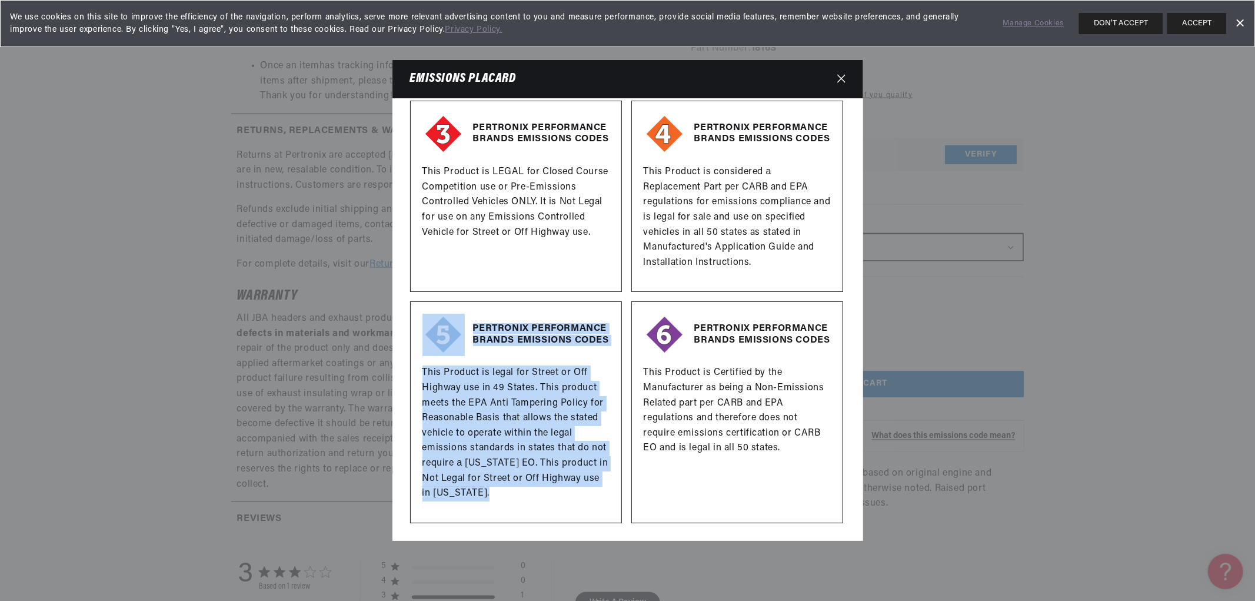
drag, startPoint x: 484, startPoint y: 495, endPoint x: 437, endPoint y: 466, distance: 55.0
click at [455, 325] on div "PERTRONIX PERFORMANCE BRANDS EMISSIONS CODES This Product is legal for Street o…" at bounding box center [516, 411] width 212 height 221
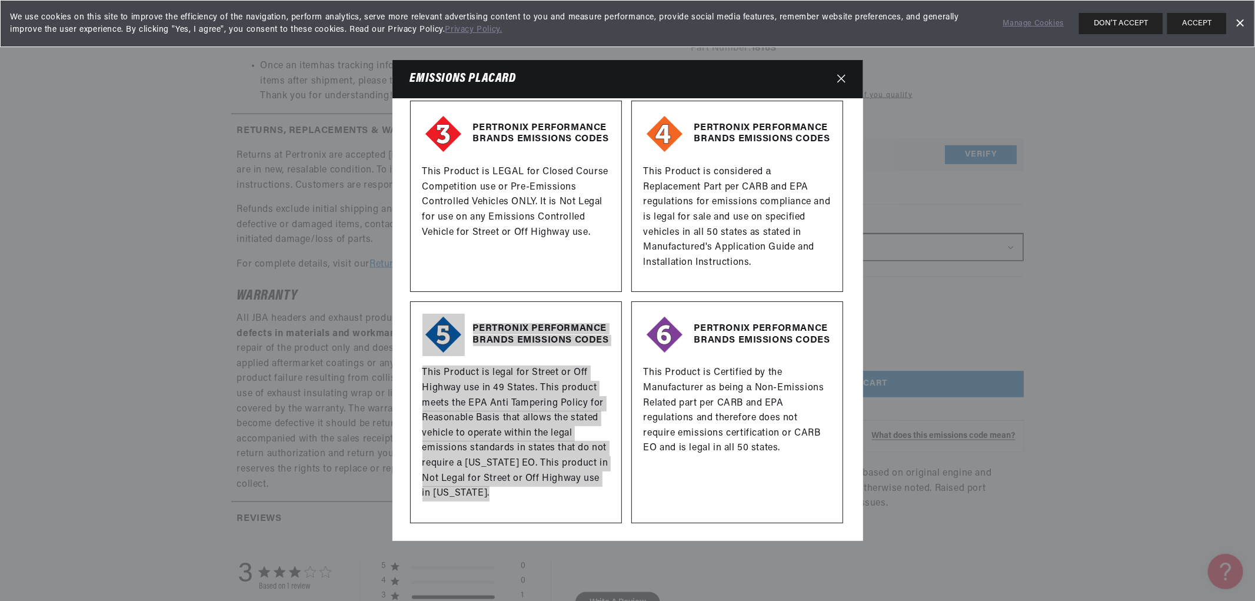
scroll to position [0, 734]
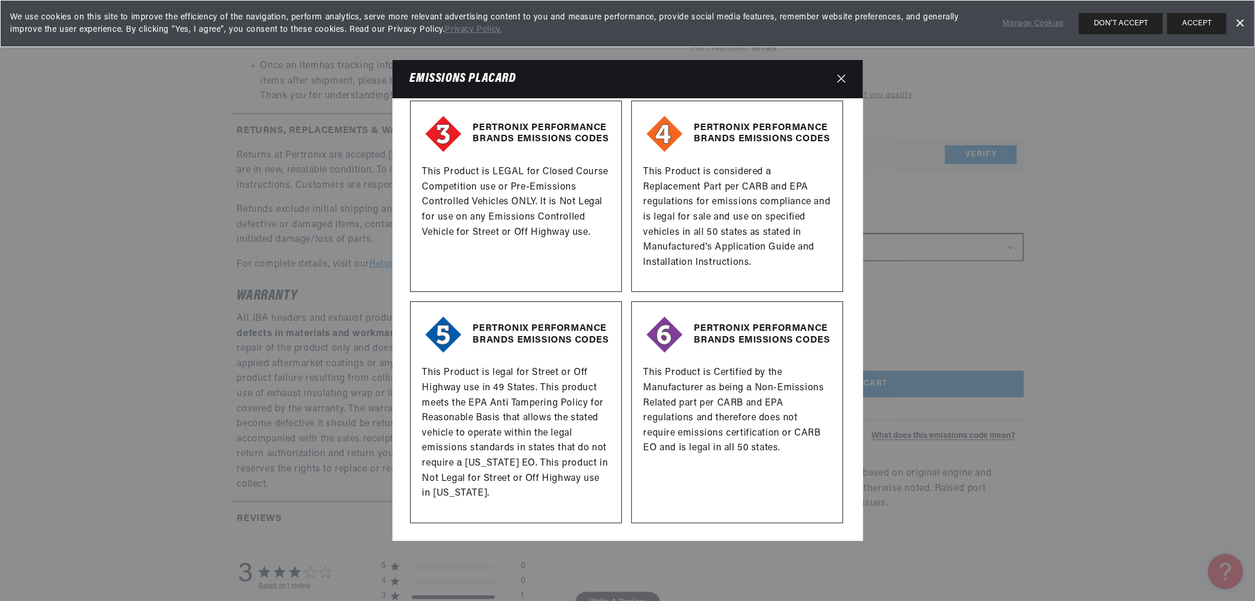
drag, startPoint x: 543, startPoint y: 175, endPoint x: 551, endPoint y: 175, distance: 8.2
click at [543, 175] on p "This Product is LEGAL for Closed Course Competition use or Pre-Emissions Contro…" at bounding box center [515, 202] width 187 height 75
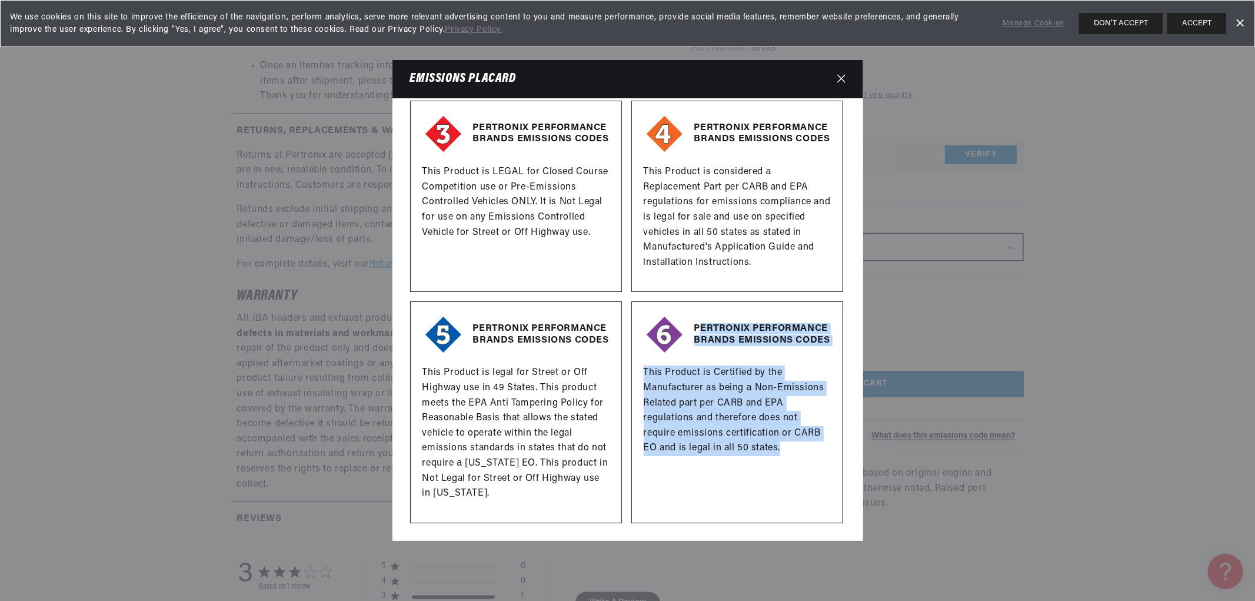
drag, startPoint x: 699, startPoint y: 317, endPoint x: 810, endPoint y: 449, distance: 173.3
click at [815, 451] on div "PERTRONIX PERFORMANCE BRANDS EMISSIONS CODES This Product is Certified by the M…" at bounding box center [737, 411] width 212 height 221
click at [777, 442] on p "This Product is Certified by the Manufacturer as being а Non-Emissions Related …" at bounding box center [737, 410] width 187 height 91
drag, startPoint x: 787, startPoint y: 449, endPoint x: 690, endPoint y: 312, distance: 168.3
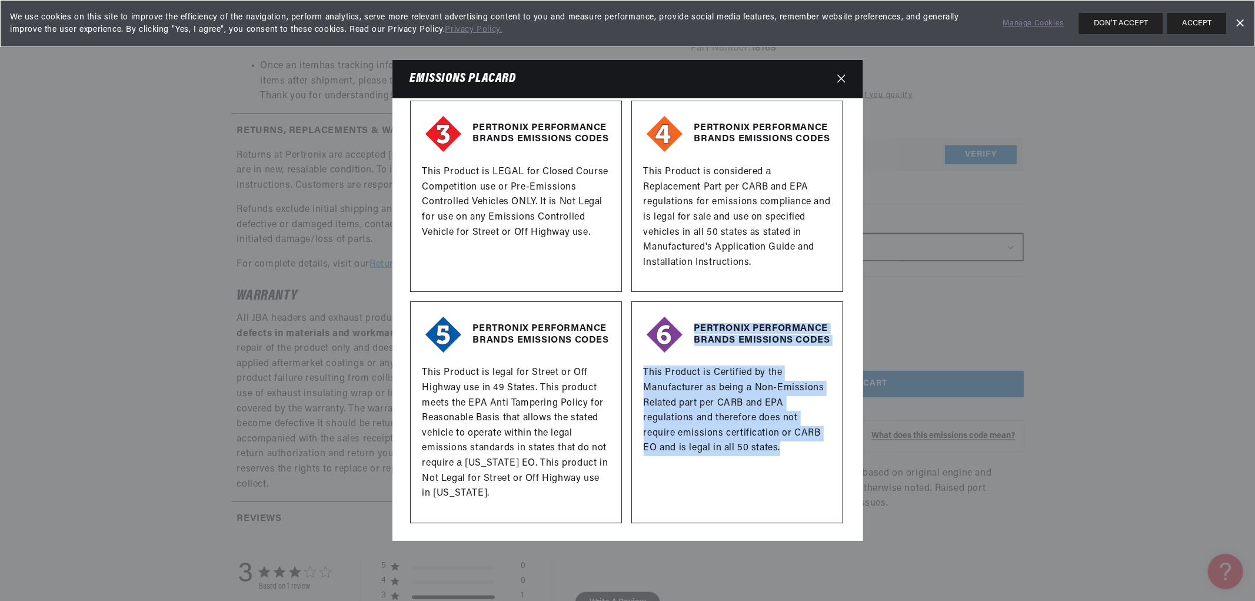
click at [690, 312] on div "PERTRONIX PERFORMANCE BRANDS EMISSIONS CODES This Product is Certified by the M…" at bounding box center [737, 411] width 212 height 221
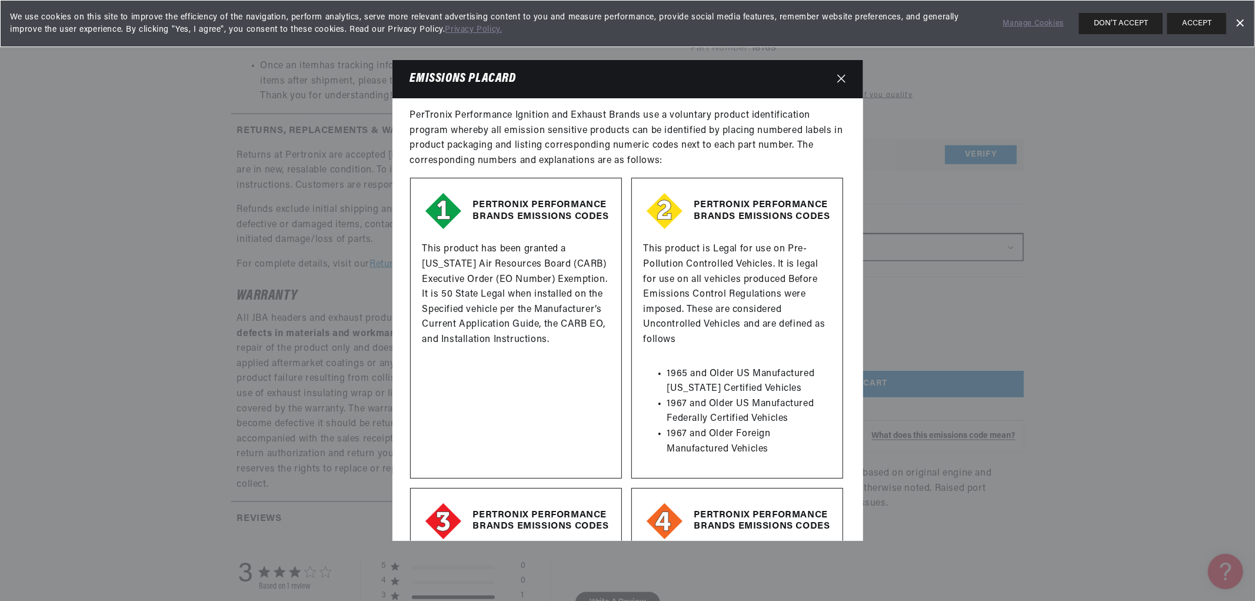
scroll to position [0, 0]
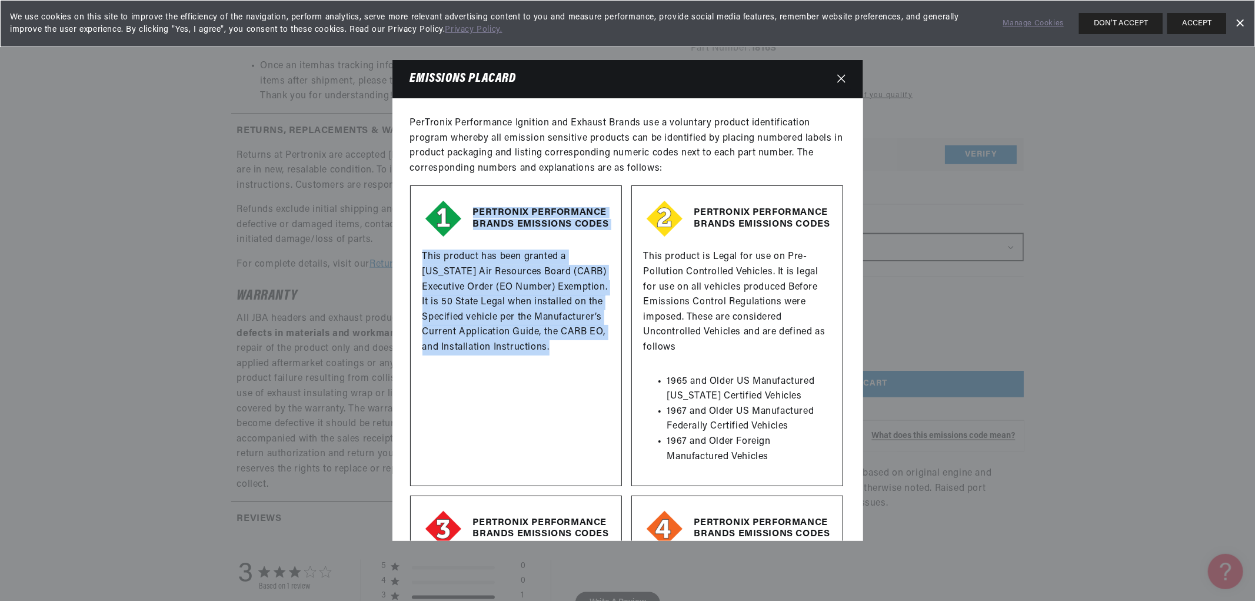
drag, startPoint x: 472, startPoint y: 208, endPoint x: 601, endPoint y: 348, distance: 189.4
click at [601, 348] on div "PERTRONIX PERFORMANCE BRANDS EMISSIONS CODES This product has been granted a Ca…" at bounding box center [516, 335] width 212 height 301
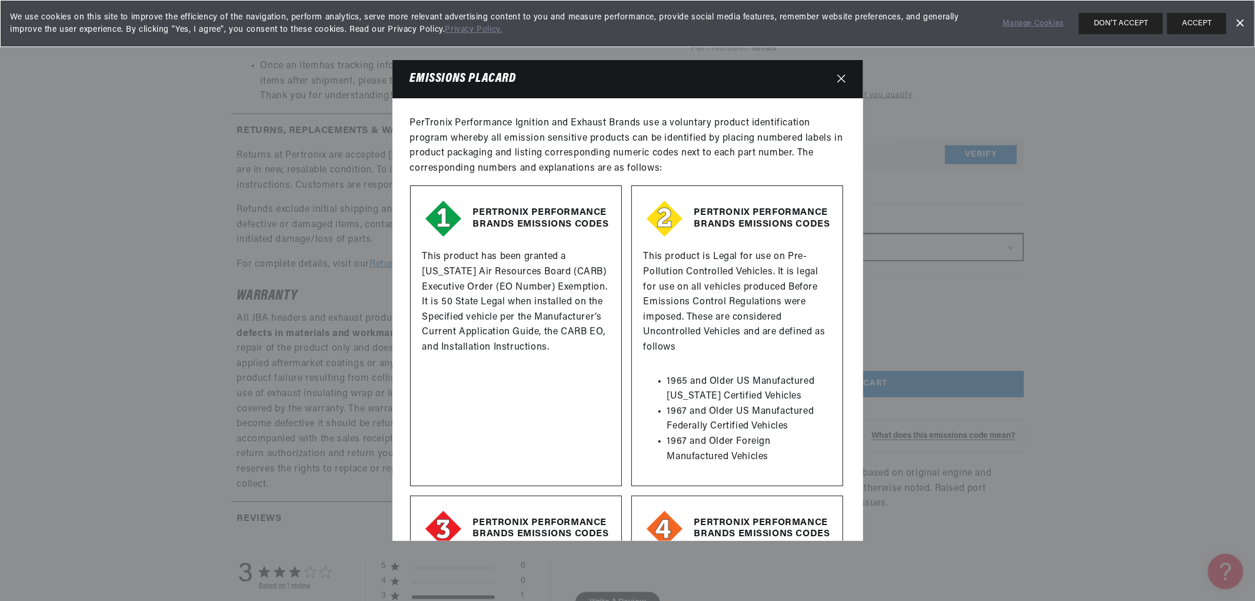
click at [662, 385] on ul "1965 and Older US Manufactured California Certified Vehicles 1967 and Older US …" at bounding box center [737, 419] width 187 height 91
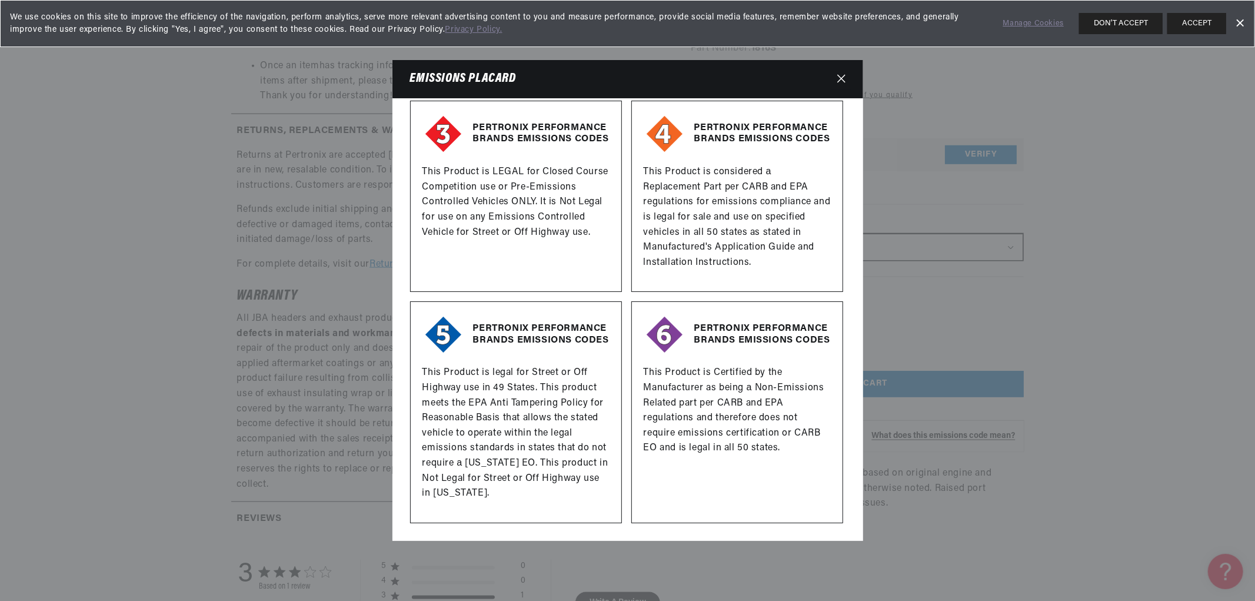
scroll to position [0, 1469]
